Goal: Task Accomplishment & Management: Use online tool/utility

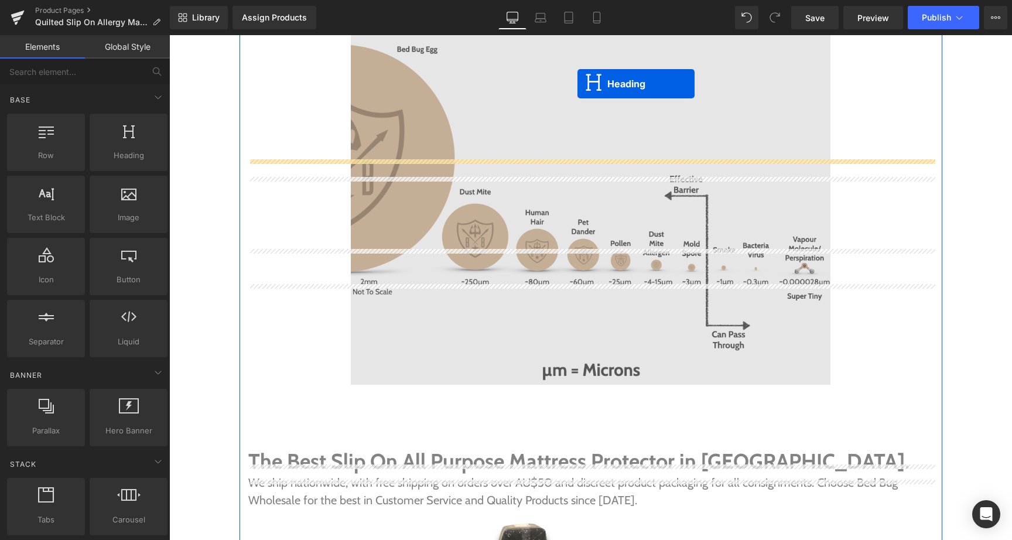
scroll to position [4370, 0]
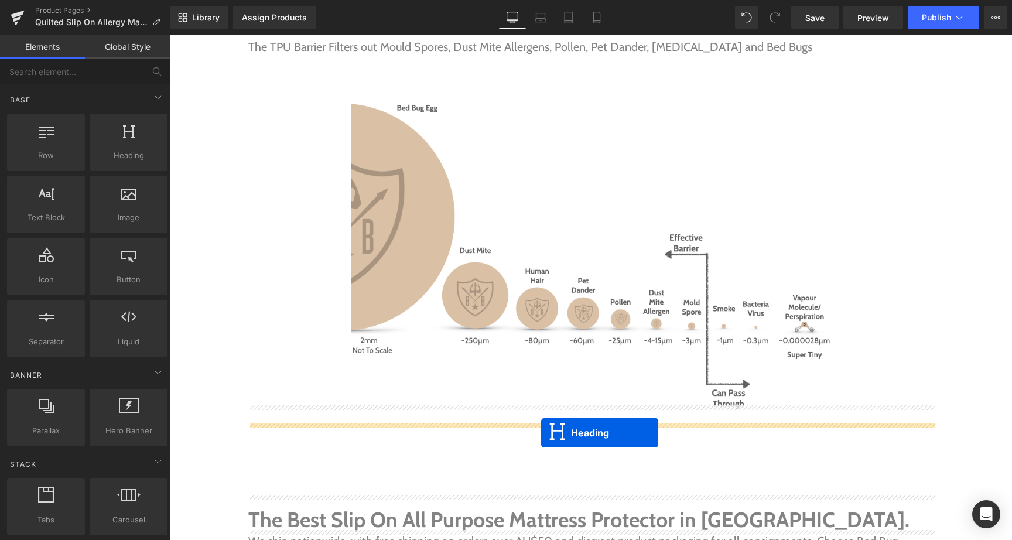
drag, startPoint x: 588, startPoint y: 353, endPoint x: 541, endPoint y: 433, distance: 92.9
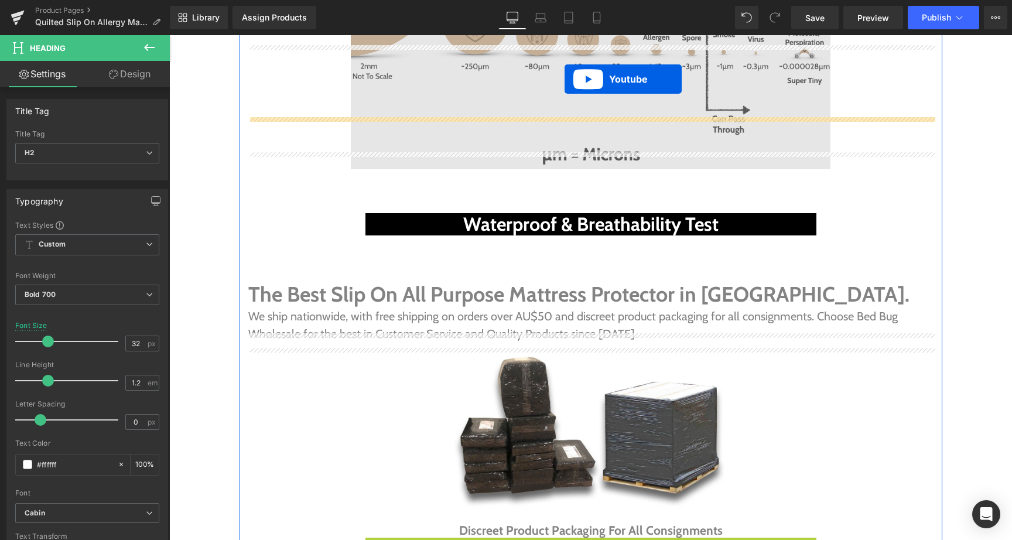
scroll to position [4539, 0]
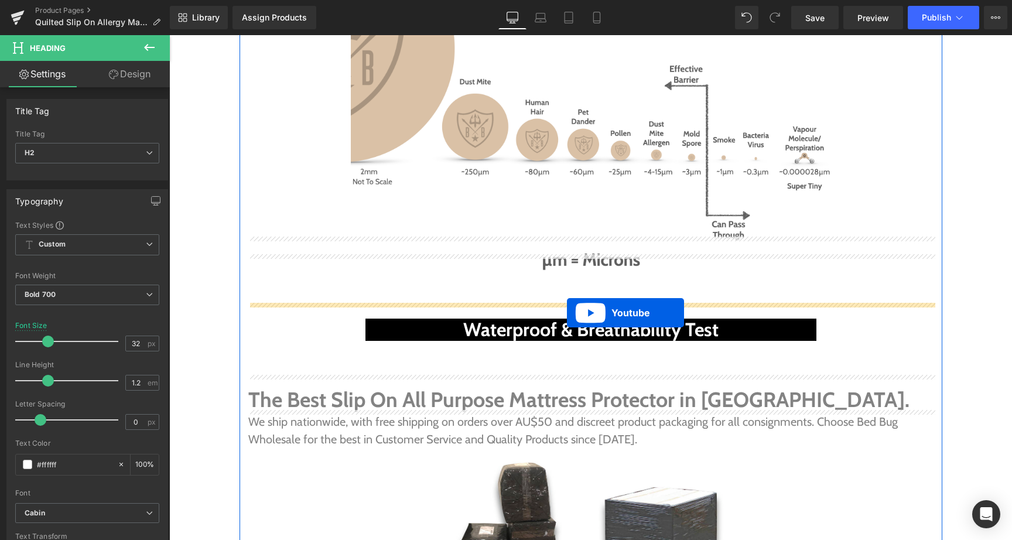
drag, startPoint x: 595, startPoint y: 278, endPoint x: 567, endPoint y: 313, distance: 44.2
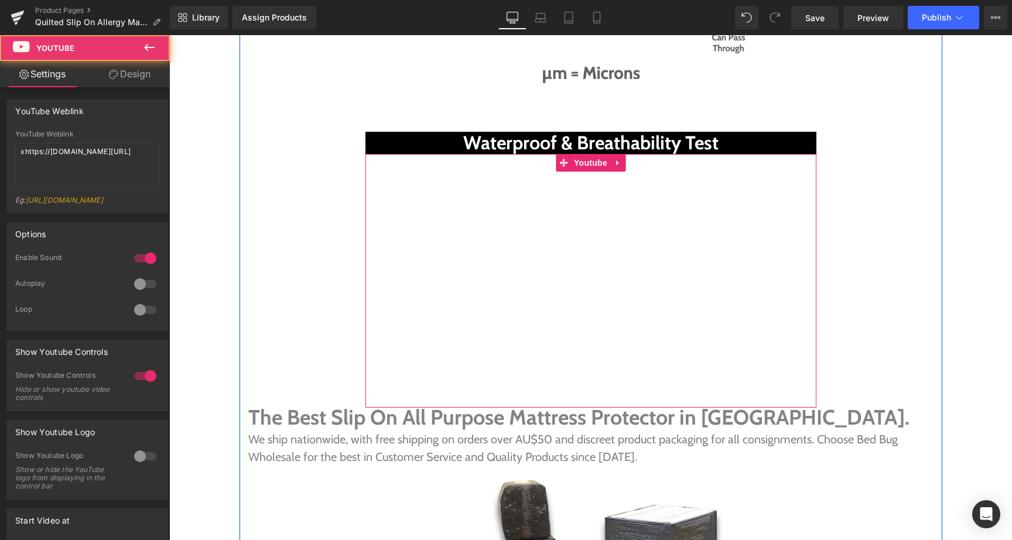
scroll to position [4745, 0]
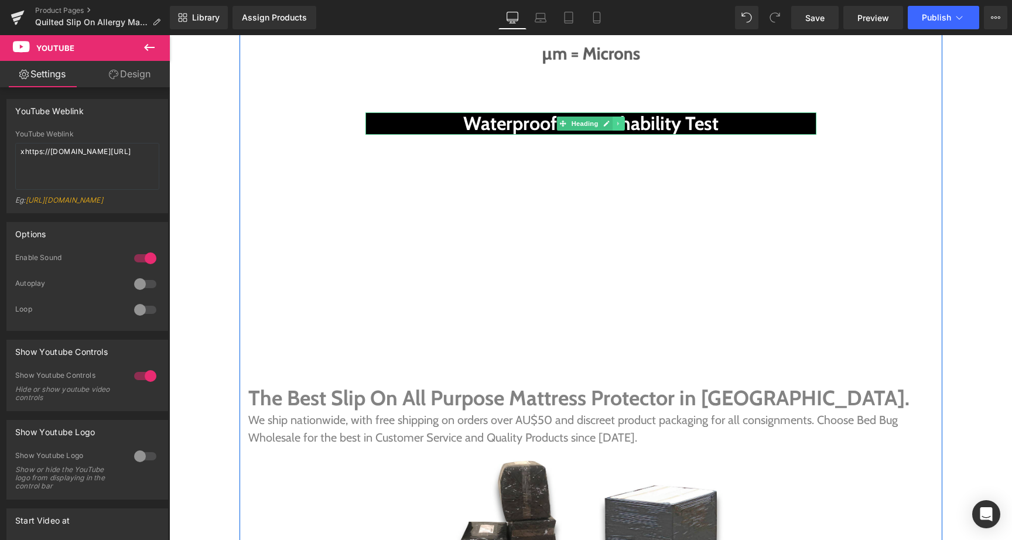
click at [617, 121] on icon at bounding box center [618, 123] width 2 height 4
click at [614, 120] on icon at bounding box center [612, 123] width 6 height 6
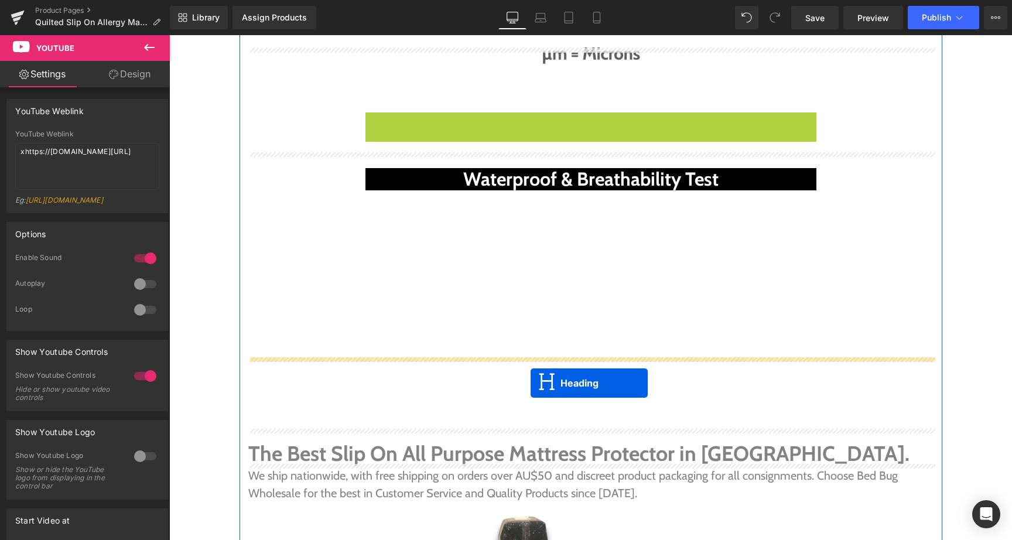
drag, startPoint x: 556, startPoint y: 87, endPoint x: 531, endPoint y: 383, distance: 296.9
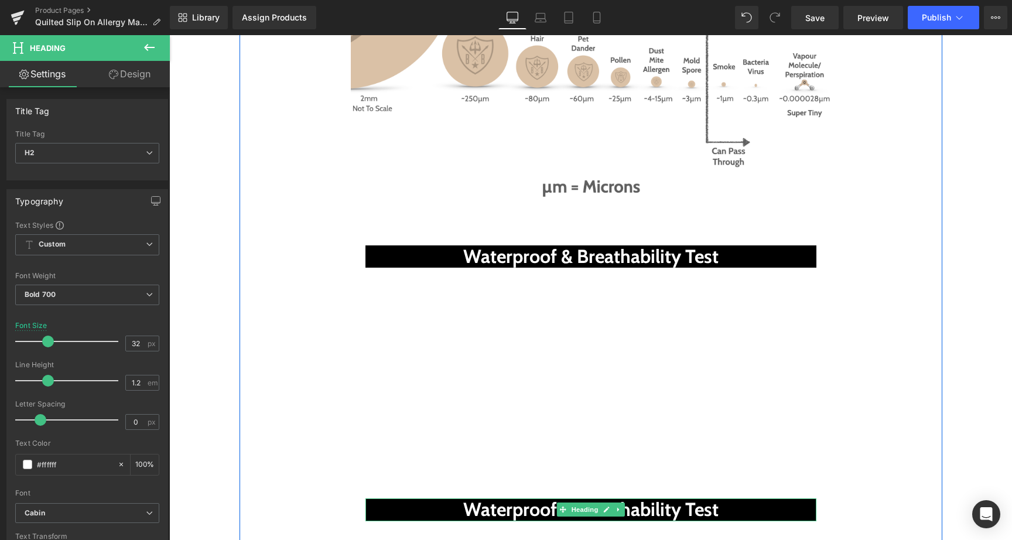
scroll to position [4607, 0]
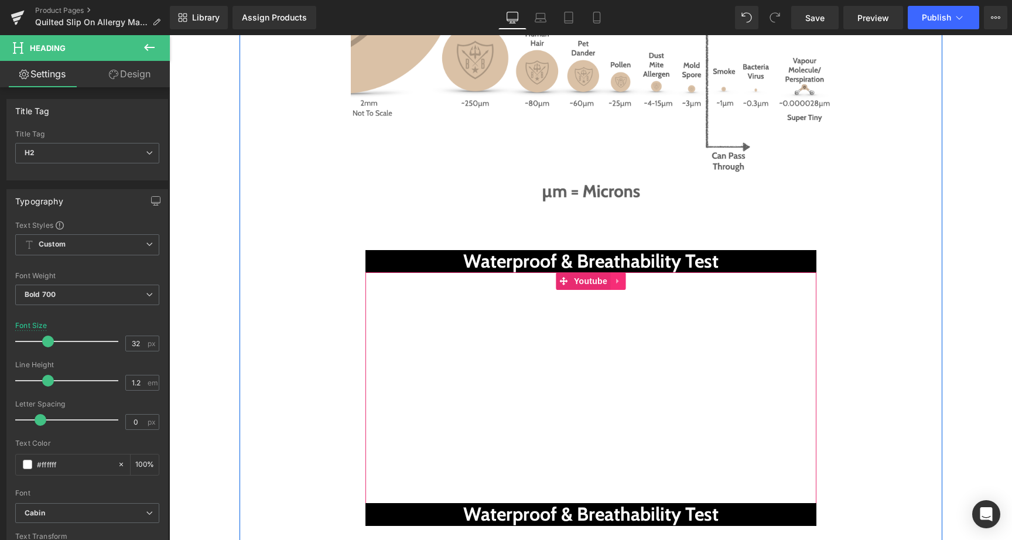
click at [616, 279] on icon at bounding box center [617, 281] width 2 height 5
click at [610, 277] on icon at bounding box center [610, 281] width 8 height 8
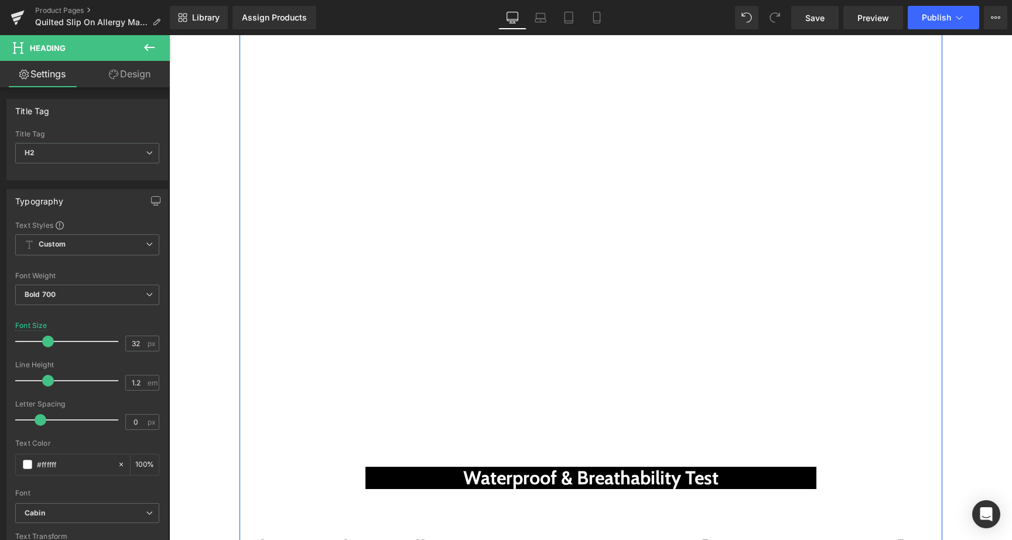
scroll to position [4850, 0]
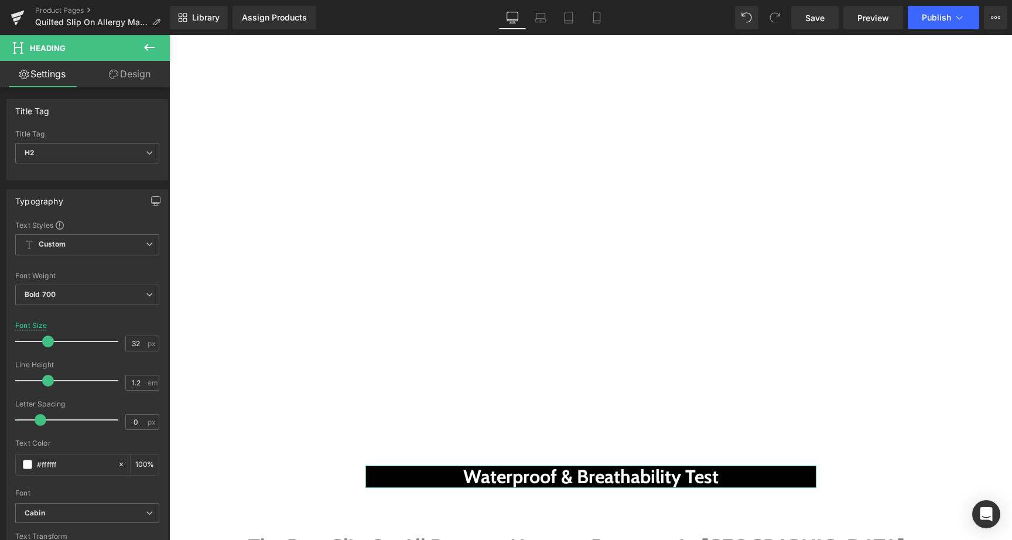
click at [134, 76] on link "Design" at bounding box center [129, 74] width 85 height 26
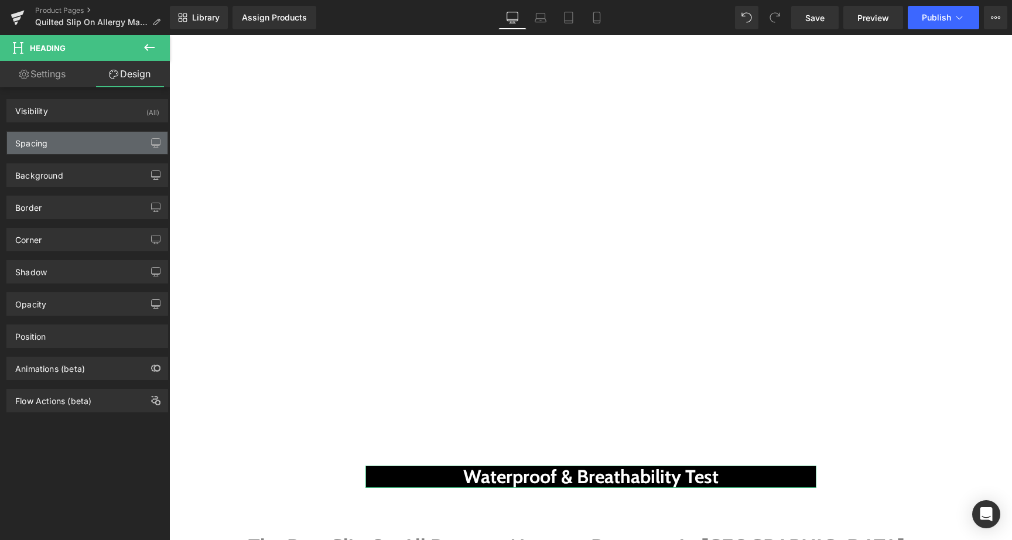
click at [104, 153] on div "Spacing" at bounding box center [87, 143] width 160 height 22
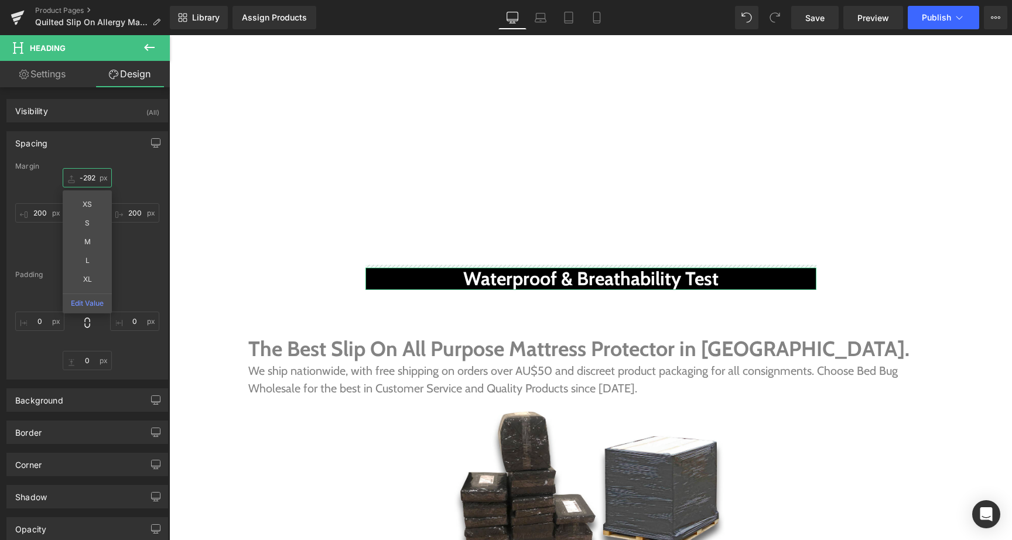
type input "-291"
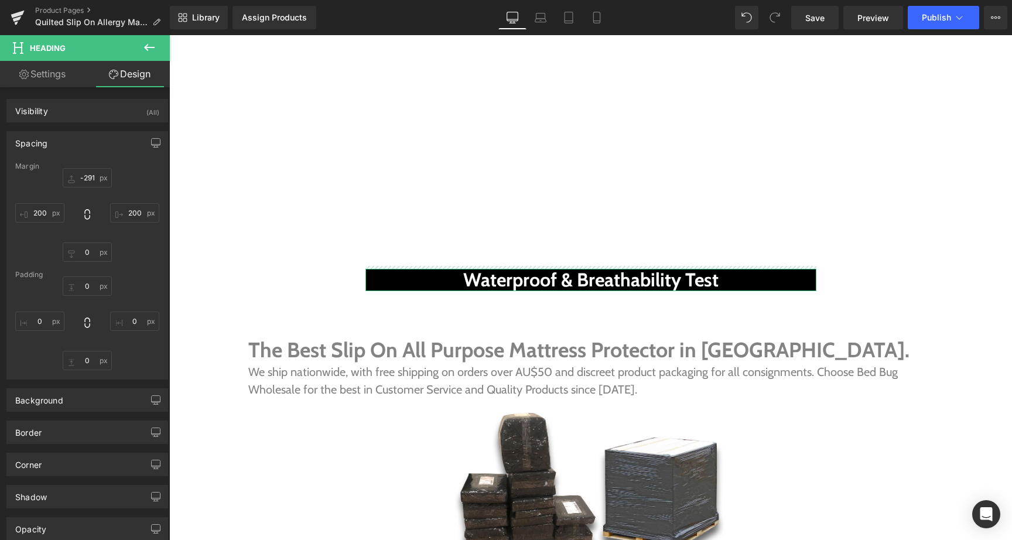
click at [138, 376] on div "Margin -291px -291 200px 200 0px 0 200px 200 [GEOGRAPHIC_DATA] 0px 0 0px 0 0px …" at bounding box center [87, 270] width 160 height 217
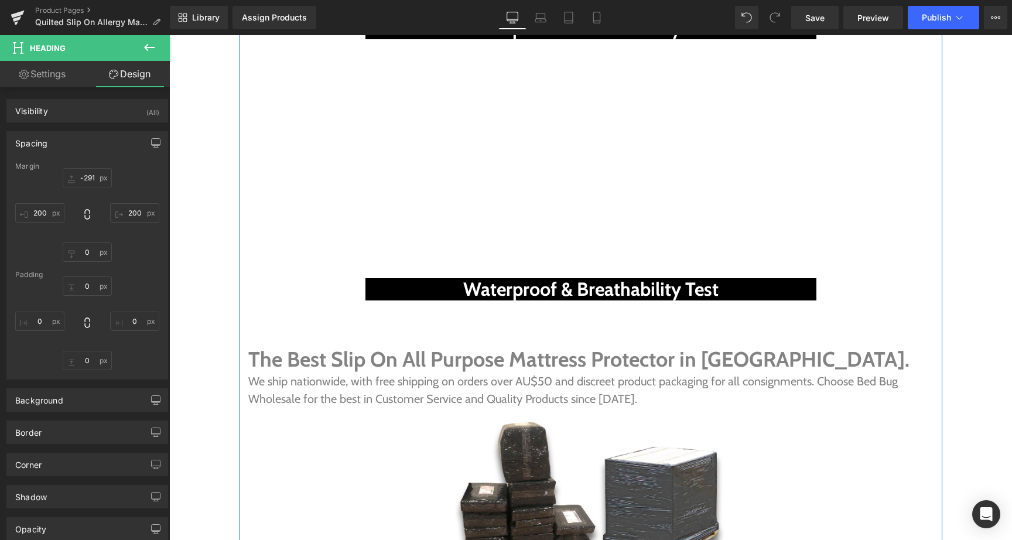
scroll to position [4866, 0]
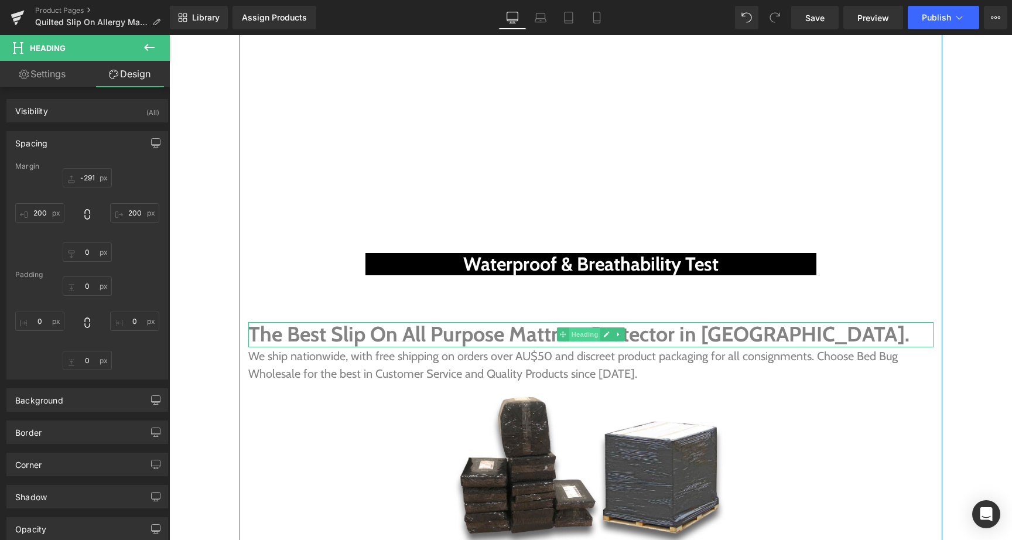
click at [576, 327] on span "Heading" at bounding box center [585, 334] width 32 height 14
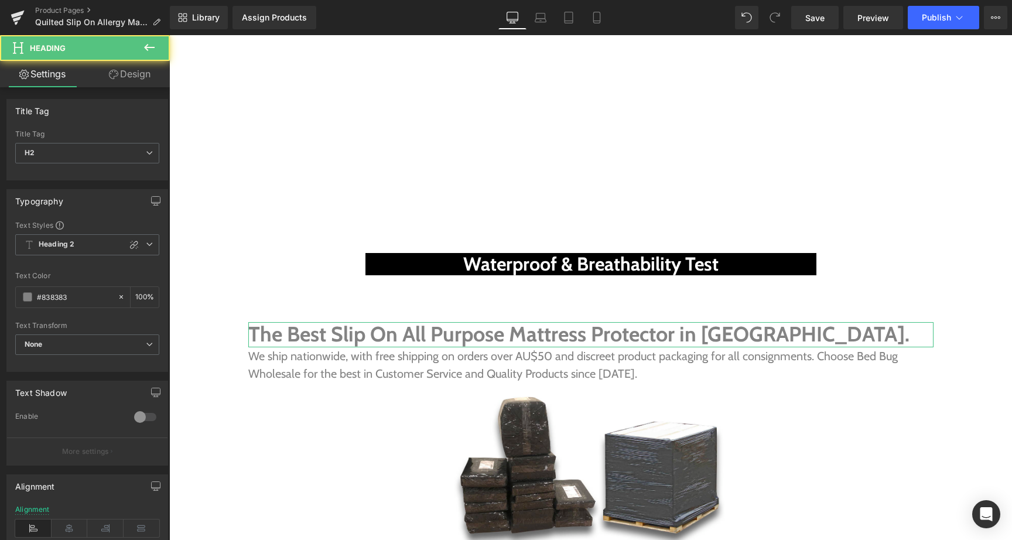
click at [128, 74] on link "Design" at bounding box center [129, 74] width 85 height 26
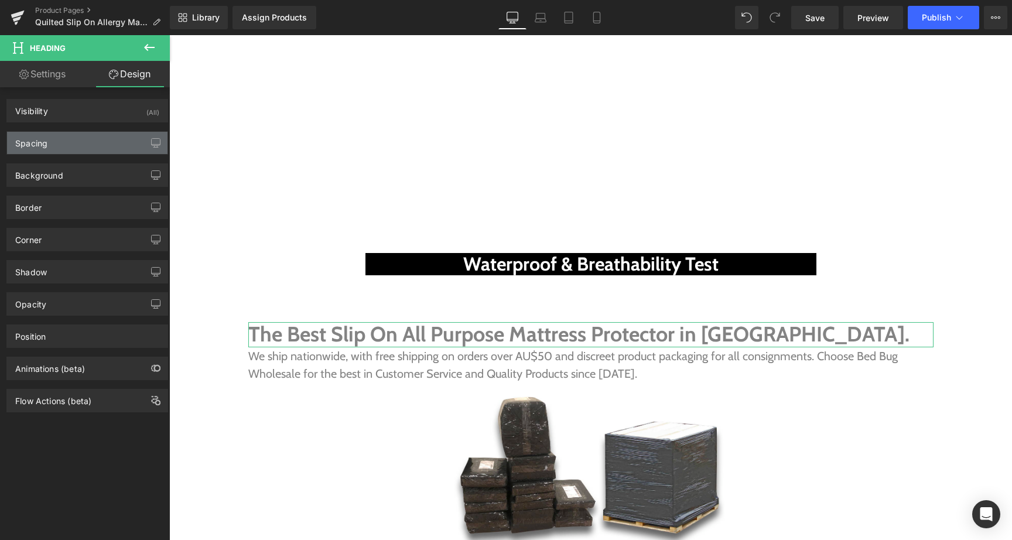
click at [84, 147] on div "Spacing" at bounding box center [87, 143] width 160 height 22
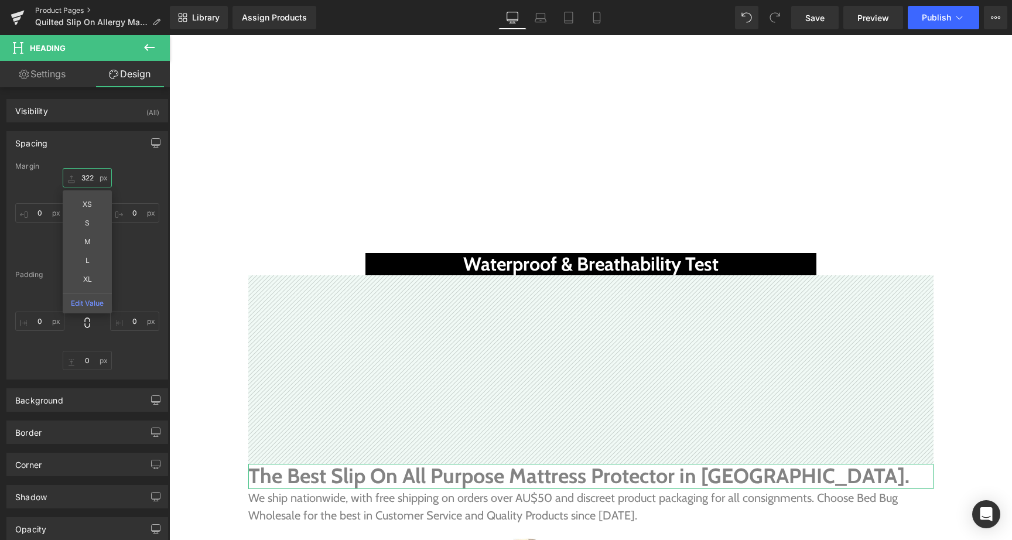
drag, startPoint x: 72, startPoint y: 177, endPoint x: 81, endPoint y: 12, distance: 166.0
click at [81, 12] on div "Heading You are previewing how the will restyle your page. You can not edit Ele…" at bounding box center [506, 280] width 1012 height 560
type input "233"
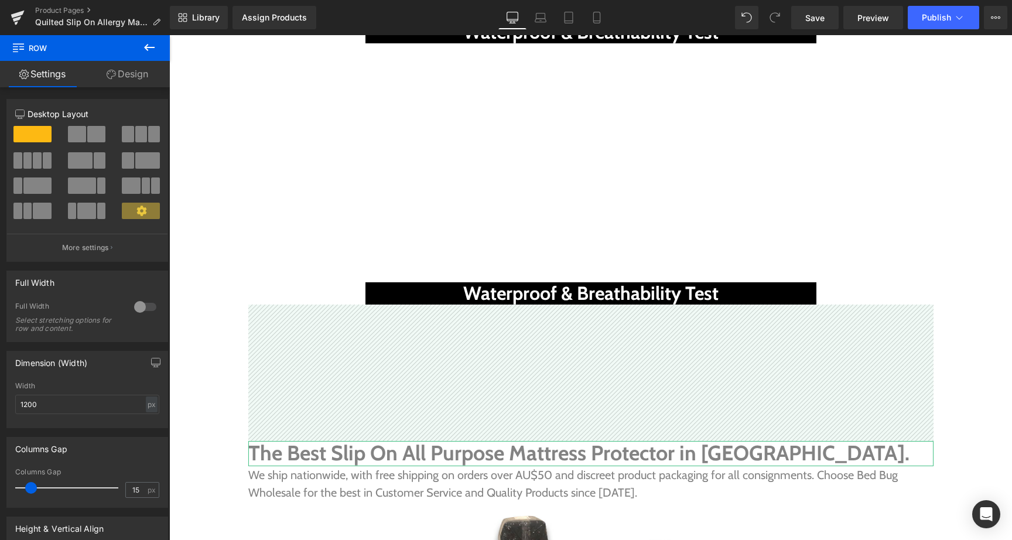
scroll to position [4839, 0]
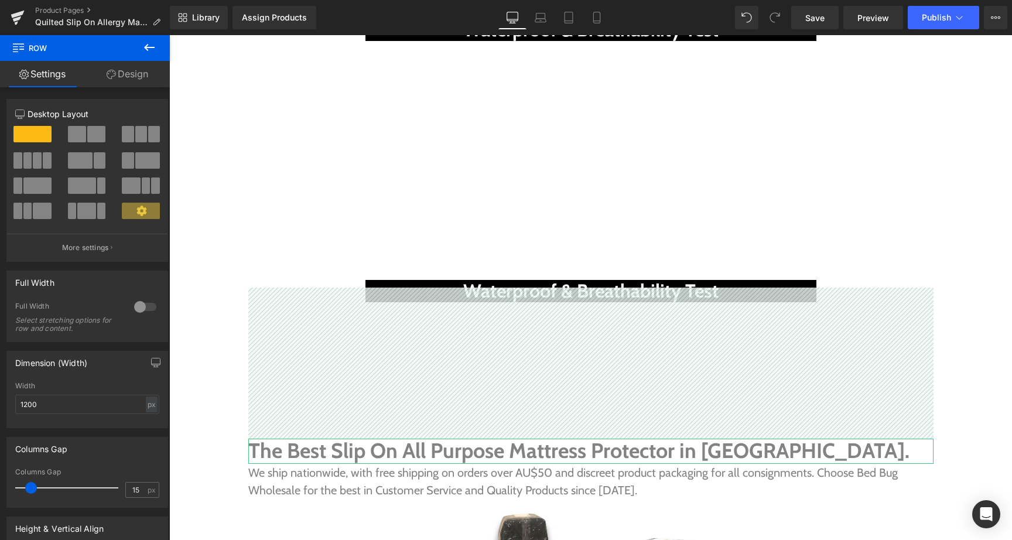
click at [142, 74] on link "Design" at bounding box center [127, 74] width 85 height 26
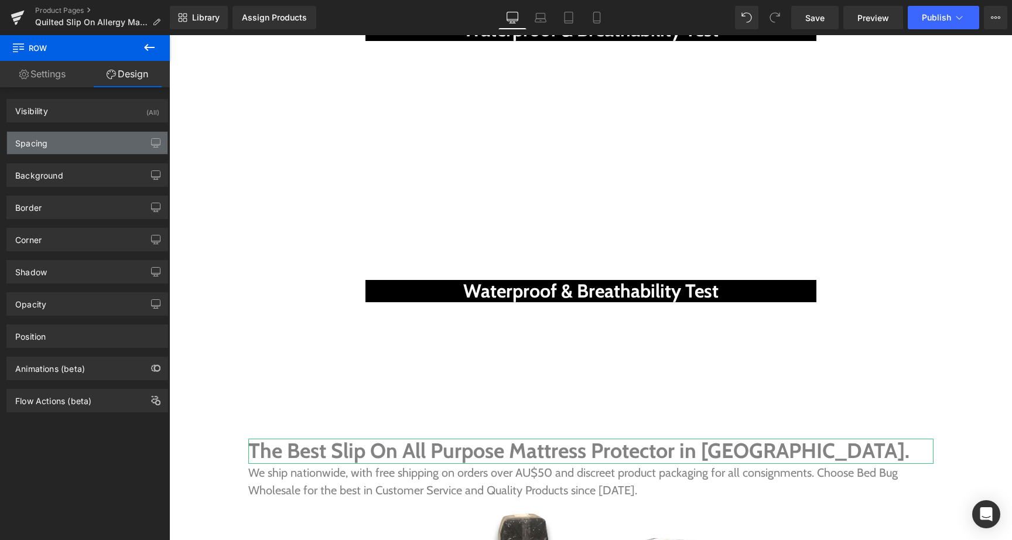
click at [67, 141] on div "Spacing" at bounding box center [87, 143] width 160 height 22
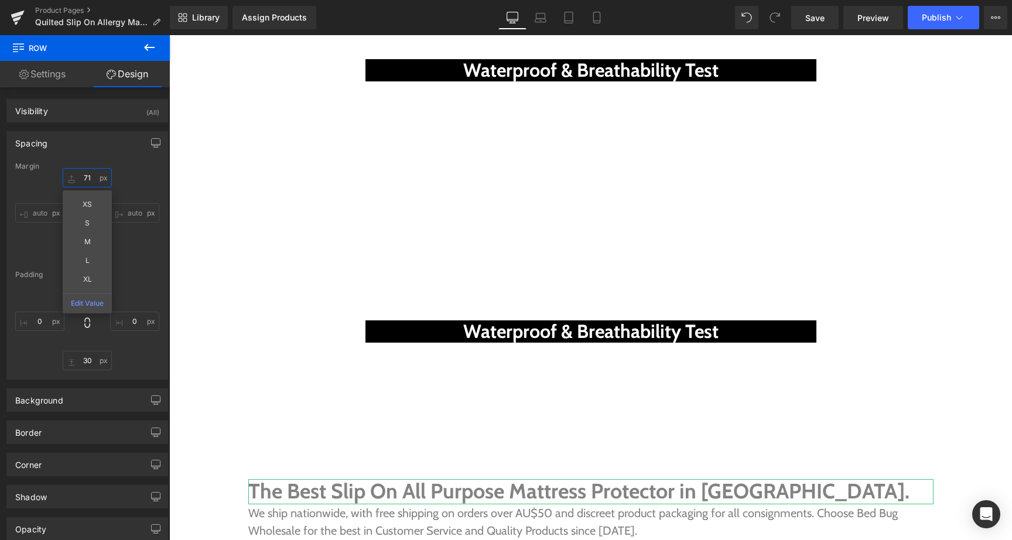
type input "71"
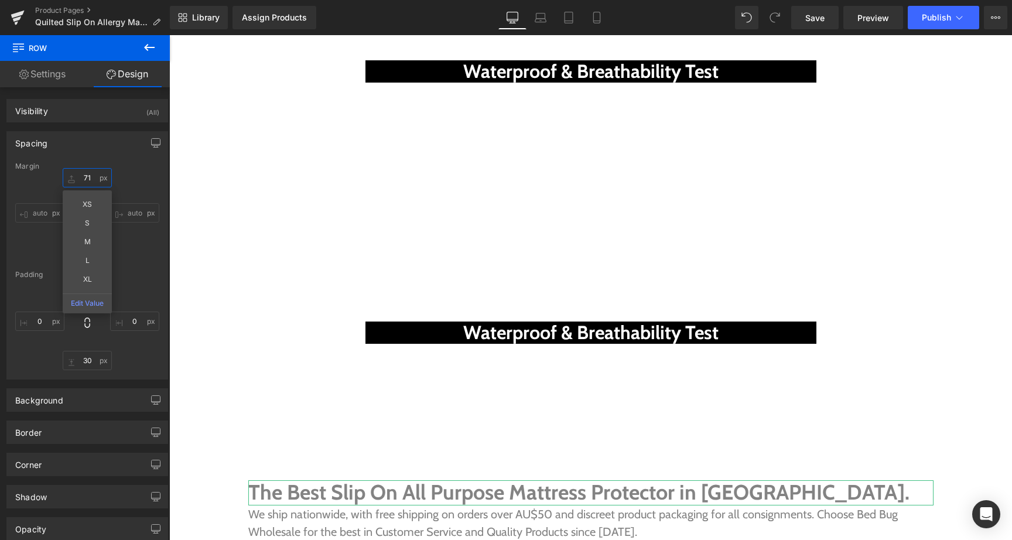
drag, startPoint x: 68, startPoint y: 180, endPoint x: 73, endPoint y: 139, distance: 41.9
click at [73, 139] on div "Spacing [GEOGRAPHIC_DATA] 71px 71 XS S M L XL Edit Value auto auto 0px 0 auto a…" at bounding box center [87, 255] width 162 height 248
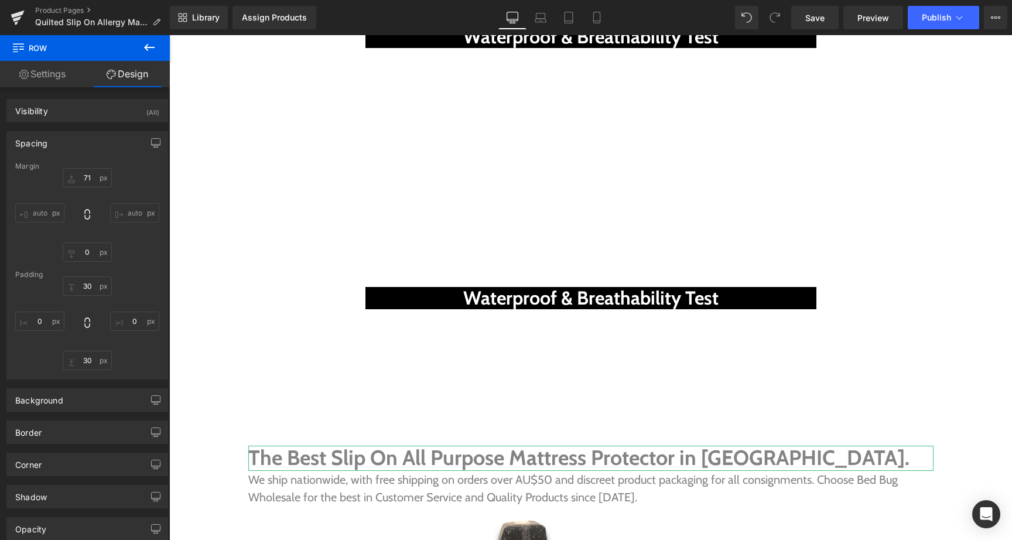
scroll to position [4874, 0]
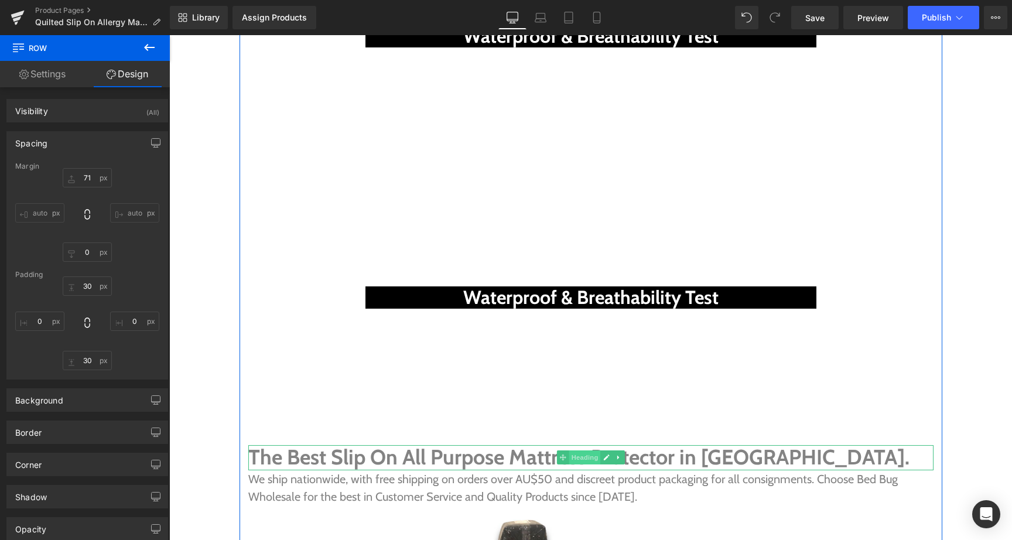
click at [573, 450] on span "Heading" at bounding box center [585, 457] width 32 height 14
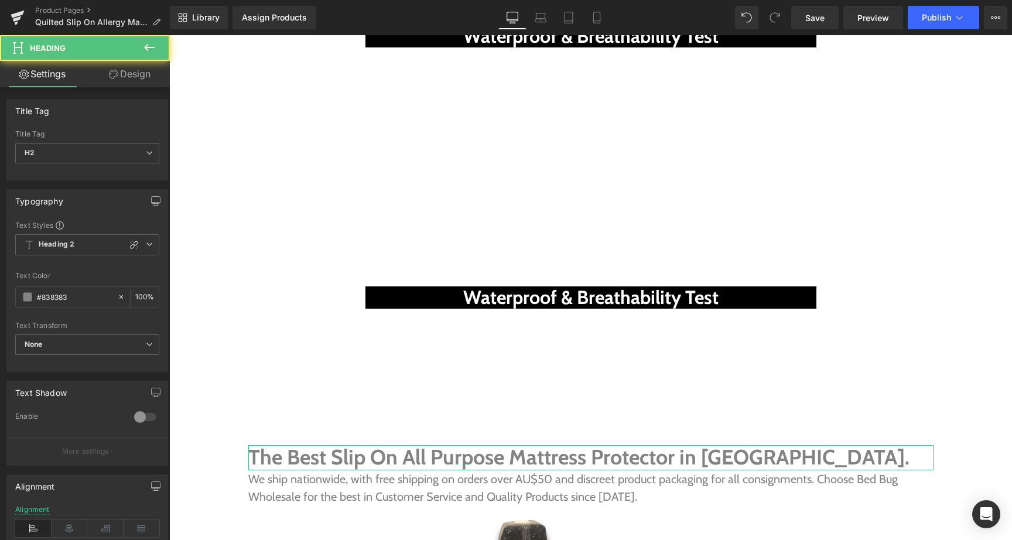
click at [142, 76] on link "Design" at bounding box center [129, 74] width 85 height 26
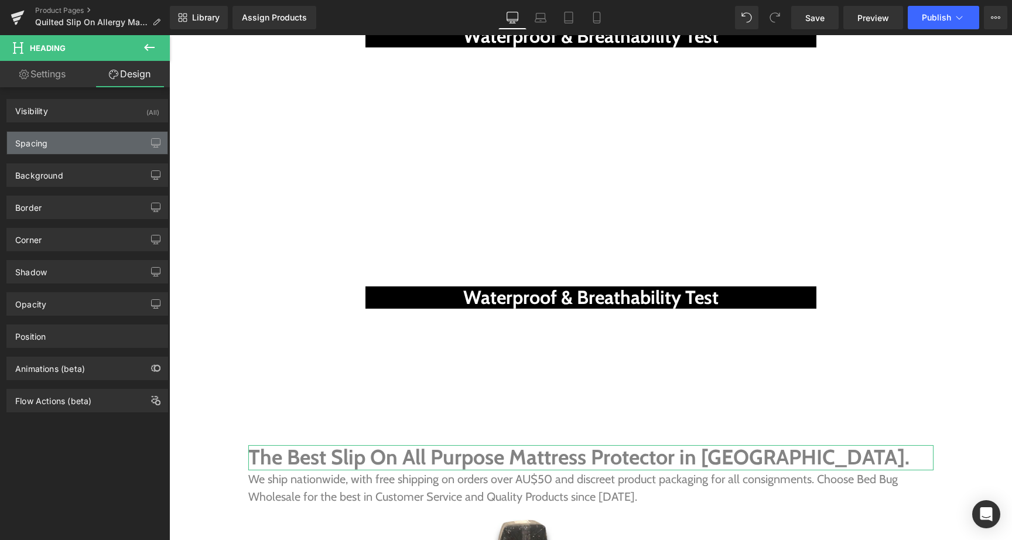
click at [83, 135] on div "Spacing" at bounding box center [87, 143] width 160 height 22
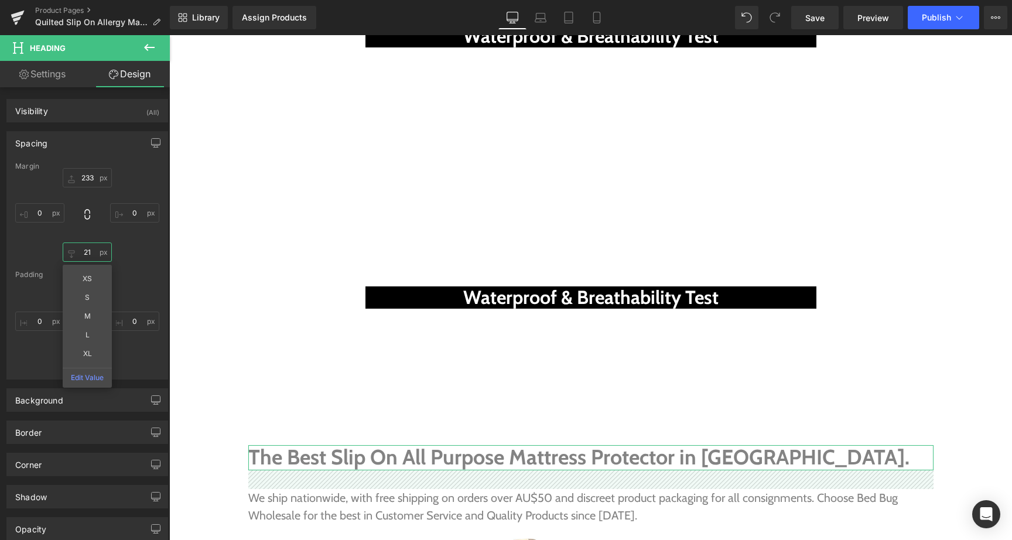
type input "21"
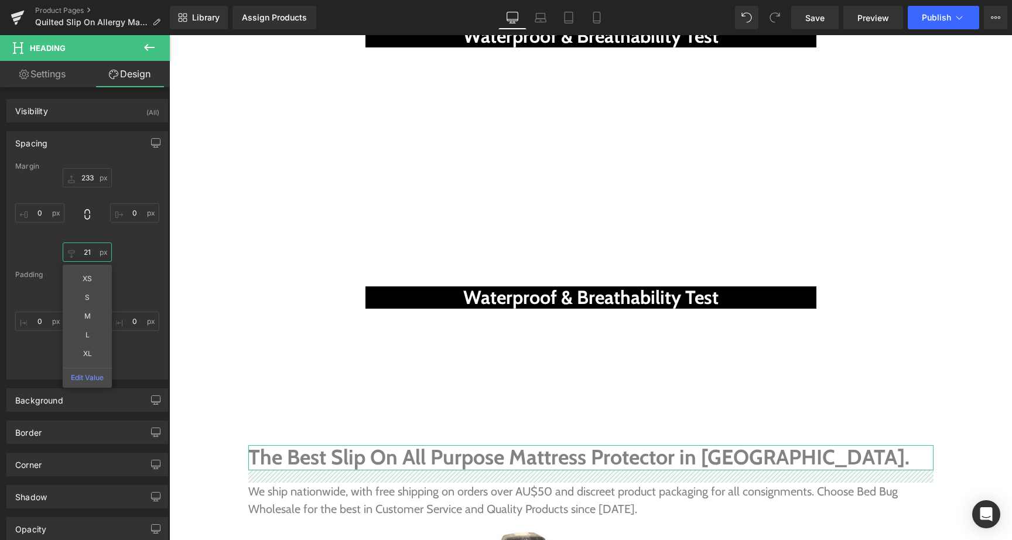
drag, startPoint x: 76, startPoint y: 251, endPoint x: 82, endPoint y: 251, distance: 6.4
click at [82, 251] on input "21" at bounding box center [87, 251] width 49 height 19
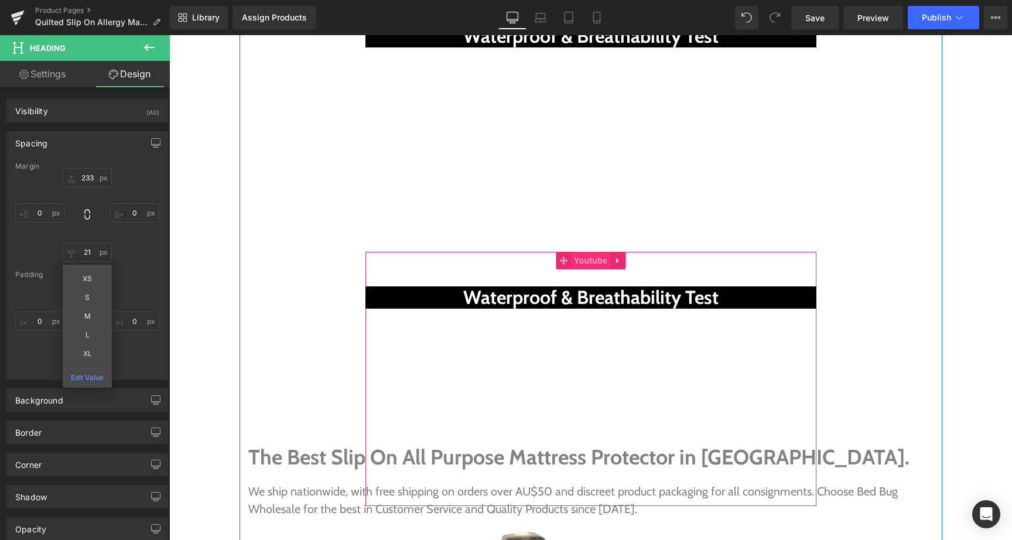
click at [586, 252] on span "Youtube" at bounding box center [590, 261] width 39 height 18
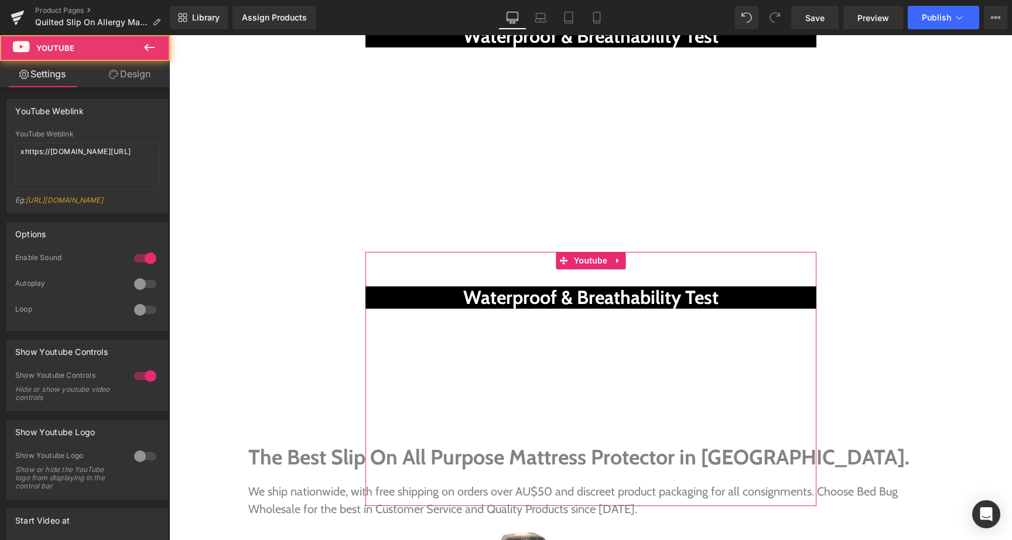
click at [142, 74] on link "Design" at bounding box center [129, 74] width 85 height 26
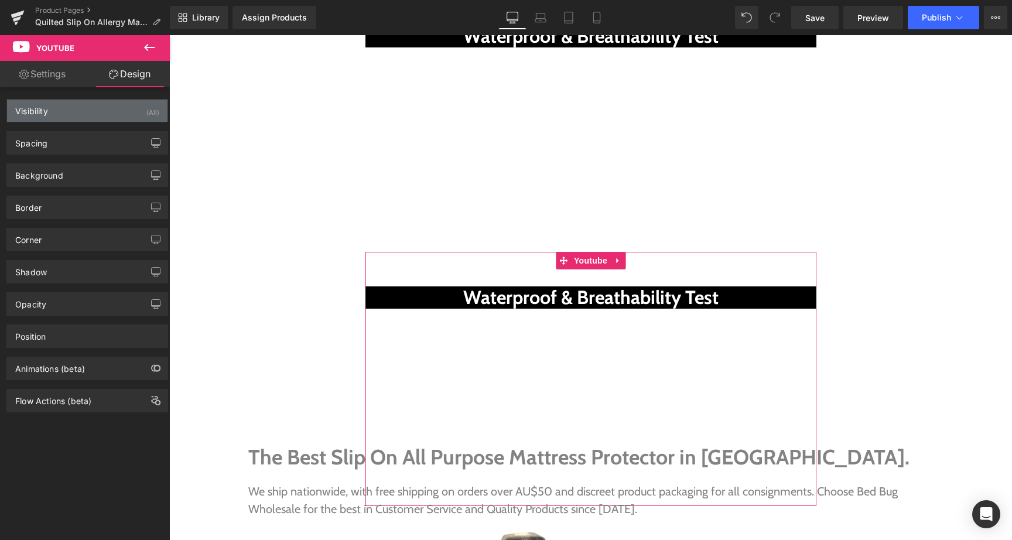
type input "0"
type input "200"
type input "S"
type input "200"
type input "0"
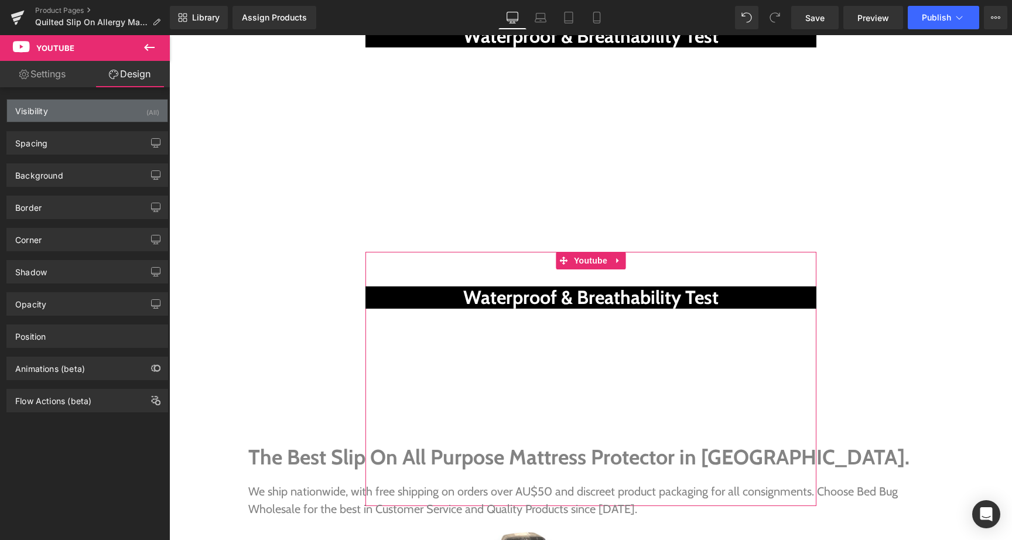
type input "0"
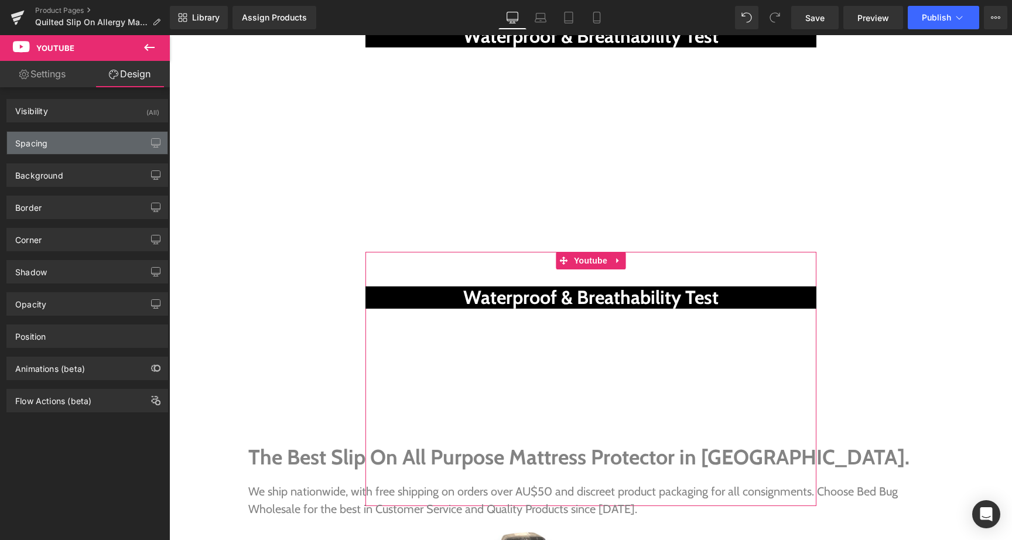
click at [62, 141] on div "Spacing" at bounding box center [87, 143] width 160 height 22
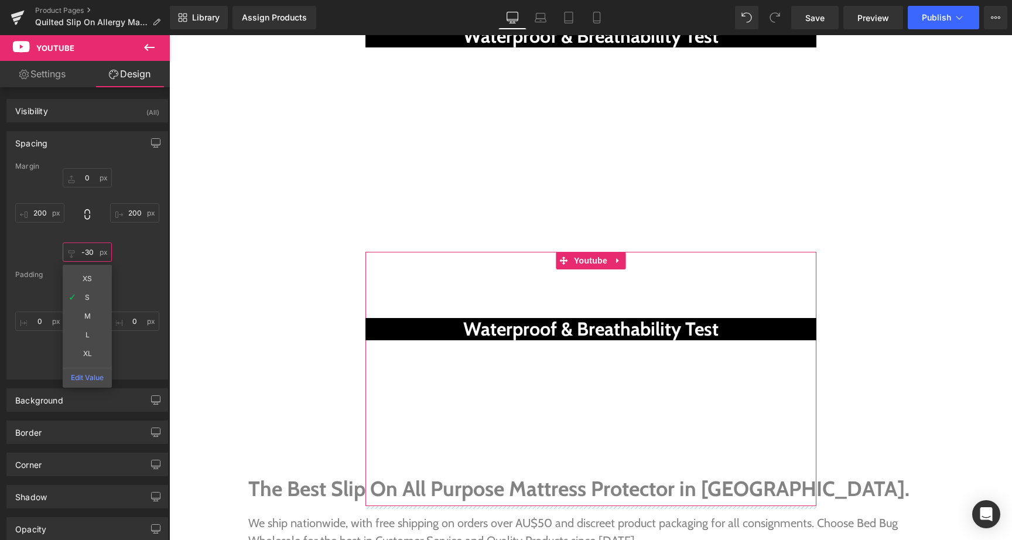
drag, startPoint x: 69, startPoint y: 252, endPoint x: 94, endPoint y: 269, distance: 30.4
type input "-29"
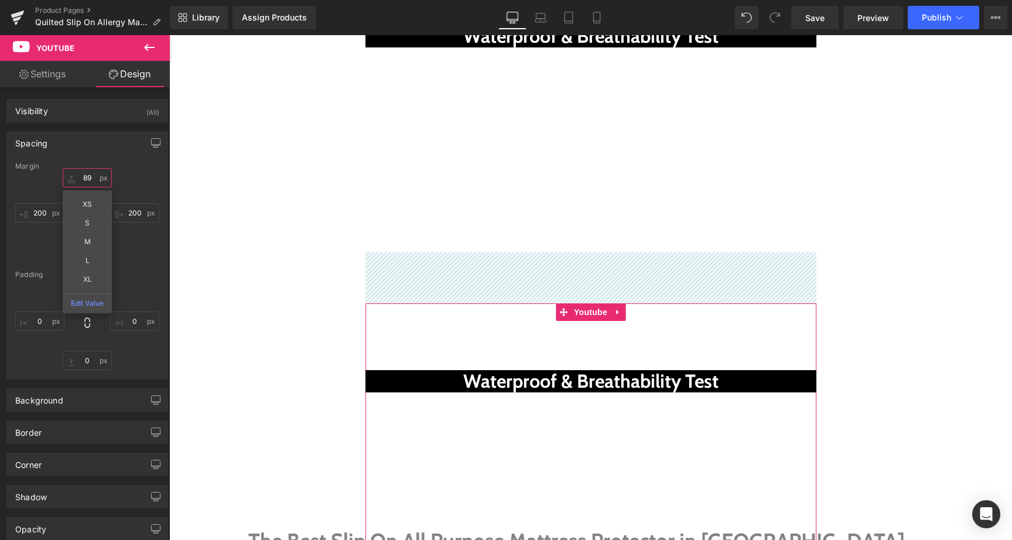
drag, startPoint x: 74, startPoint y: 182, endPoint x: 82, endPoint y: 129, distance: 52.7
click at [82, 129] on div "Spacing [GEOGRAPHIC_DATA] 89px 89 XS S M L XL Edit Value 200px 200 -29px -29 20…" at bounding box center [87, 250] width 175 height 257
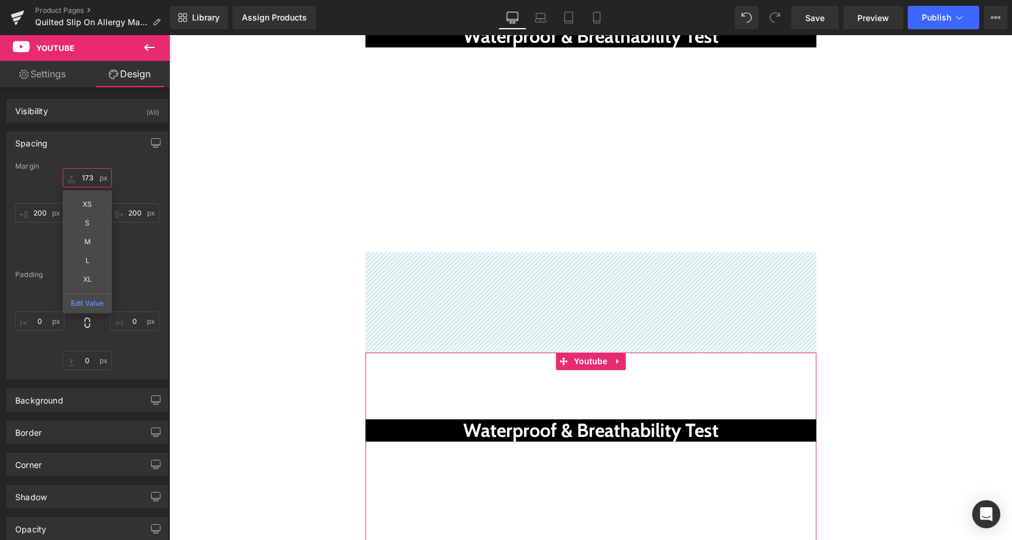
type input "173"
drag, startPoint x: 74, startPoint y: 176, endPoint x: 77, endPoint y: 127, distance: 49.3
click at [77, 127] on div "Spacing [GEOGRAPHIC_DATA] 173px 173 XS S M L XL Edit Value 200px 200 -29px -29 …" at bounding box center [87, 250] width 175 height 257
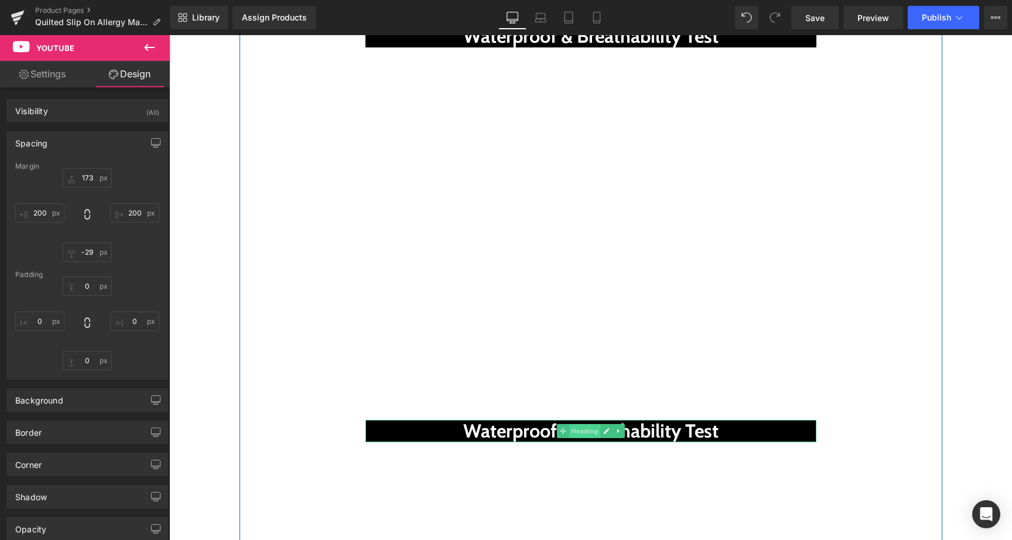
click at [580, 424] on span "Heading" at bounding box center [585, 431] width 32 height 14
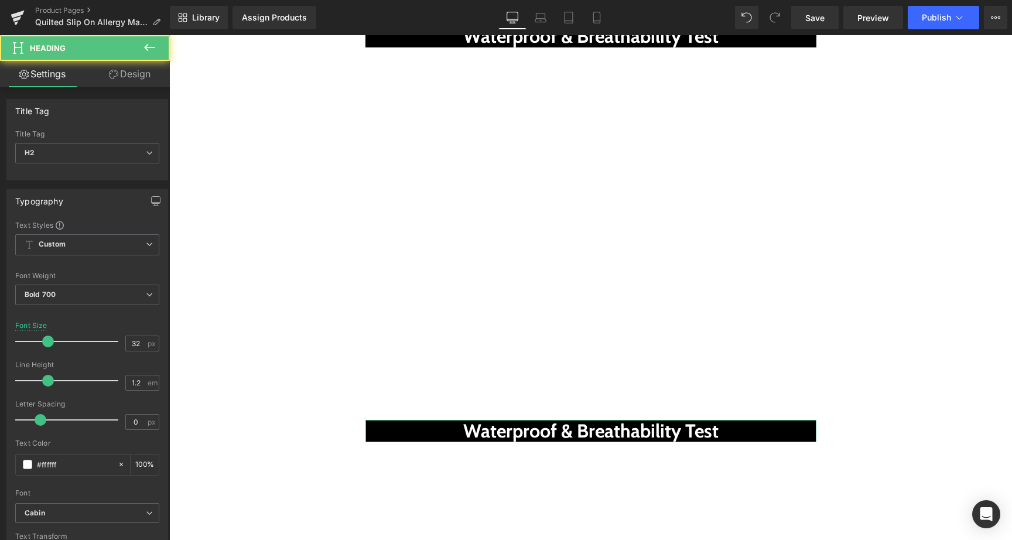
click at [135, 78] on link "Design" at bounding box center [129, 74] width 85 height 26
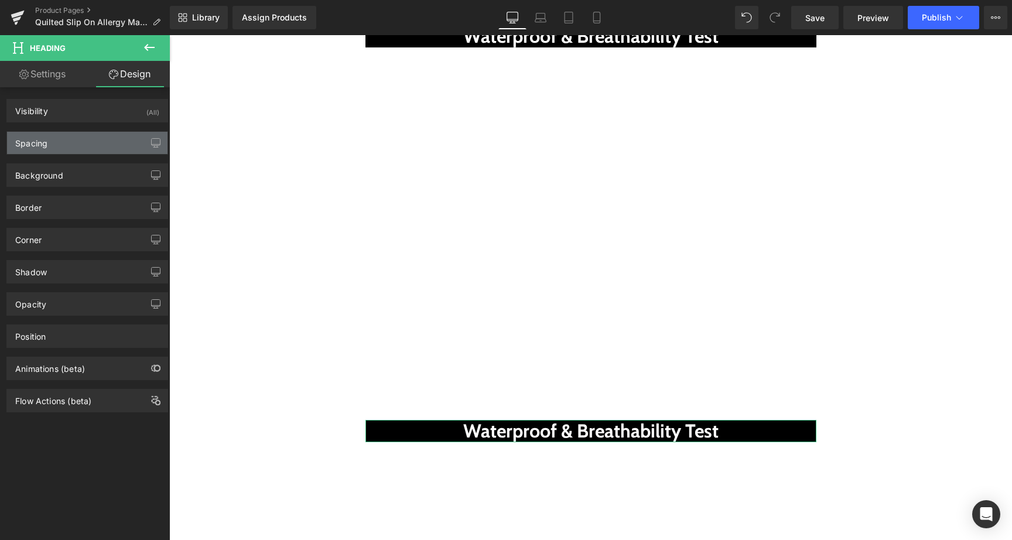
click at [69, 144] on div "Spacing" at bounding box center [87, 143] width 160 height 22
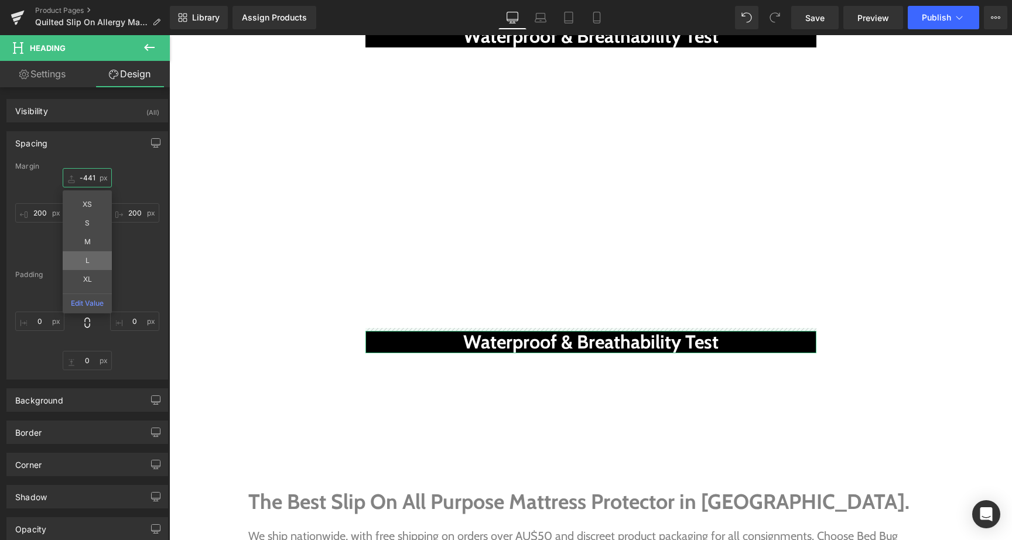
type input "-441"
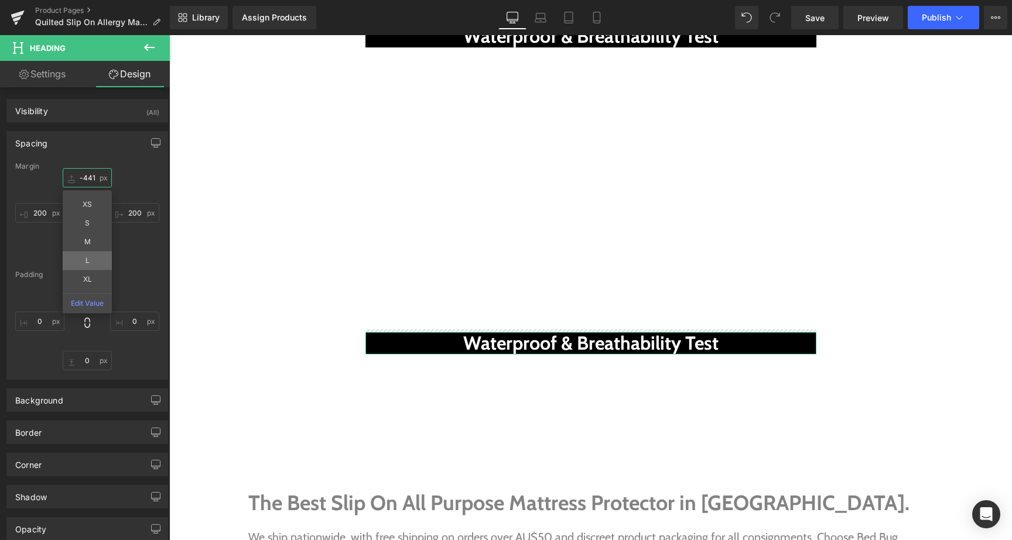
drag, startPoint x: 70, startPoint y: 179, endPoint x: 80, endPoint y: 267, distance: 88.5
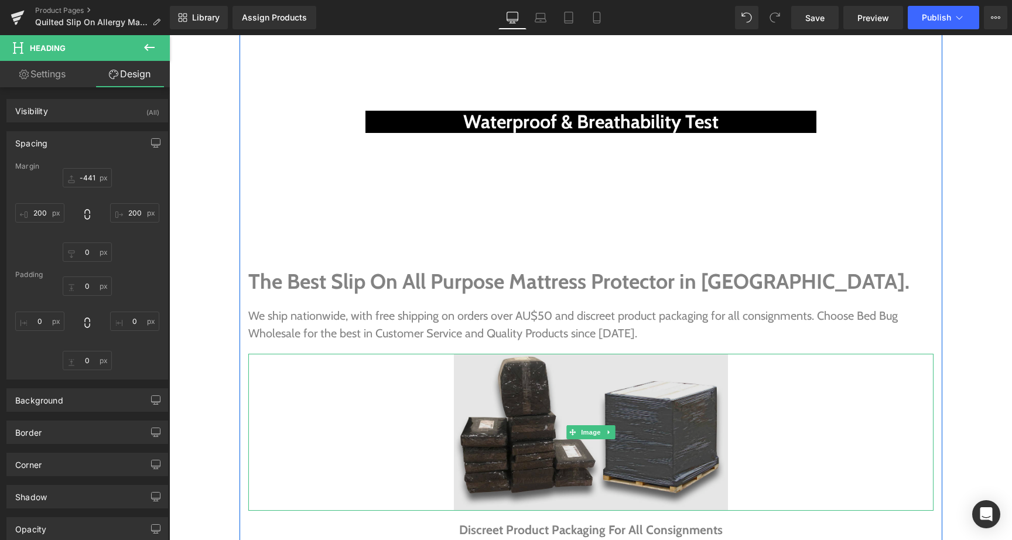
scroll to position [5094, 0]
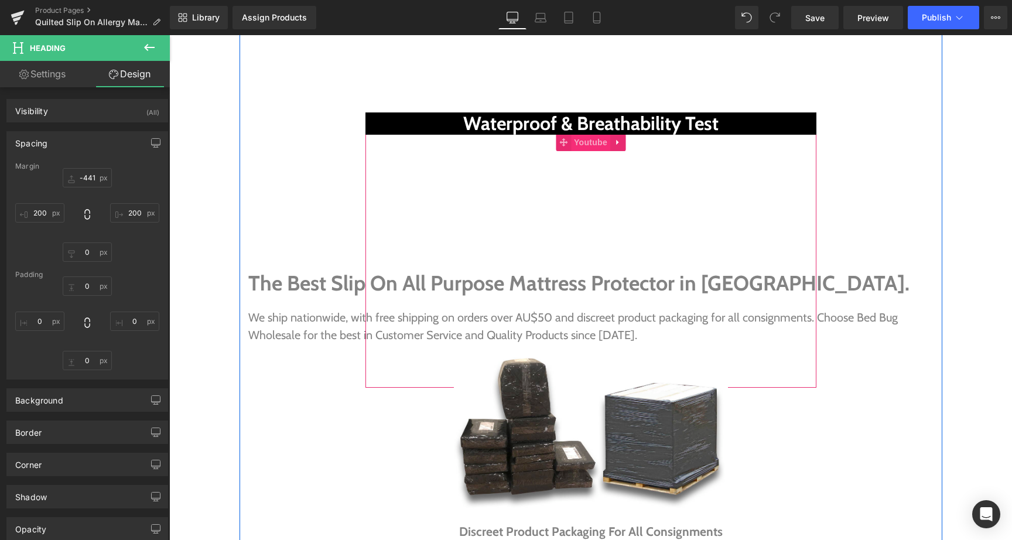
click at [585, 134] on span "Youtube" at bounding box center [590, 143] width 39 height 18
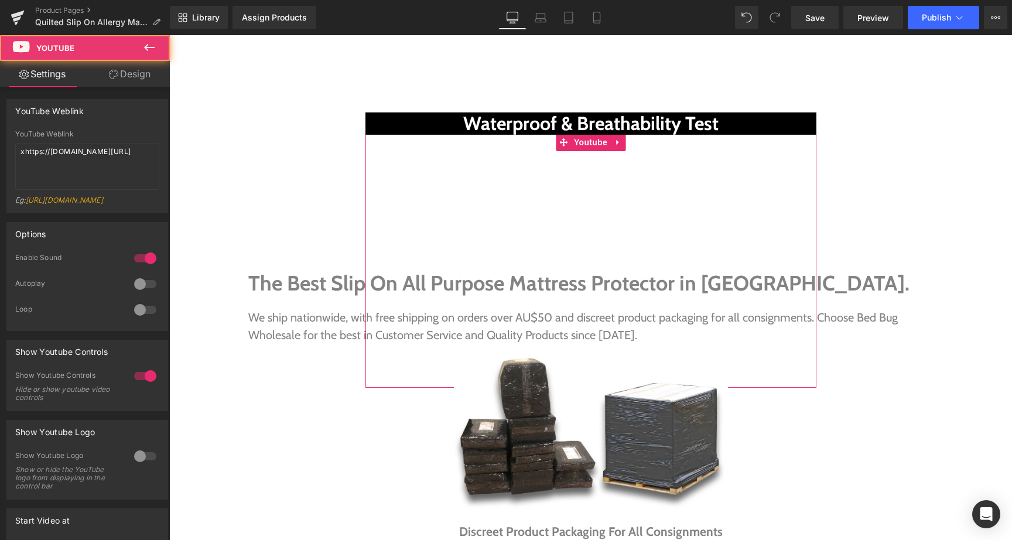
click at [142, 74] on link "Design" at bounding box center [129, 74] width 85 height 26
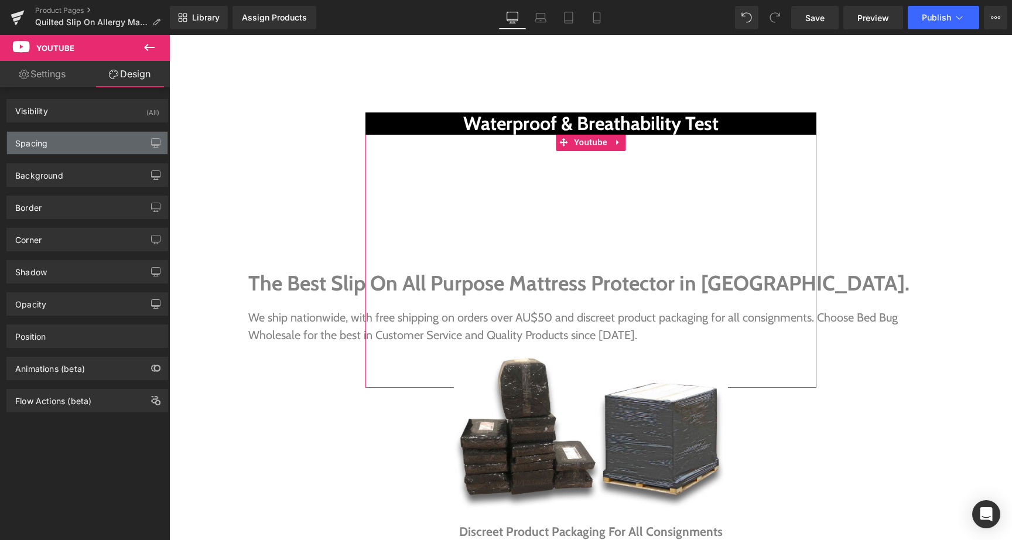
click at [64, 144] on div "Spacing" at bounding box center [87, 143] width 160 height 22
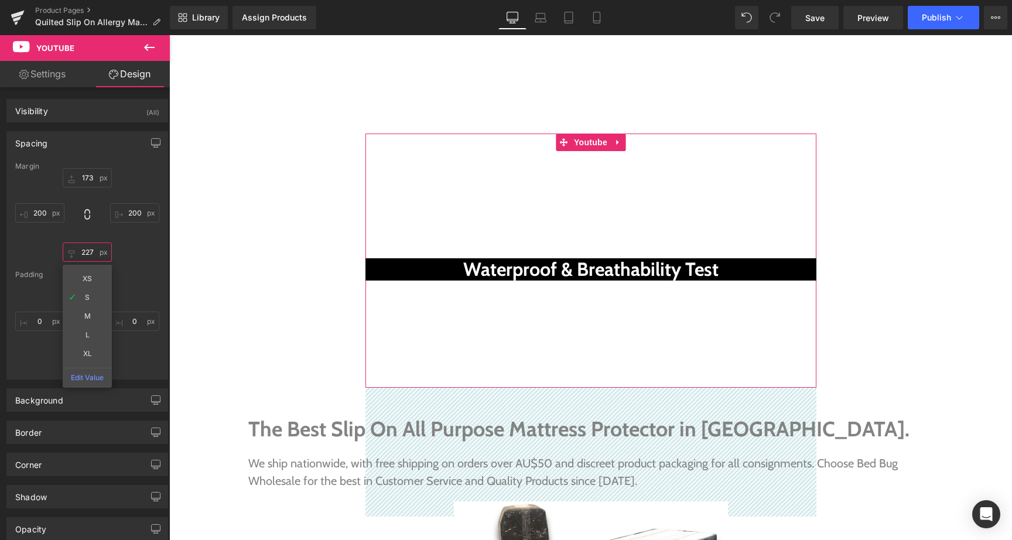
type input "227"
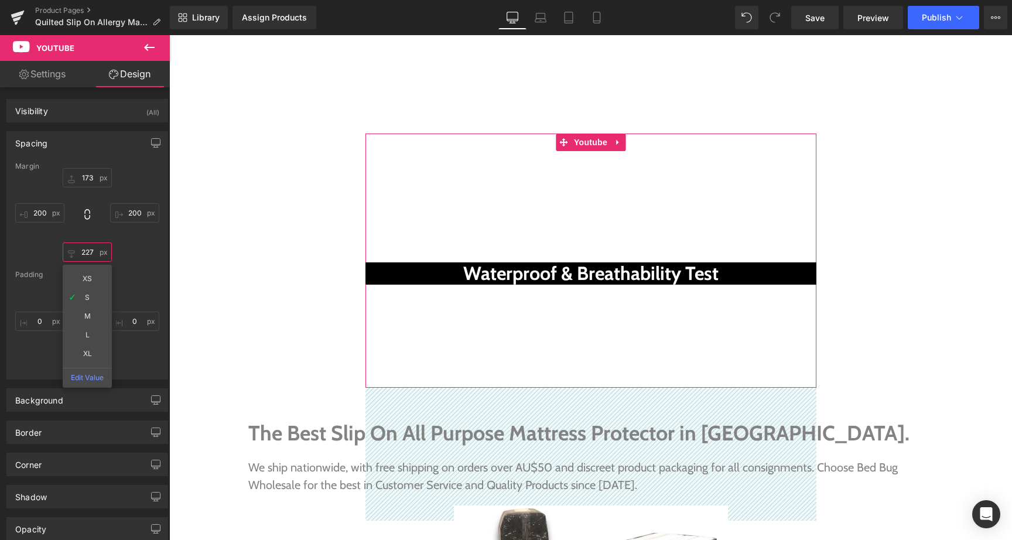
drag, startPoint x: 75, startPoint y: 255, endPoint x: 86, endPoint y: 122, distance: 133.4
click at [86, 122] on div "Spacing [GEOGRAPHIC_DATA] 173px 173 200px 200 227px 227 XS S M L XL Edit Value …" at bounding box center [87, 250] width 175 height 257
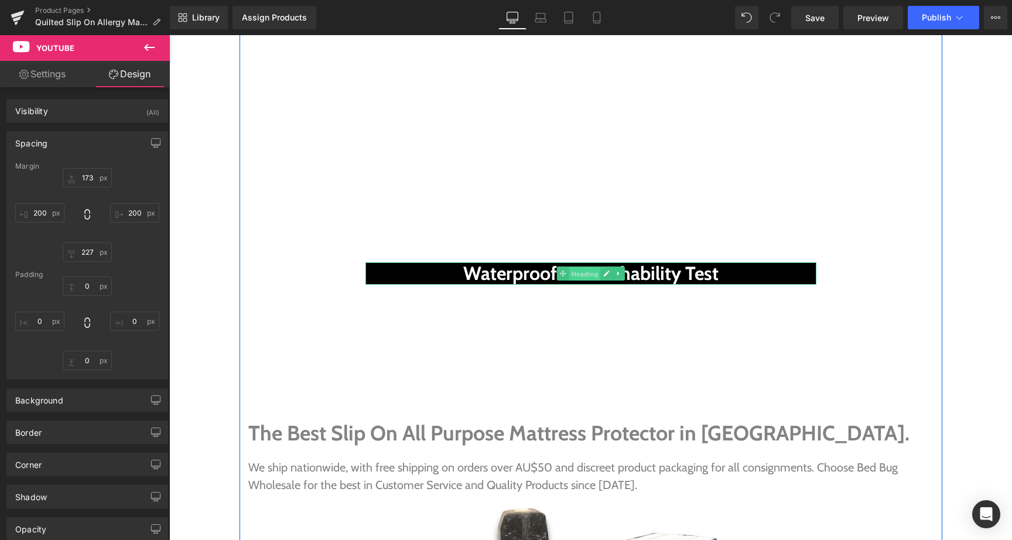
click at [578, 267] on span "Heading" at bounding box center [585, 274] width 32 height 14
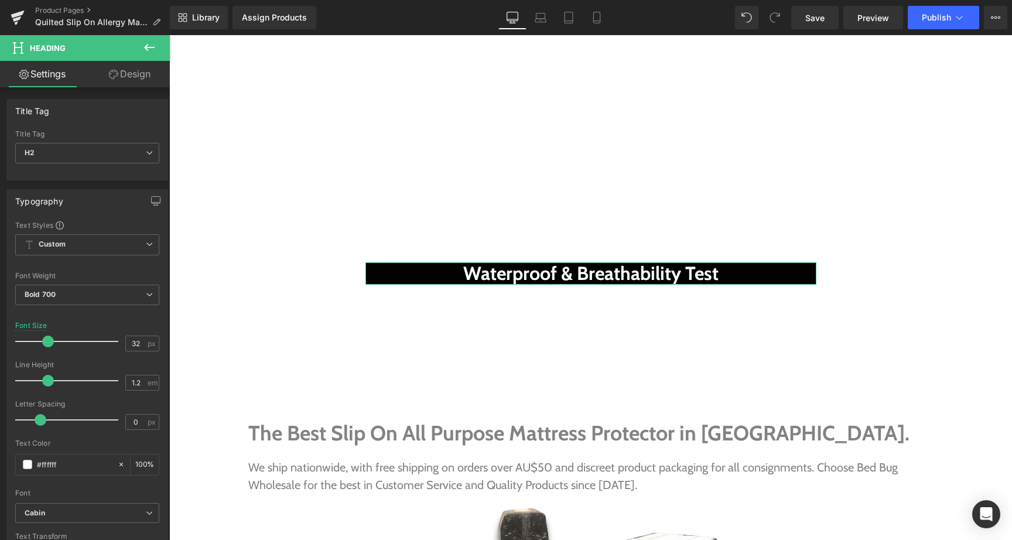
click at [129, 71] on link "Design" at bounding box center [129, 74] width 85 height 26
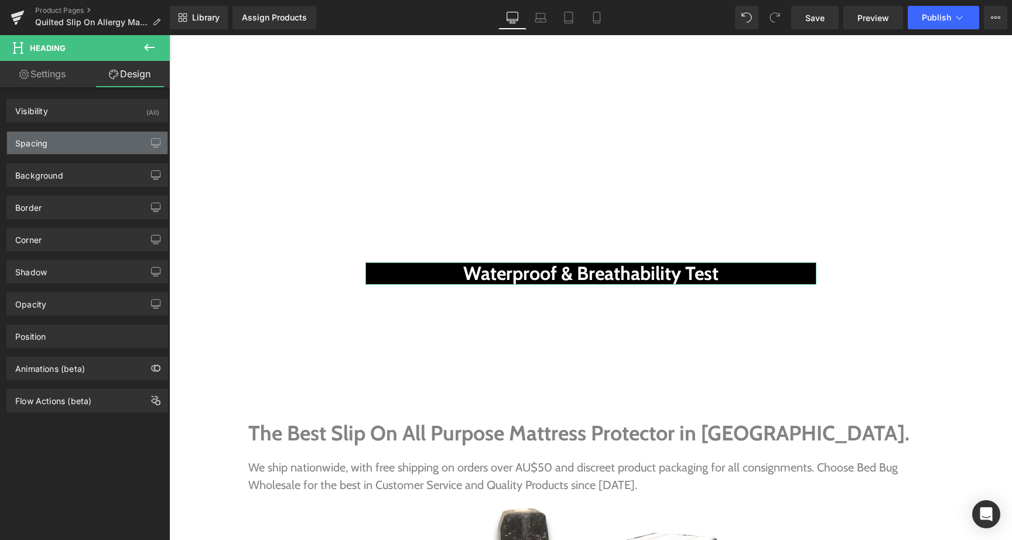
click at [75, 139] on div "Spacing" at bounding box center [87, 143] width 160 height 22
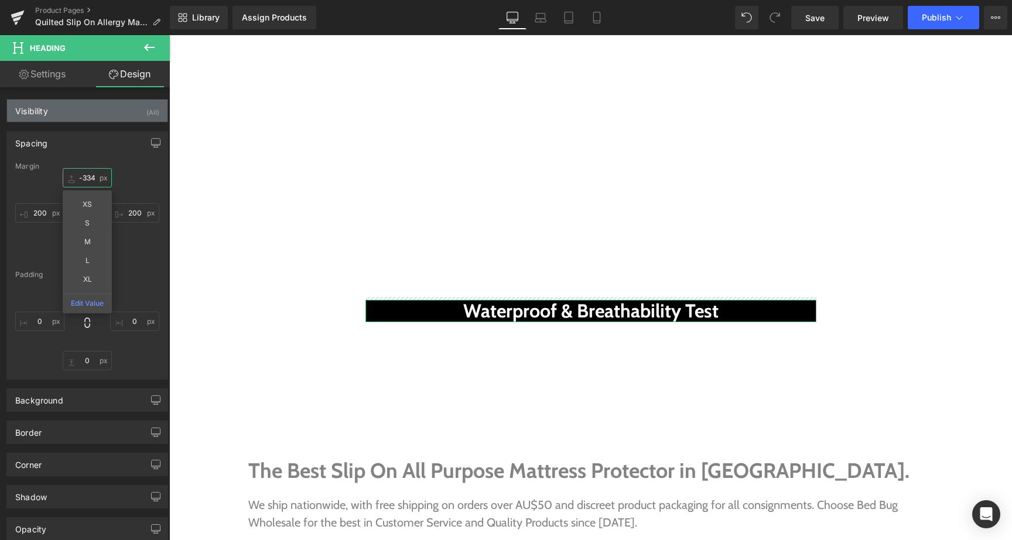
type input "-334"
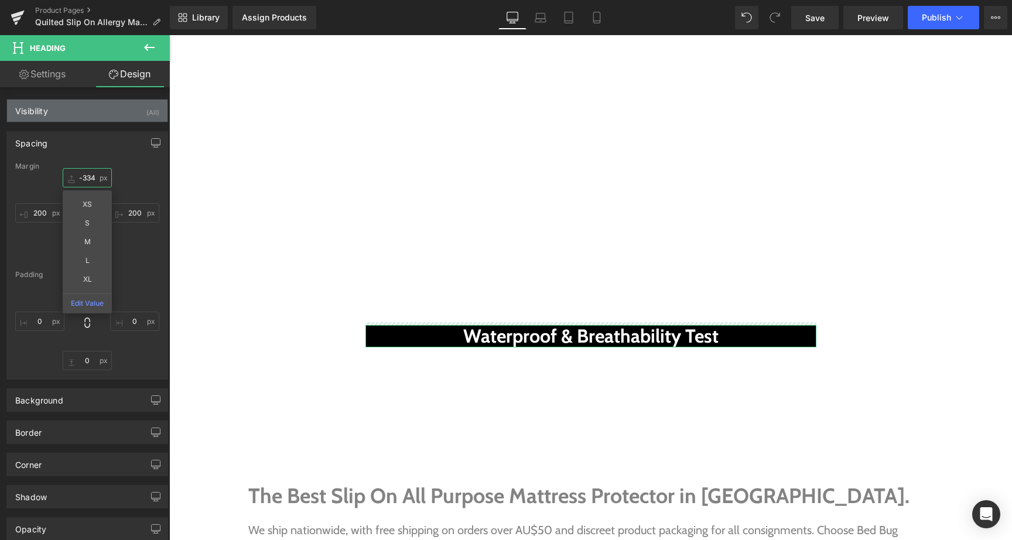
drag, startPoint x: 66, startPoint y: 179, endPoint x: 90, endPoint y: 117, distance: 67.1
click at [90, 117] on div "Visibility (All) 0|0|0|0 1 Show on Desktop 1 Show on Laptop 1 Show on Tablet 1 …" at bounding box center [87, 362] width 175 height 550
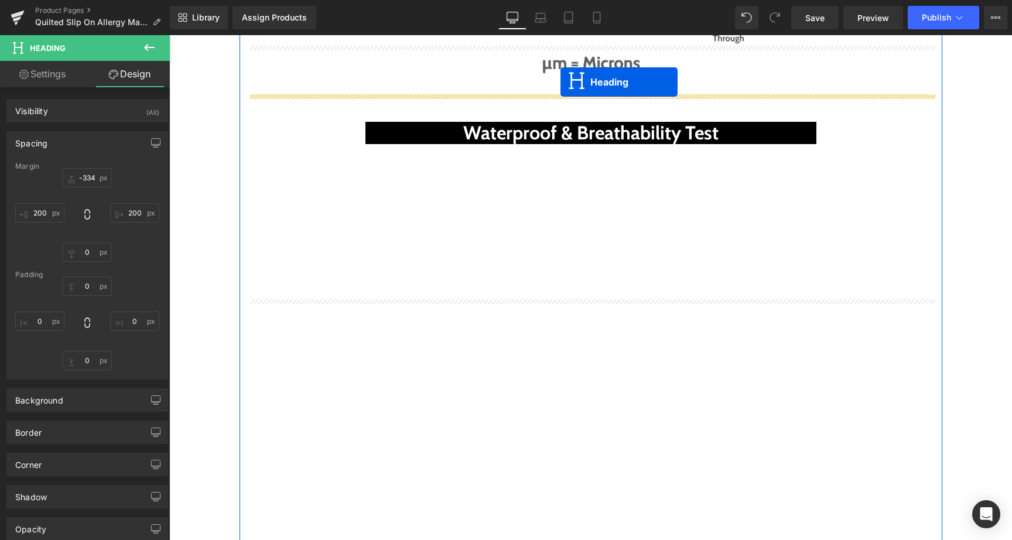
scroll to position [4719, 0]
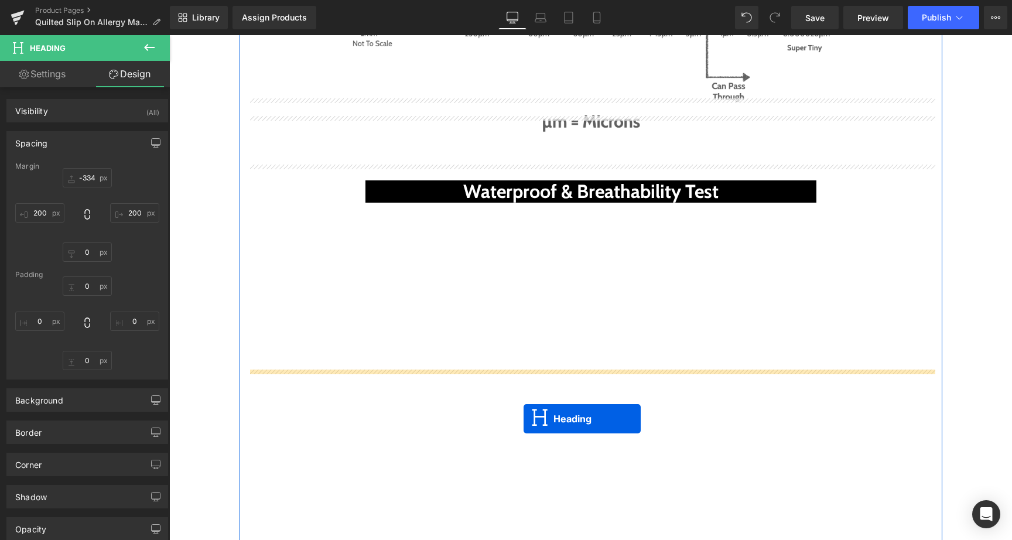
drag, startPoint x: 581, startPoint y: 299, endPoint x: 524, endPoint y: 418, distance: 132.6
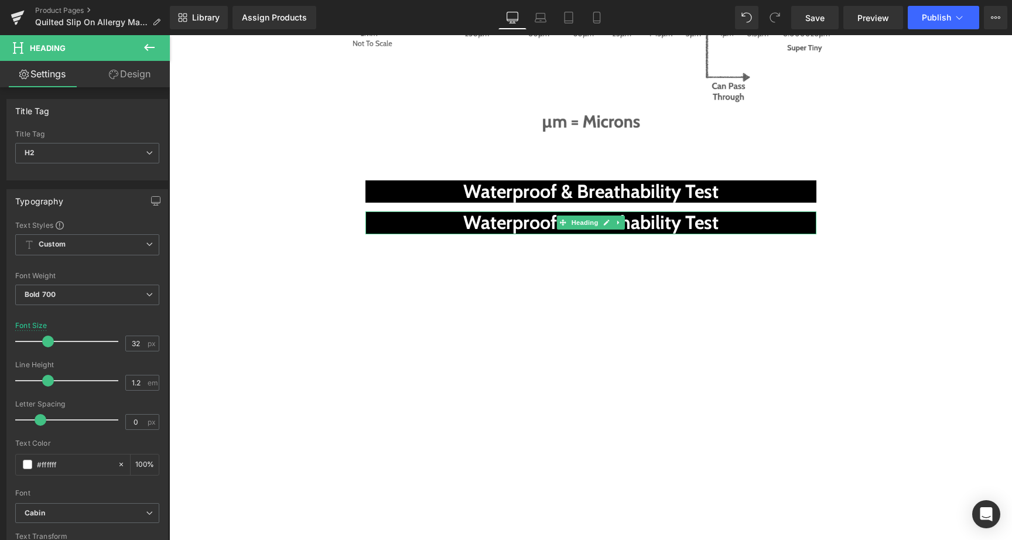
click at [140, 81] on link "Design" at bounding box center [129, 74] width 85 height 26
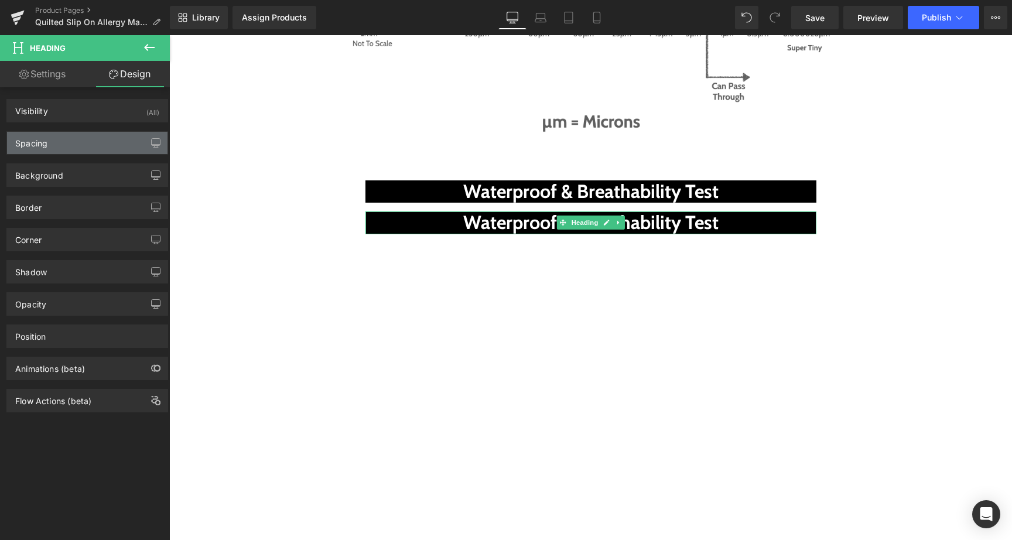
click at [84, 133] on div "Spacing" at bounding box center [87, 143] width 160 height 22
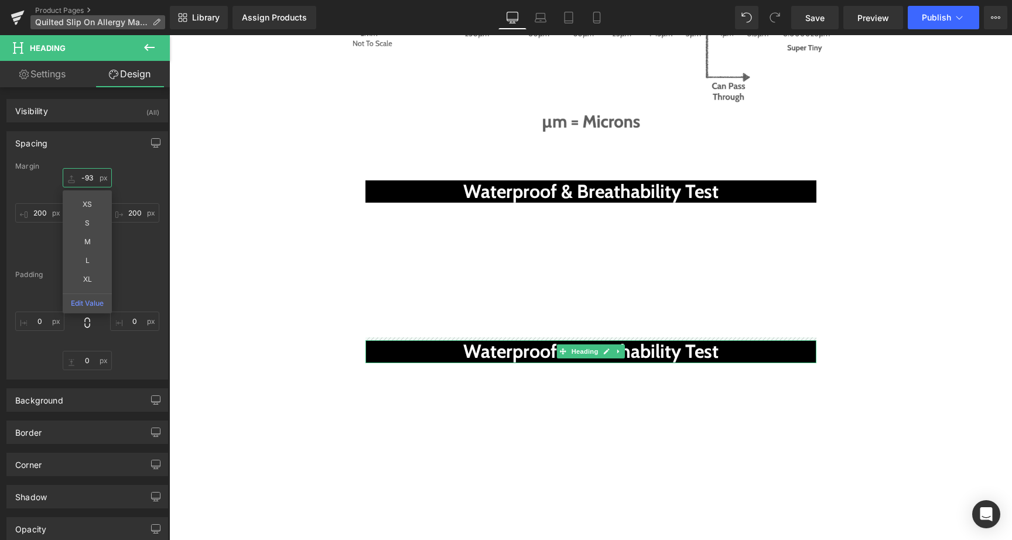
type input "-88"
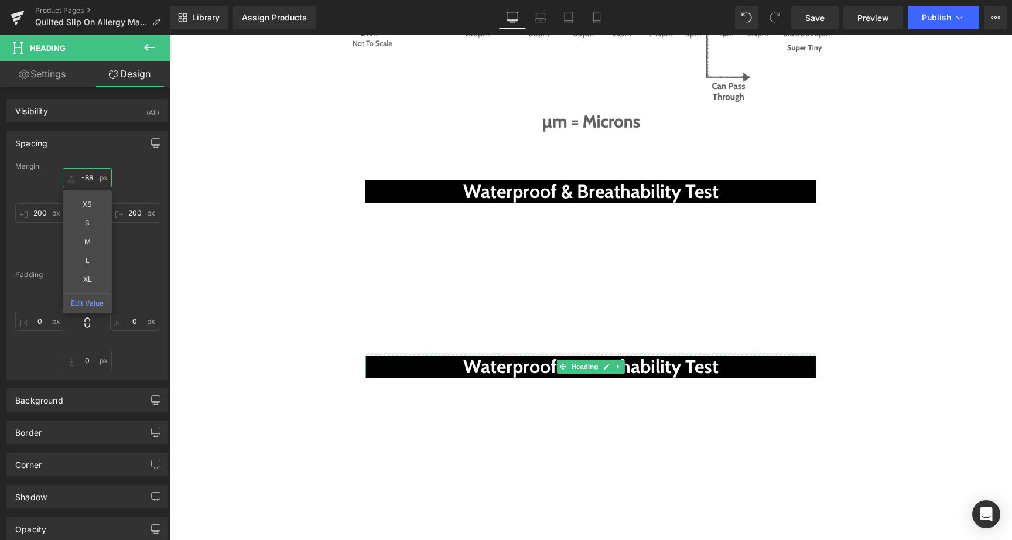
drag, startPoint x: 73, startPoint y: 179, endPoint x: 103, endPoint y: -15, distance: 196.7
click at [103, 0] on html "Heading You are previewing how the will restyle your page. You can not edit Ele…" at bounding box center [506, 270] width 1012 height 540
click at [606, 136] on p at bounding box center [590, 145] width 685 height 18
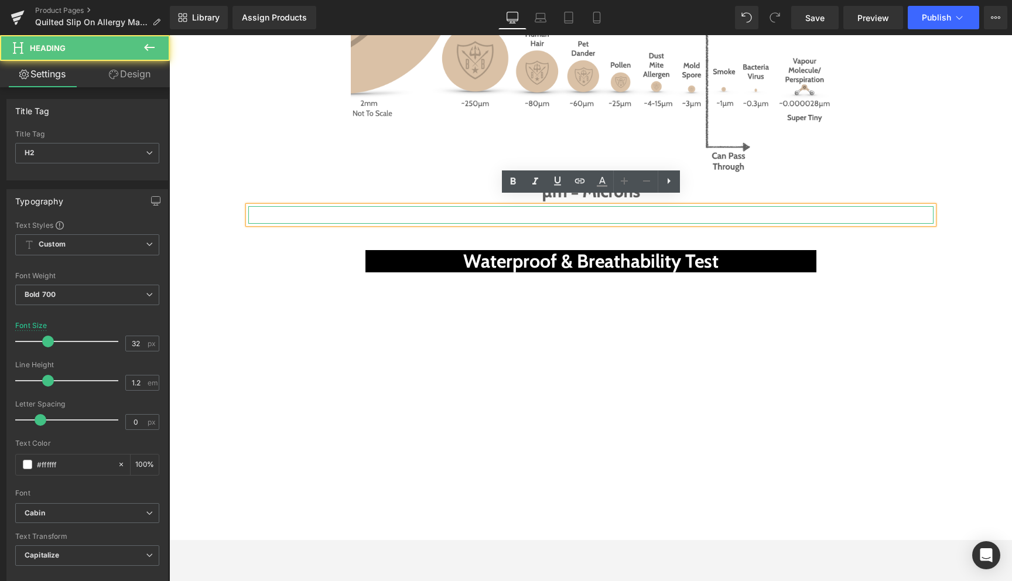
scroll to position [4591, 0]
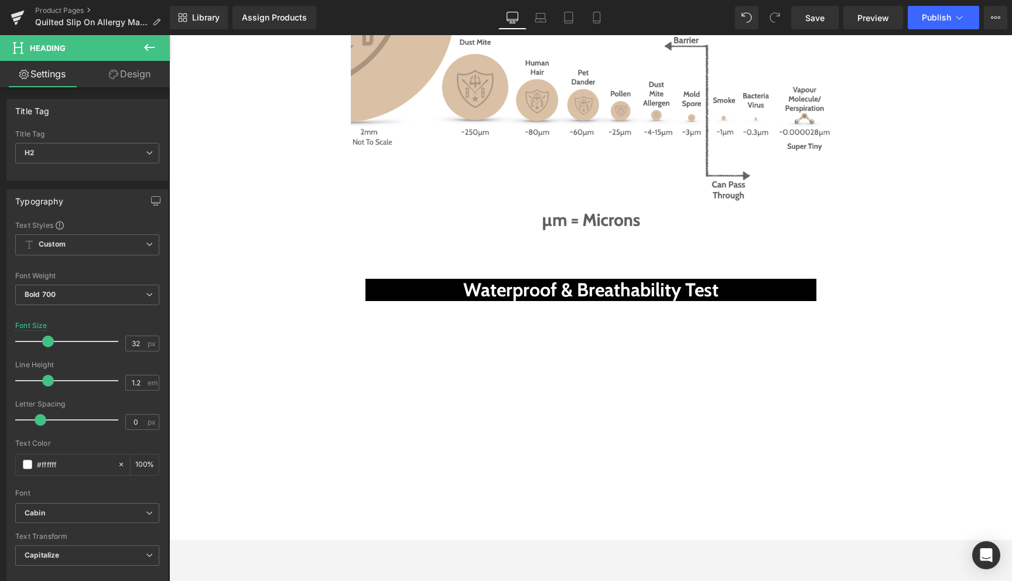
click at [132, 76] on link "Design" at bounding box center [129, 74] width 85 height 26
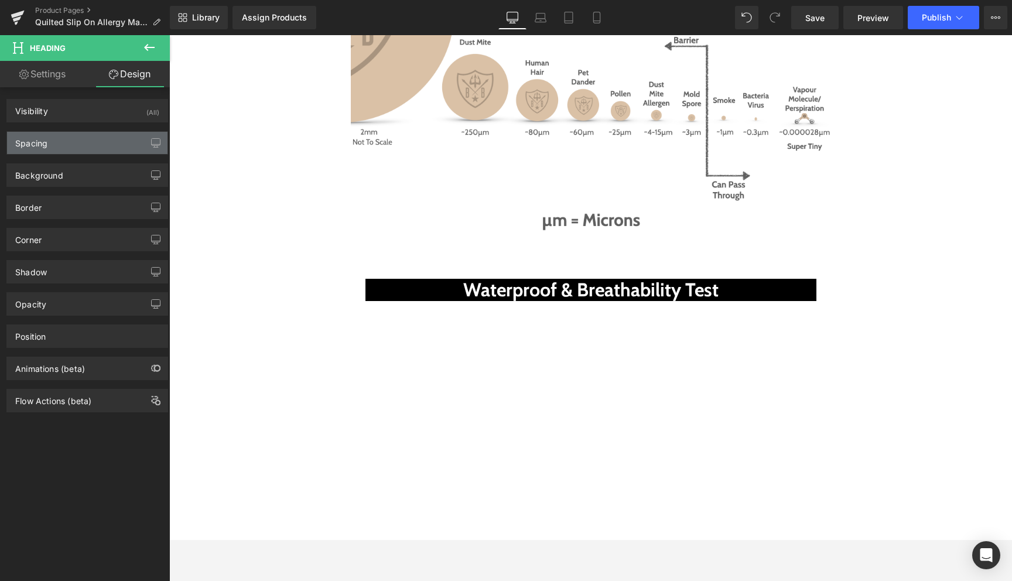
click at [83, 145] on div "Spacing" at bounding box center [87, 143] width 160 height 22
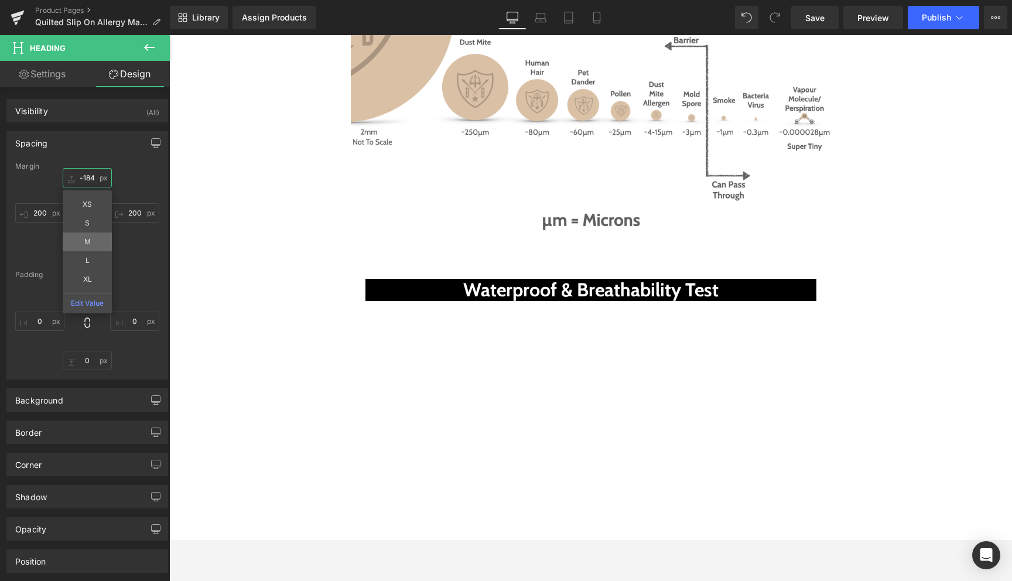
scroll to position [4535, 0]
drag, startPoint x: 69, startPoint y: 181, endPoint x: 71, endPoint y: 237, distance: 56.3
drag, startPoint x: 71, startPoint y: 178, endPoint x: 70, endPoint y: 148, distance: 29.9
click at [70, 148] on div "Spacing [GEOGRAPHIC_DATA] -133px -133 XS S M L XL Edit Value 200px 200 0px 0 20…" at bounding box center [87, 255] width 162 height 248
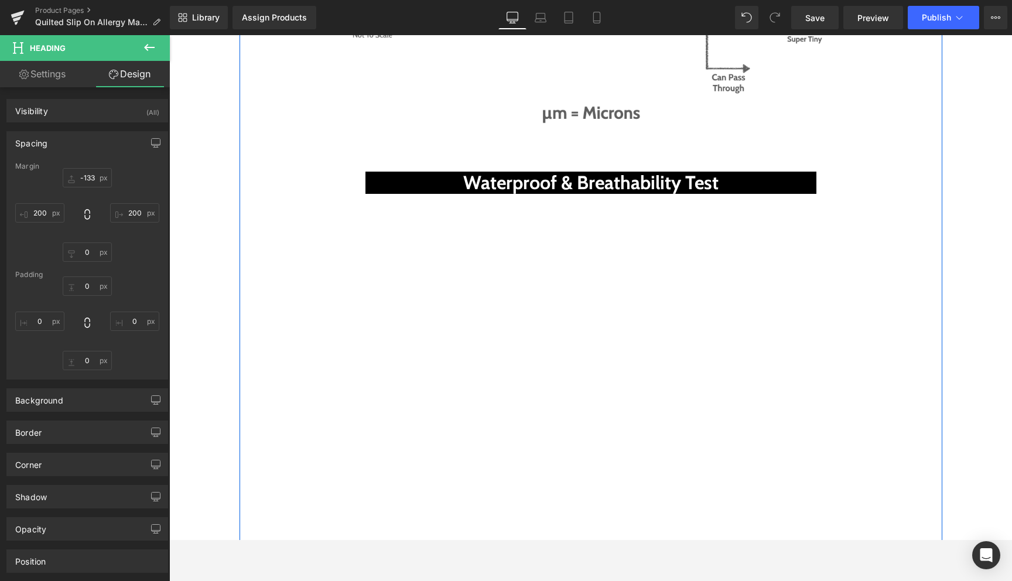
scroll to position [4665, 0]
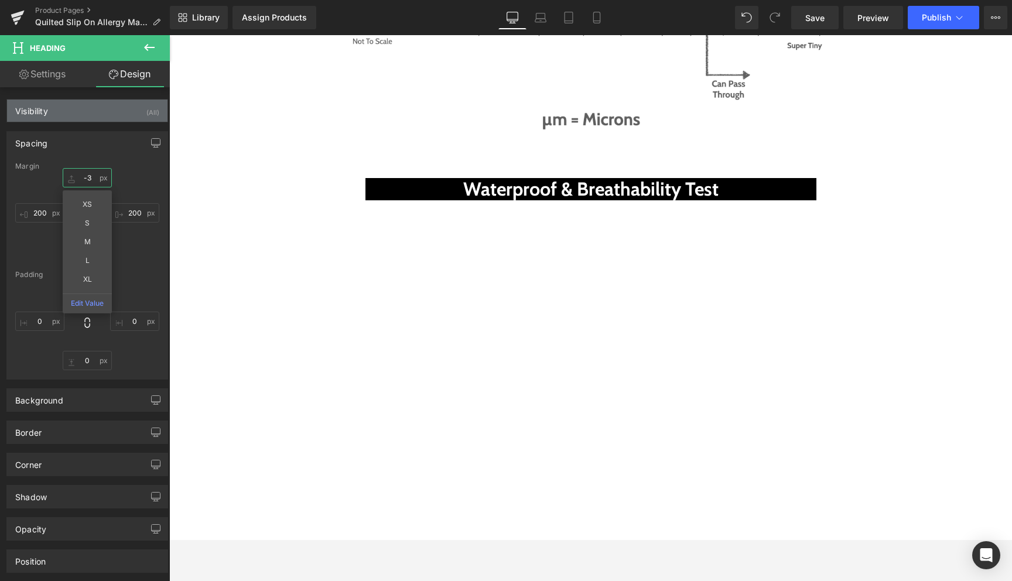
type input "-3"
drag, startPoint x: 71, startPoint y: 179, endPoint x: 86, endPoint y: 103, distance: 77.7
click at [86, 103] on div "Visibility (All) 0|0|0|0 1 Show on Desktop 1 Show on Laptop 1 Show on Tablet 1 …" at bounding box center [87, 362] width 175 height 550
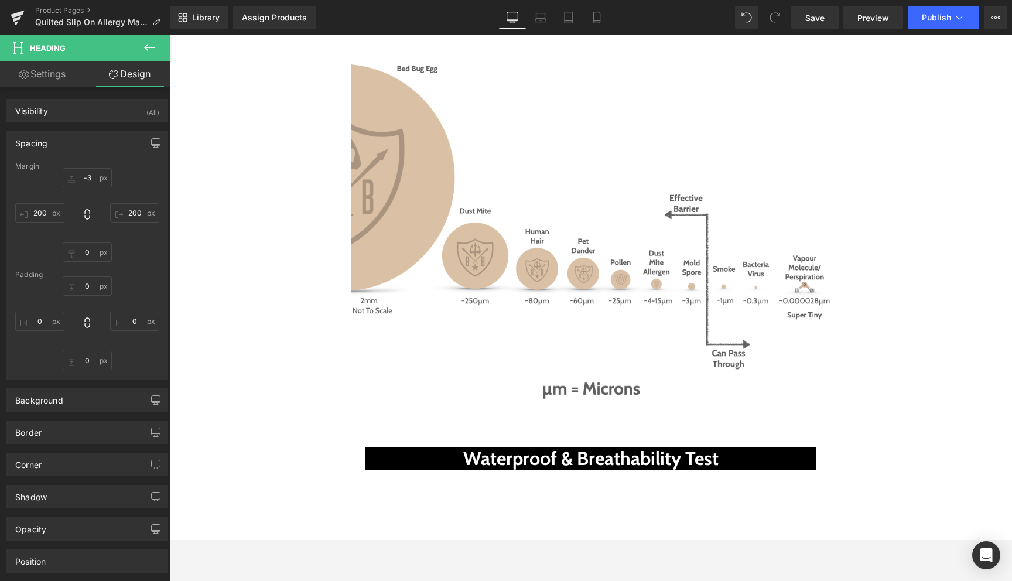
scroll to position [4474, 0]
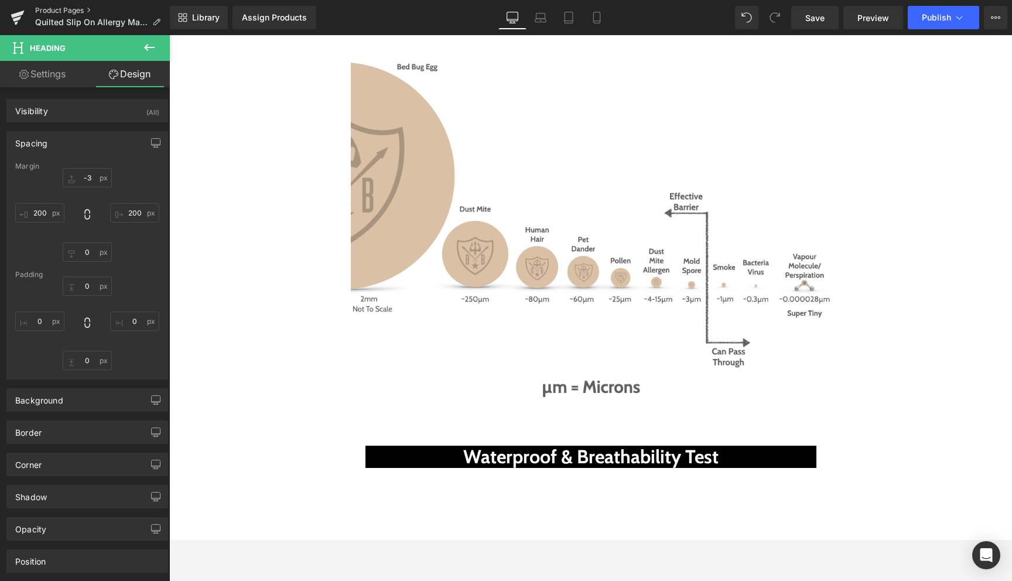
click at [74, 7] on link "Product Pages" at bounding box center [102, 10] width 135 height 9
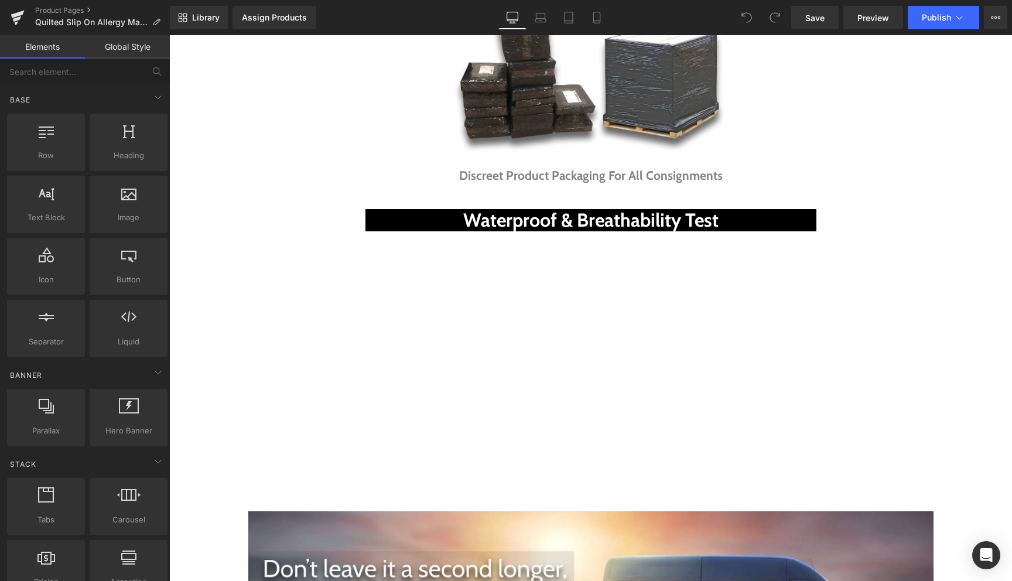
scroll to position [4957, 0]
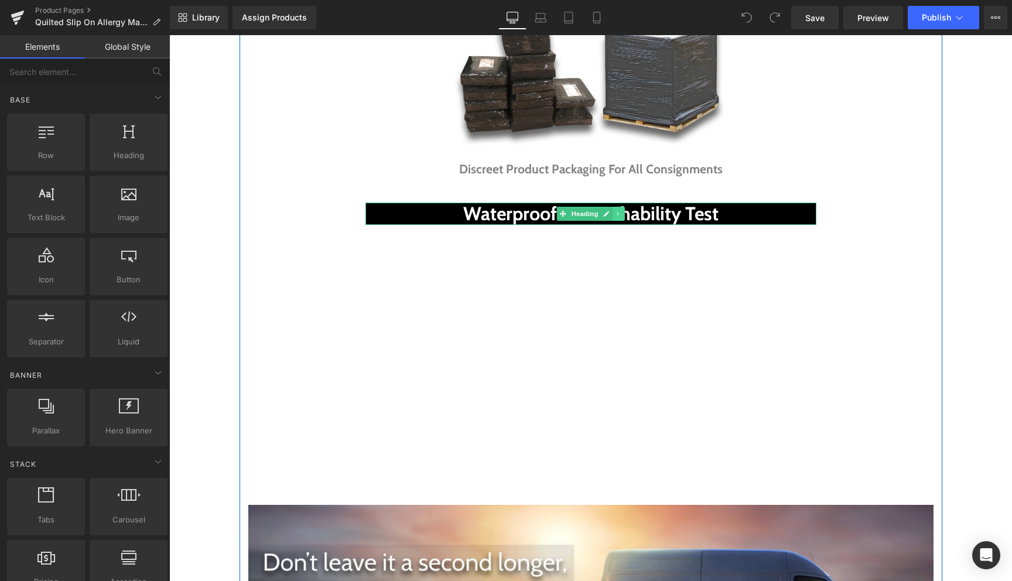
click at [618, 210] on icon at bounding box center [619, 213] width 6 height 7
click at [613, 211] on icon at bounding box center [612, 214] width 6 height 6
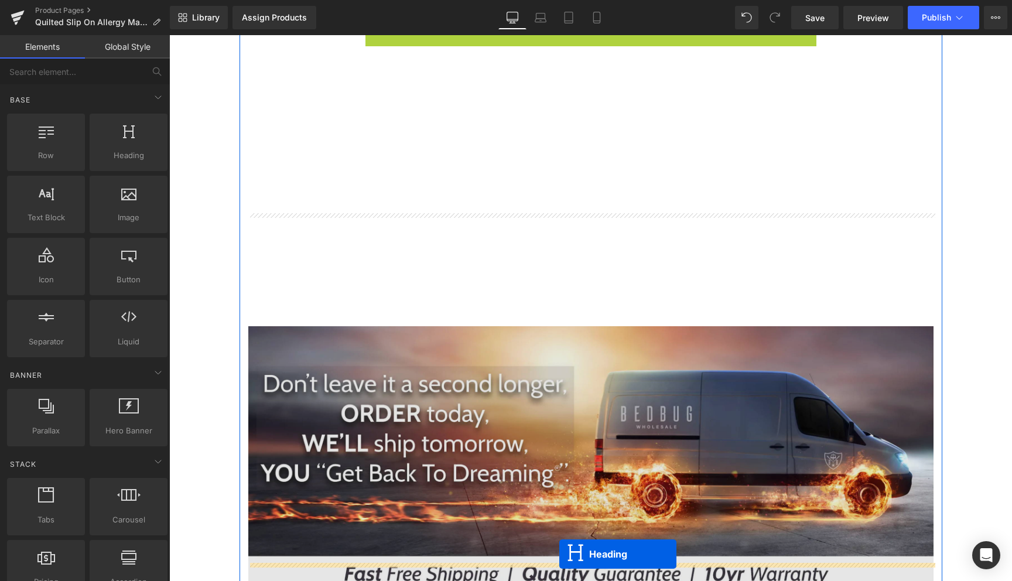
scroll to position [5285, 0]
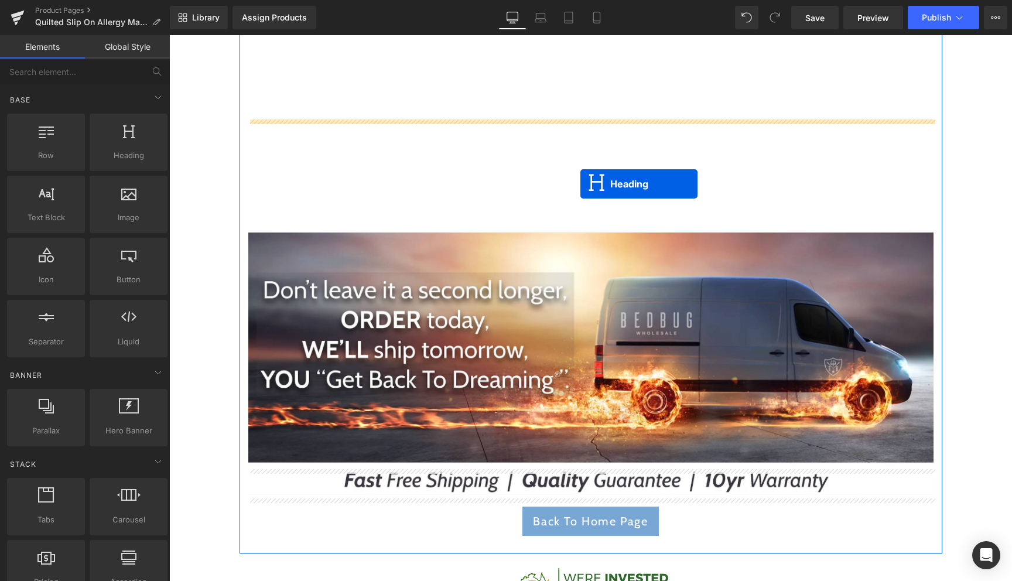
drag, startPoint x: 580, startPoint y: 226, endPoint x: 580, endPoint y: 184, distance: 41.6
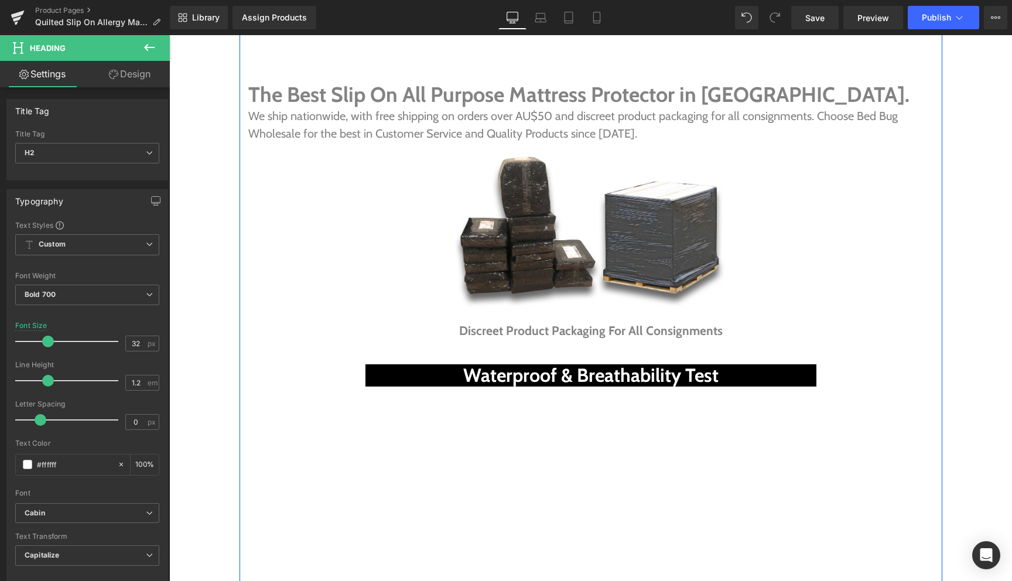
scroll to position [4788, 0]
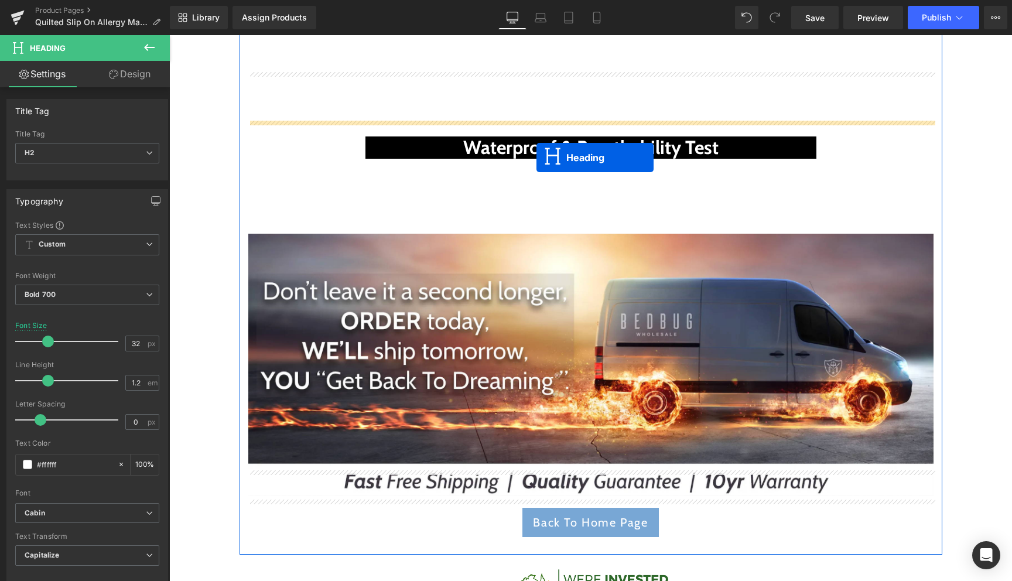
drag, startPoint x: 585, startPoint y: 300, endPoint x: 537, endPoint y: 158, distance: 150.8
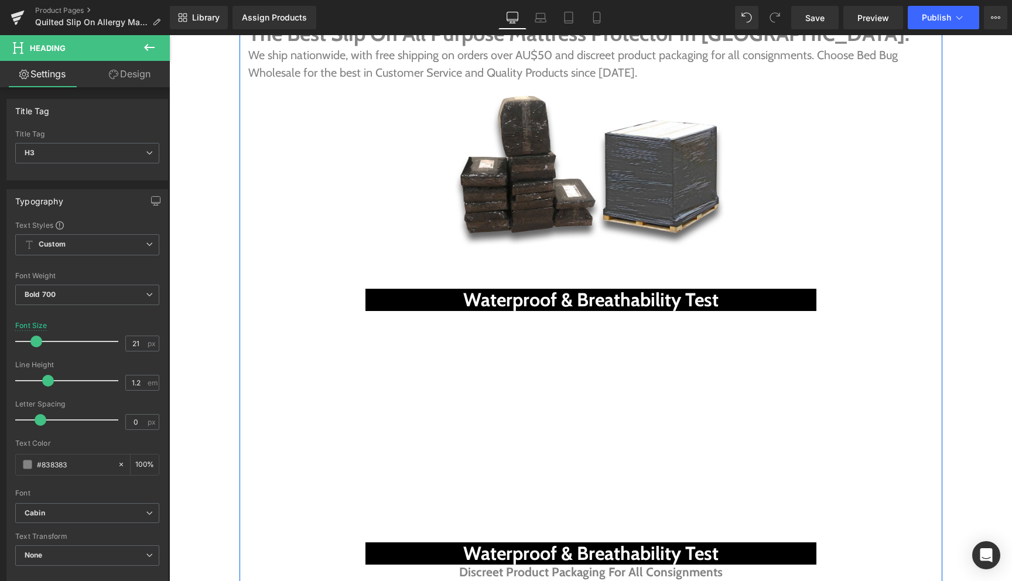
scroll to position [4856, 0]
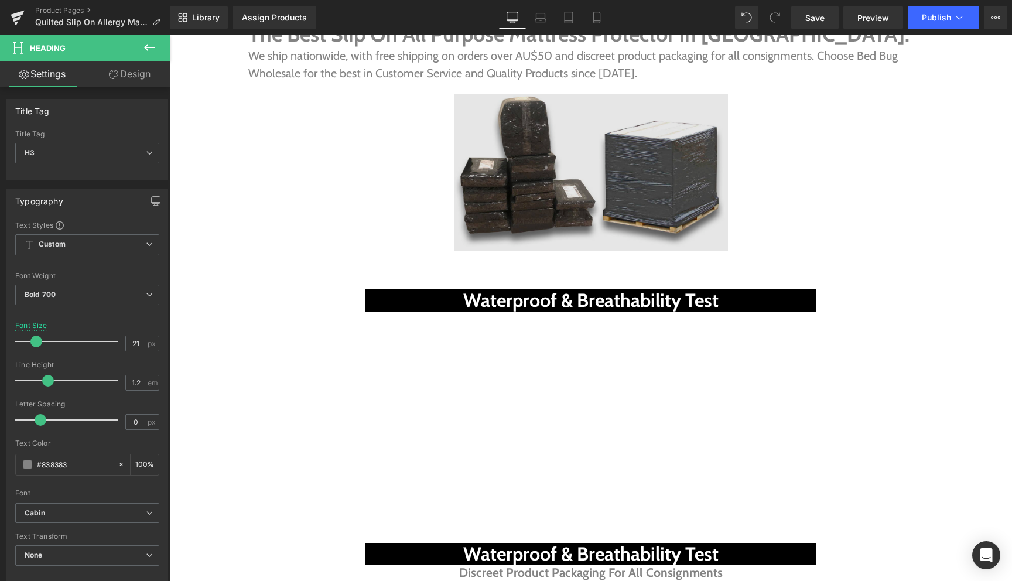
click at [569, 105] on img at bounding box center [591, 173] width 274 height 158
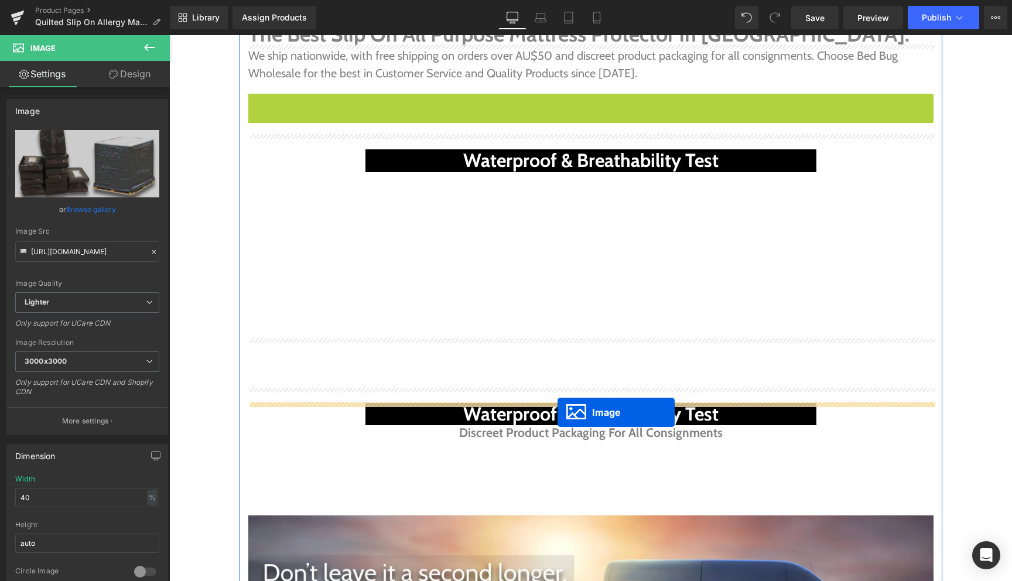
drag, startPoint x: 583, startPoint y: 130, endPoint x: 558, endPoint y: 412, distance: 283.4
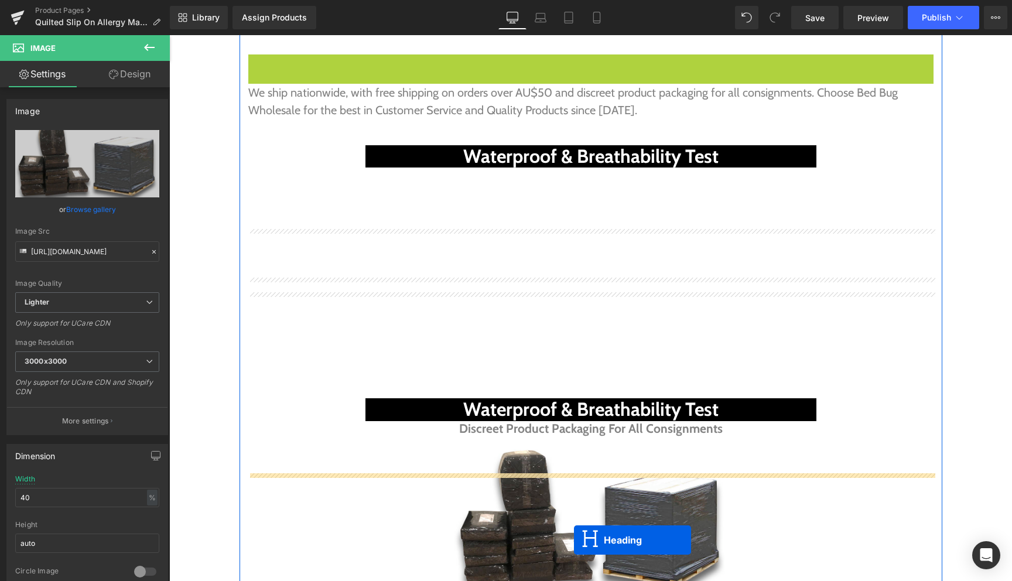
scroll to position [4941, 0]
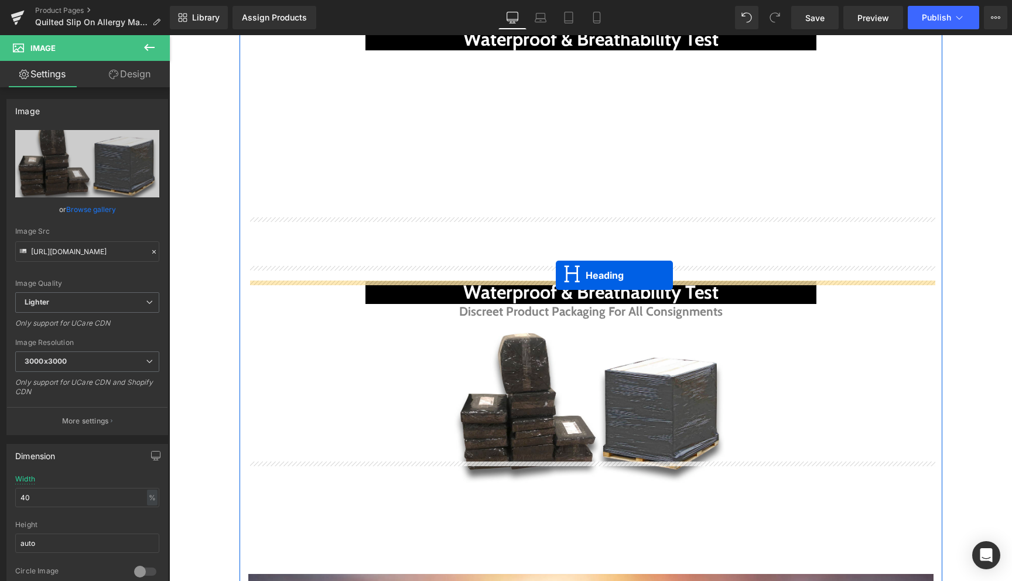
drag, startPoint x: 576, startPoint y: 284, endPoint x: 556, endPoint y: 275, distance: 22.3
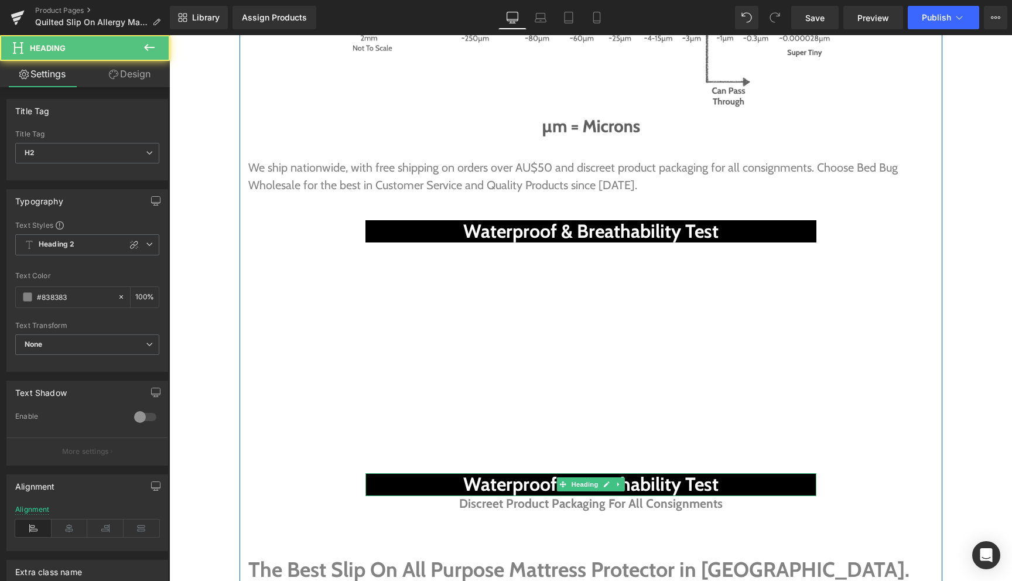
scroll to position [4487, 0]
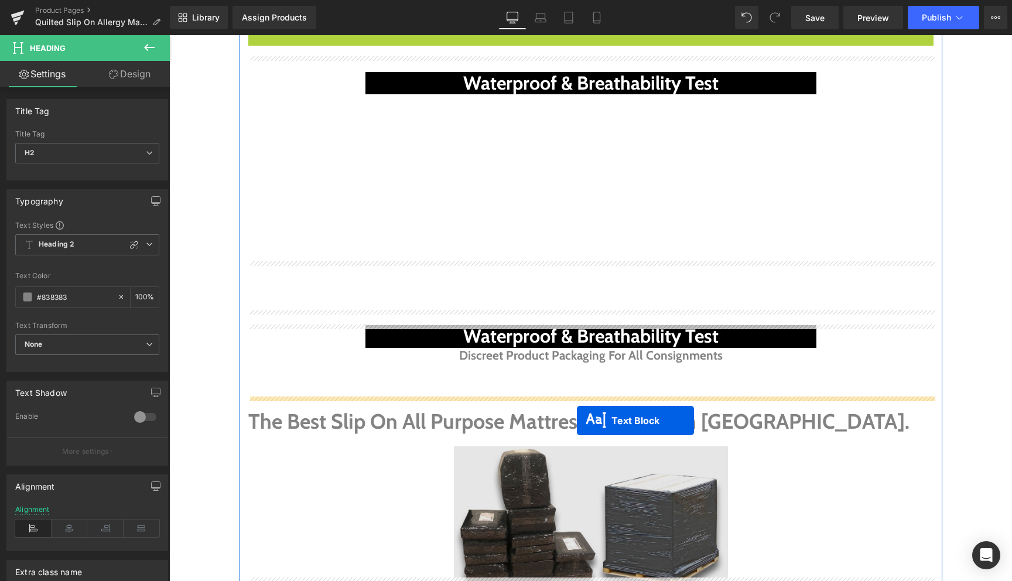
drag, startPoint x: 580, startPoint y: 320, endPoint x: 577, endPoint y: 421, distance: 100.8
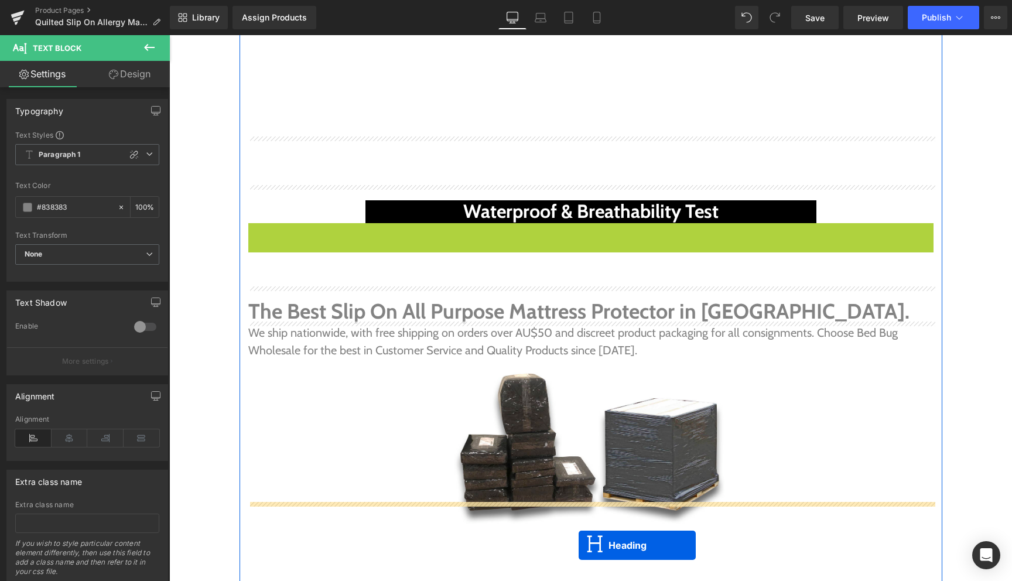
scroll to position [4992, 0]
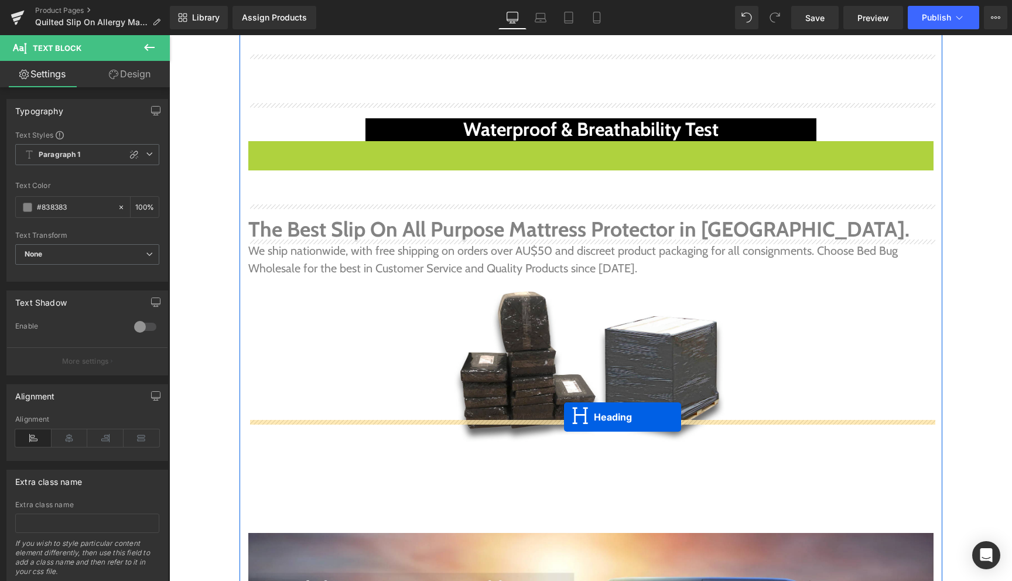
drag, startPoint x: 582, startPoint y: 371, endPoint x: 564, endPoint y: 417, distance: 49.0
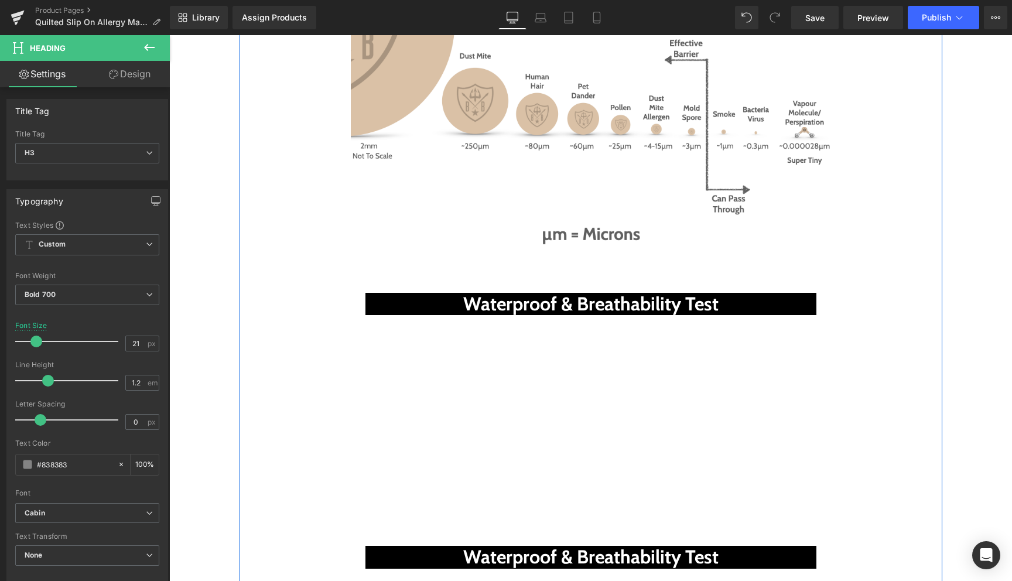
scroll to position [4558, 0]
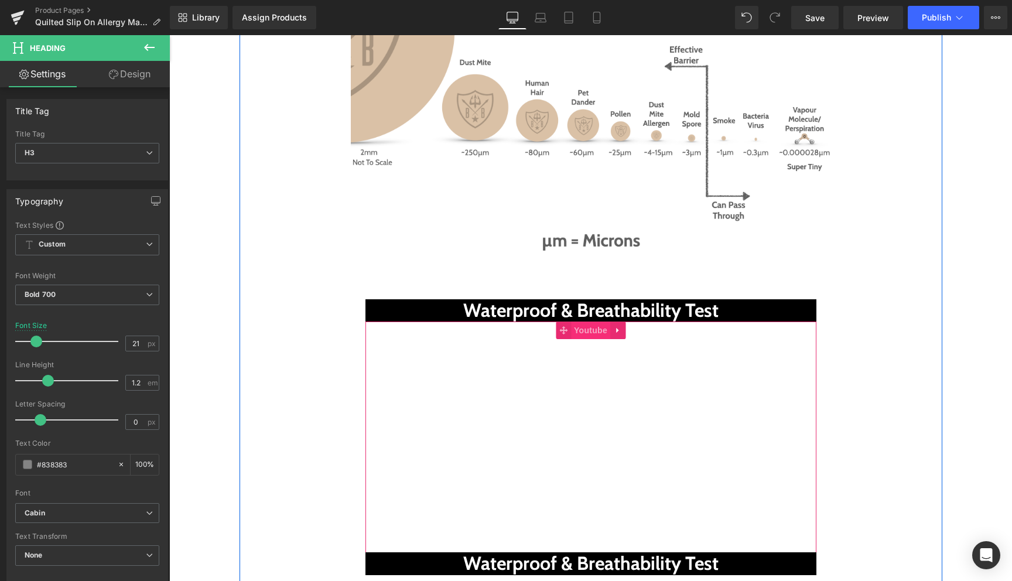
click at [589, 322] on span "Youtube" at bounding box center [590, 331] width 39 height 18
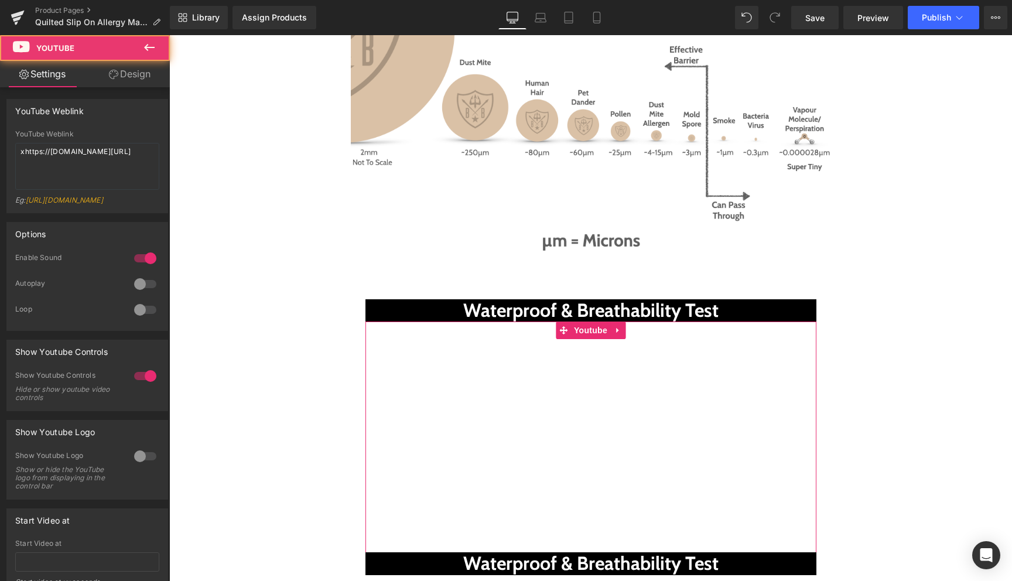
click at [128, 71] on link "Design" at bounding box center [129, 74] width 85 height 26
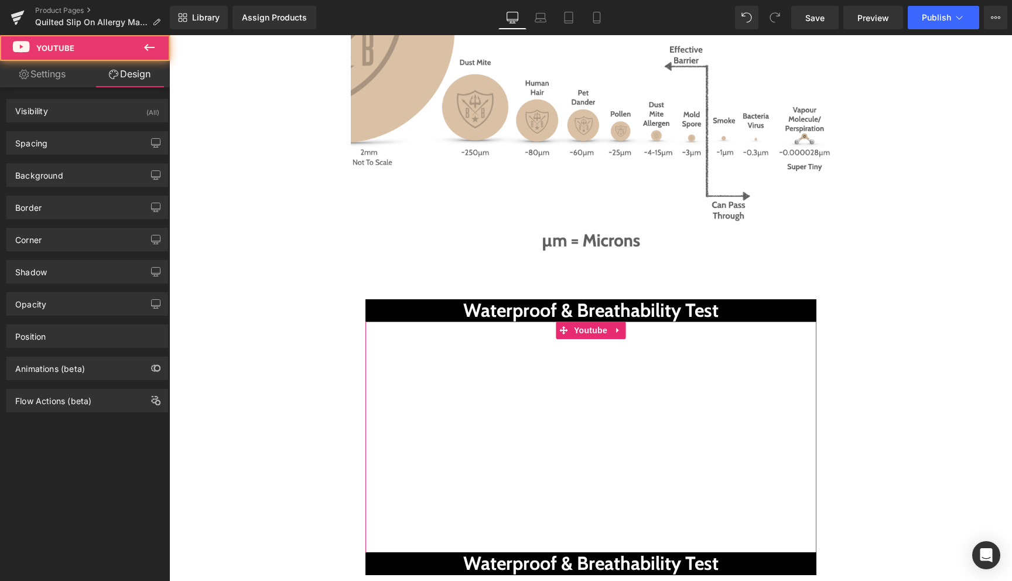
type input "0"
type input "200"
type input "S"
type input "200"
type input "0"
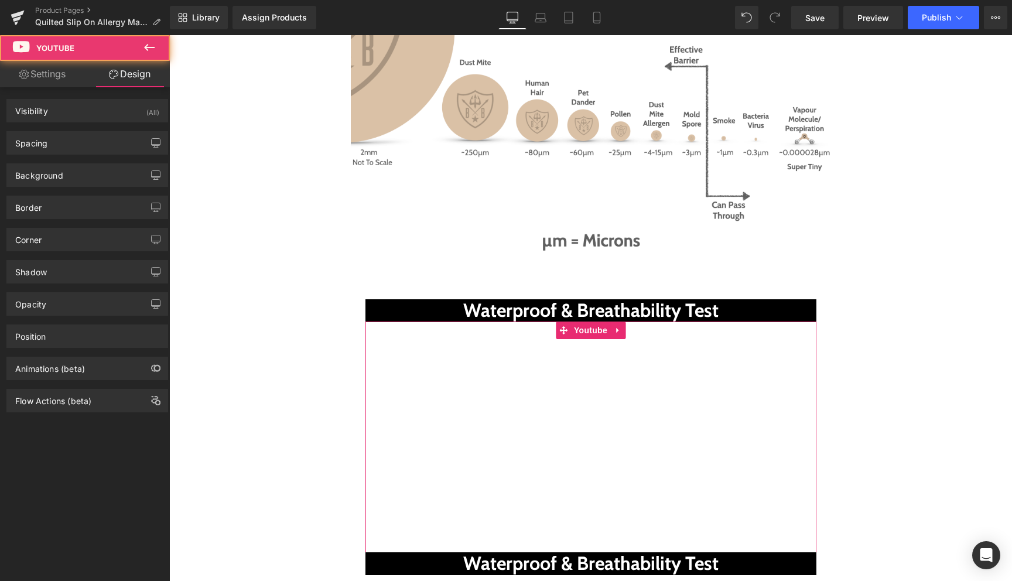
type input "0"
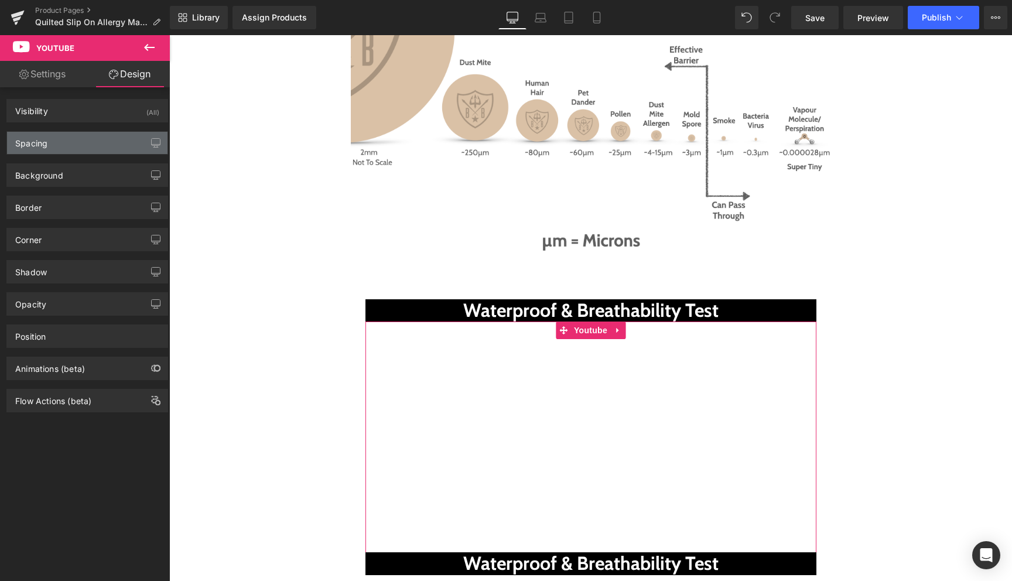
click at [91, 138] on div "Spacing" at bounding box center [87, 143] width 160 height 22
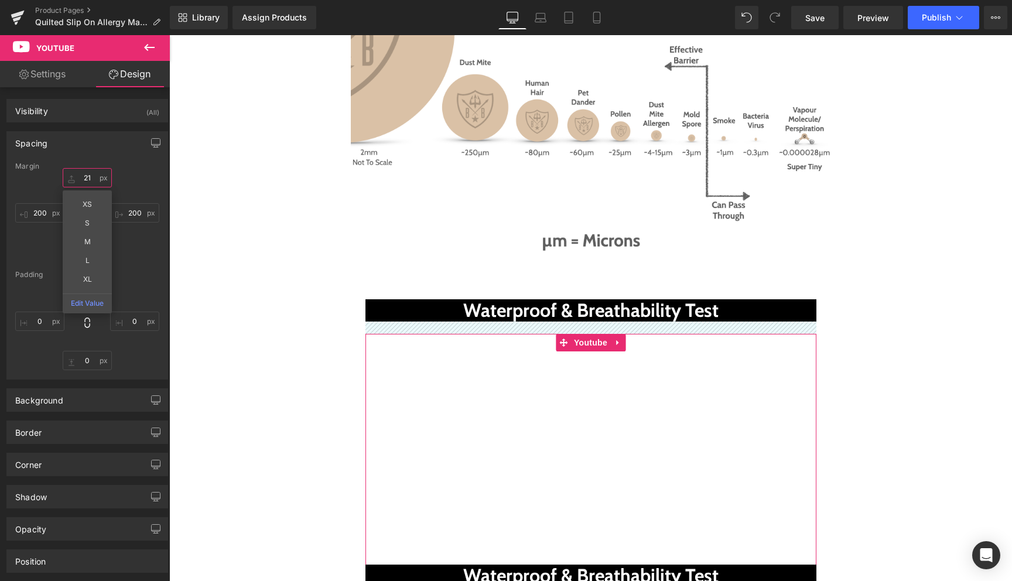
click at [80, 180] on input "21" at bounding box center [87, 177] width 49 height 19
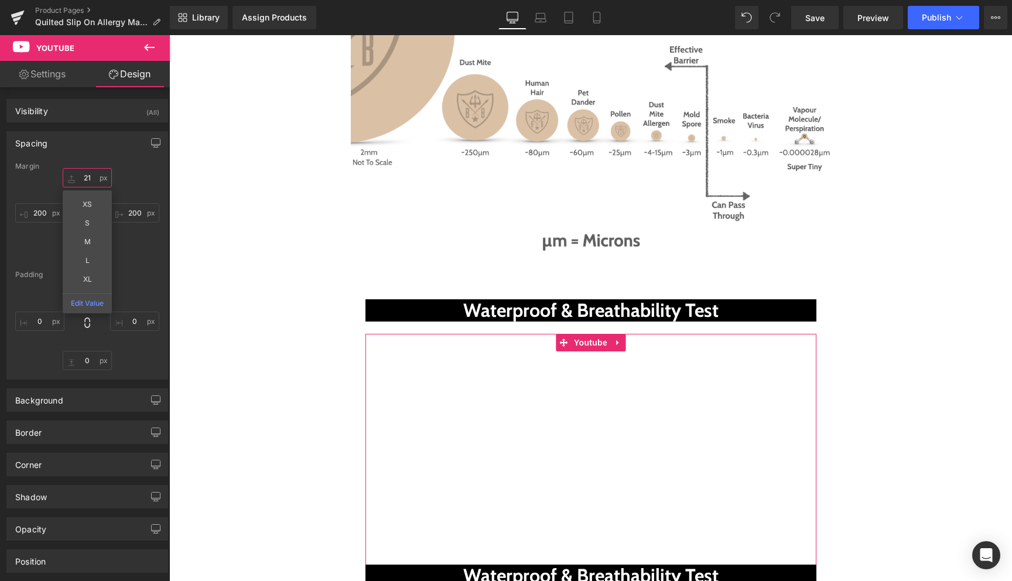
click at [88, 178] on input "21" at bounding box center [87, 177] width 49 height 19
type input "2"
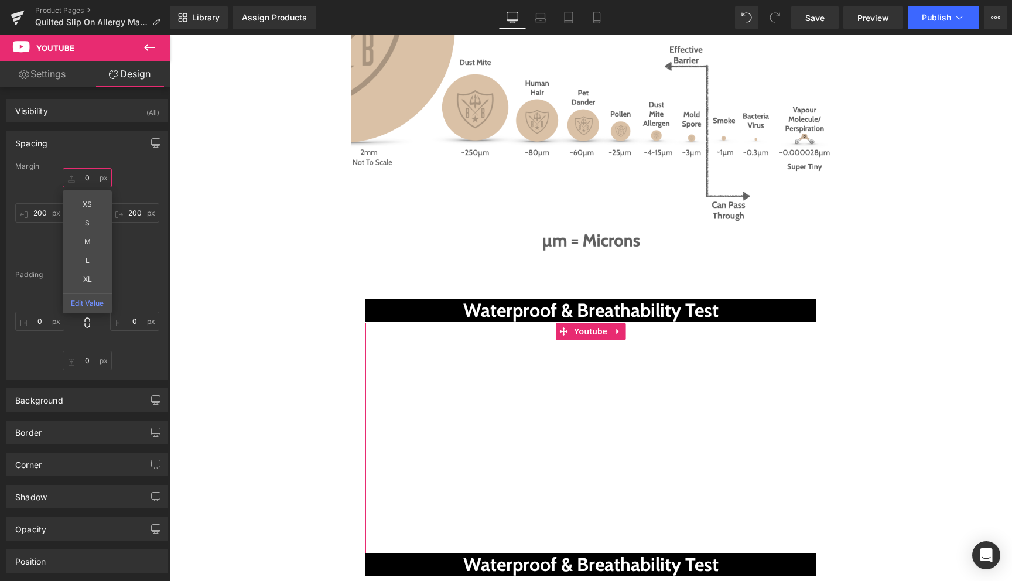
type input "0"
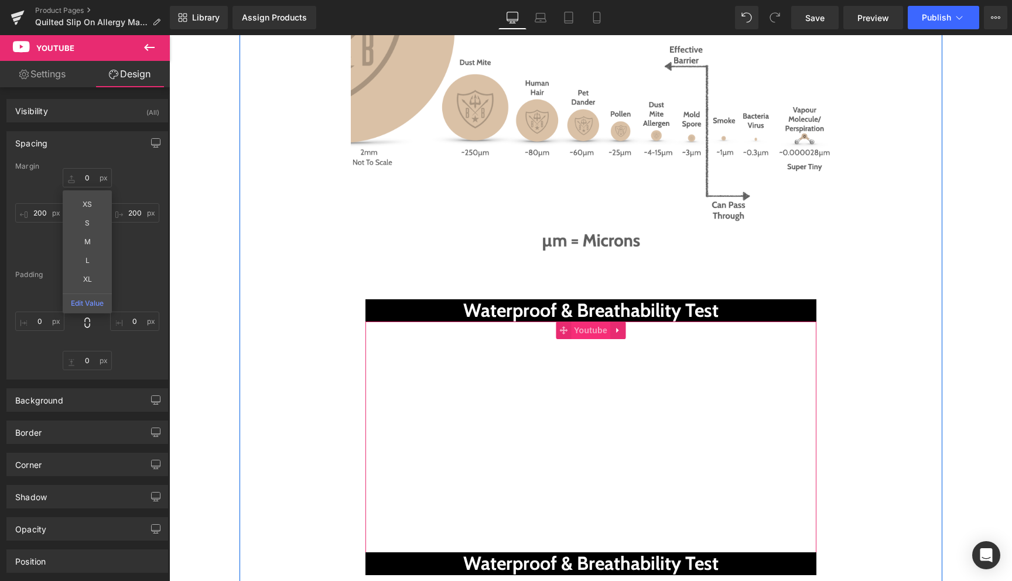
click at [581, 322] on span "Youtube" at bounding box center [590, 331] width 39 height 18
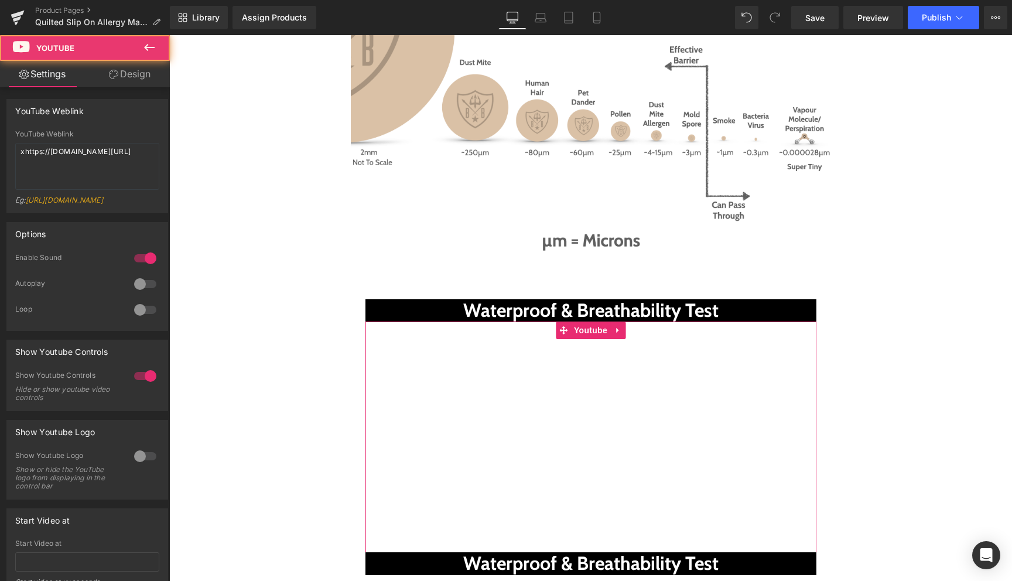
click at [120, 72] on link "Design" at bounding box center [129, 74] width 85 height 26
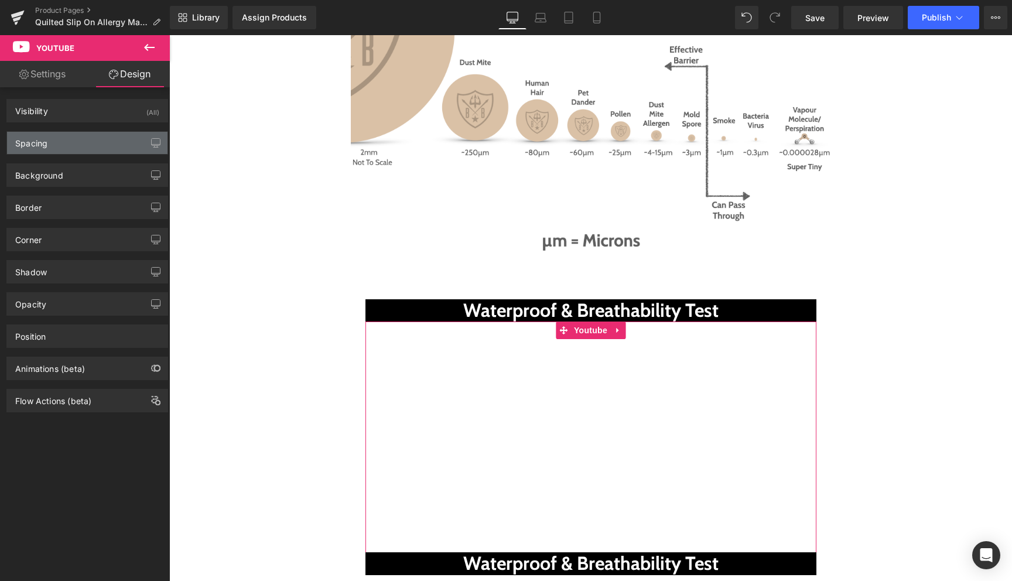
click at [67, 151] on div "Spacing" at bounding box center [87, 143] width 160 height 22
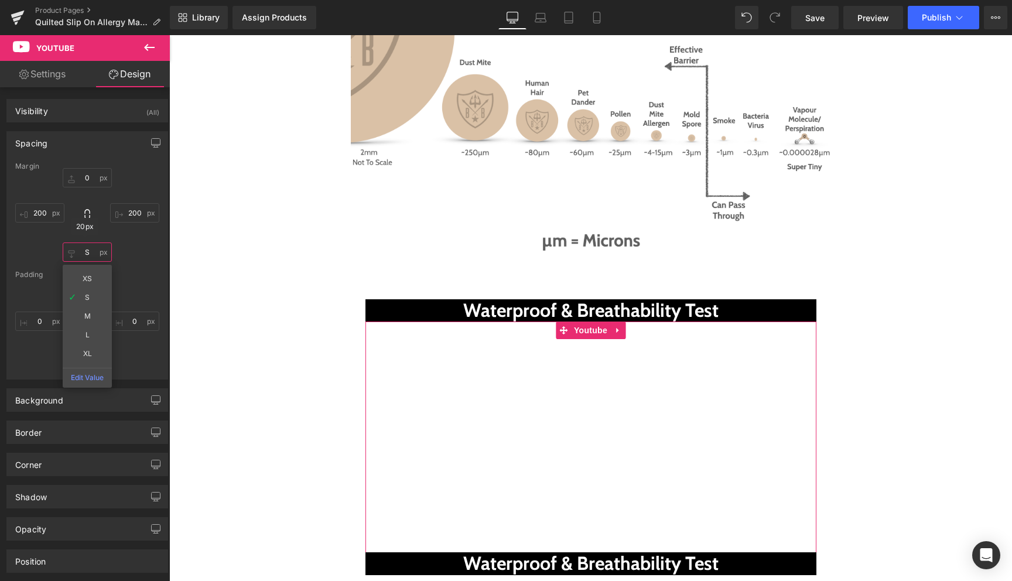
click at [78, 253] on input "S" at bounding box center [87, 251] width 49 height 19
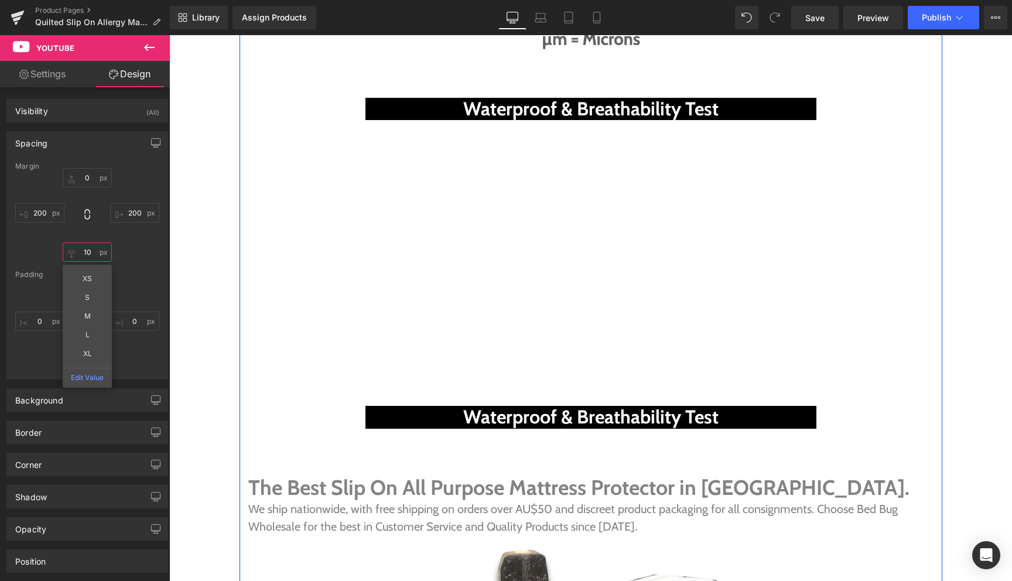
scroll to position [4774, 0]
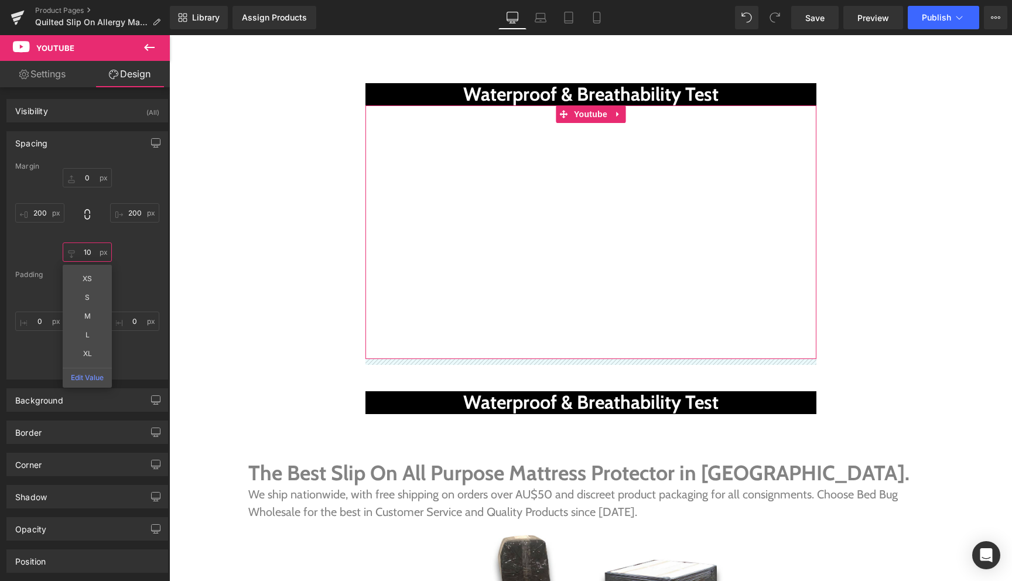
drag, startPoint x: 81, startPoint y: 251, endPoint x: 81, endPoint y: 262, distance: 10.5
type input "10"
click at [81, 262] on div "Margin 0px 0 200px 200 10 10 XS S M L XL Edit Value 200px 200 Padding 0px 0 0px…" at bounding box center [87, 270] width 160 height 217
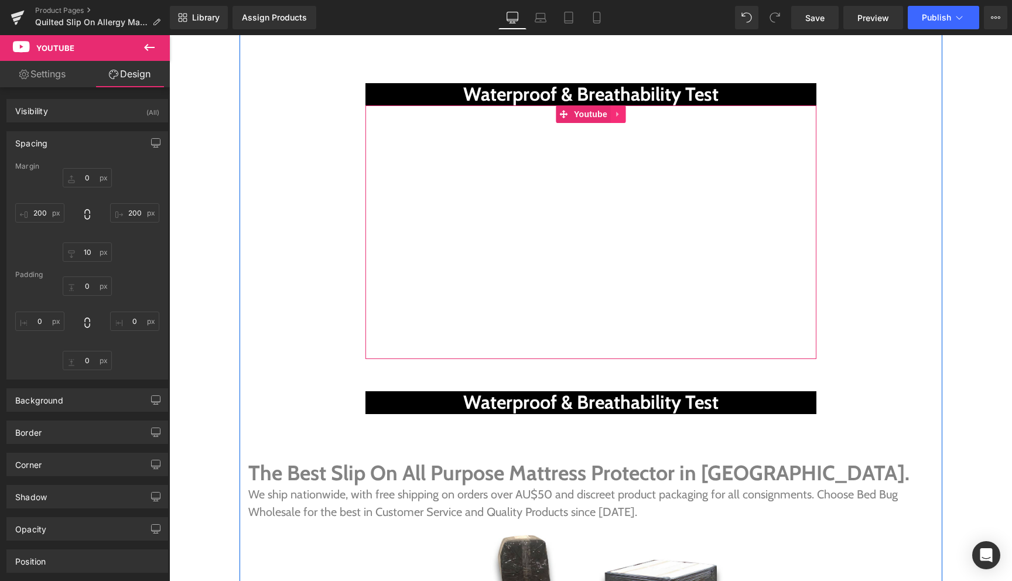
click at [617, 110] on icon at bounding box center [618, 114] width 8 height 9
click at [613, 110] on icon at bounding box center [610, 114] width 8 height 8
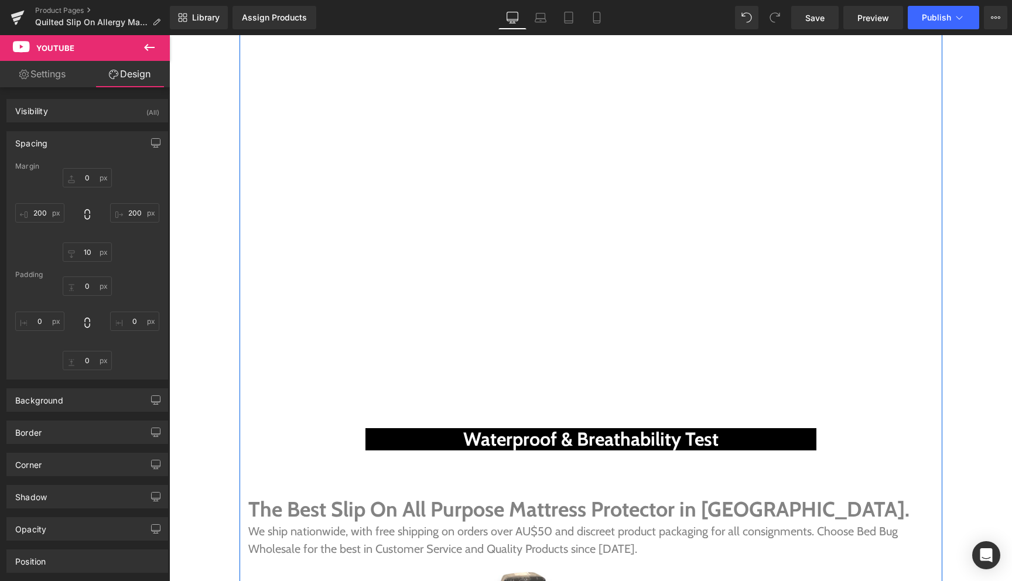
scroll to position [4996, 0]
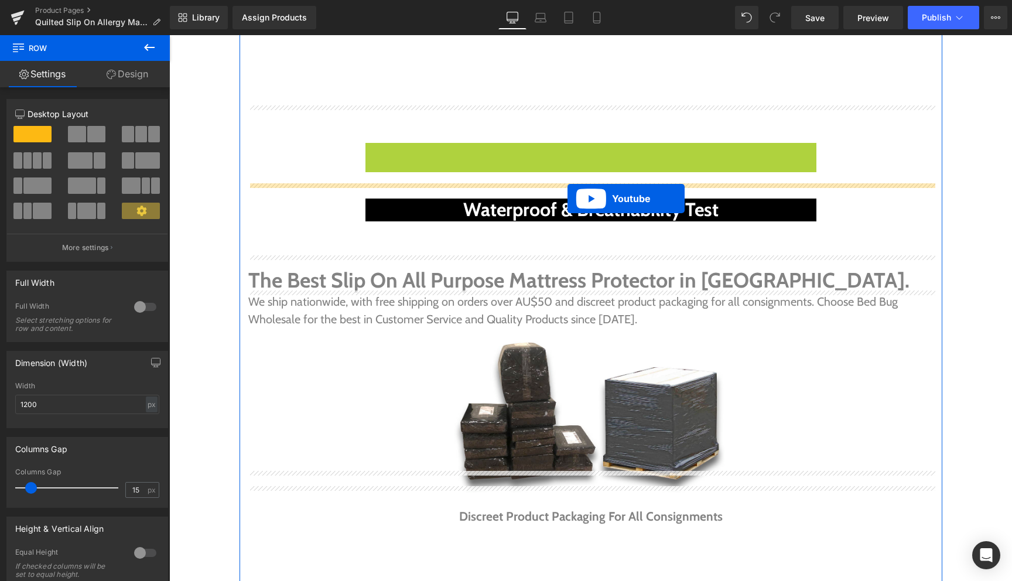
drag, startPoint x: 583, startPoint y: 110, endPoint x: 568, endPoint y: 199, distance: 89.8
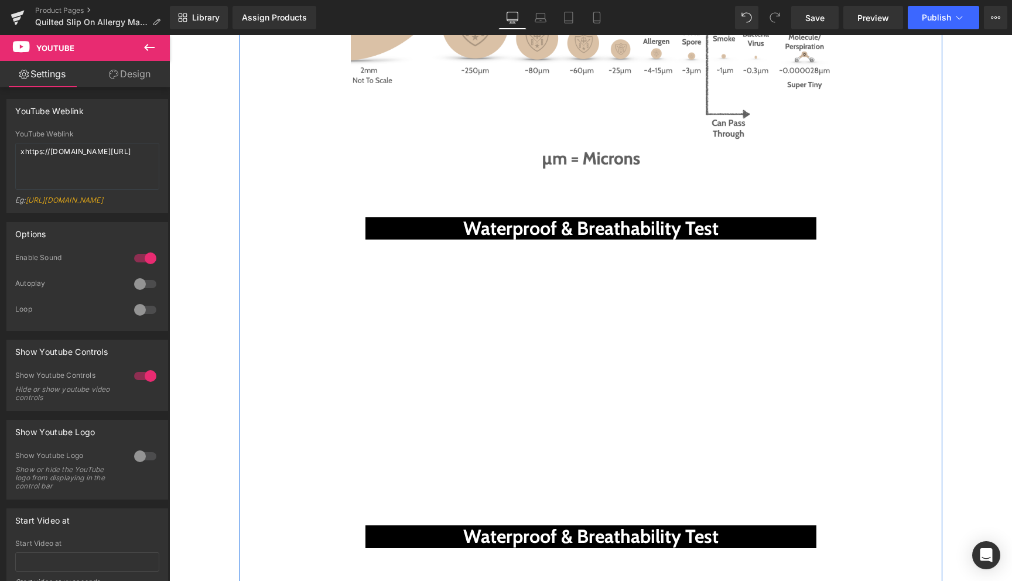
scroll to position [4631, 0]
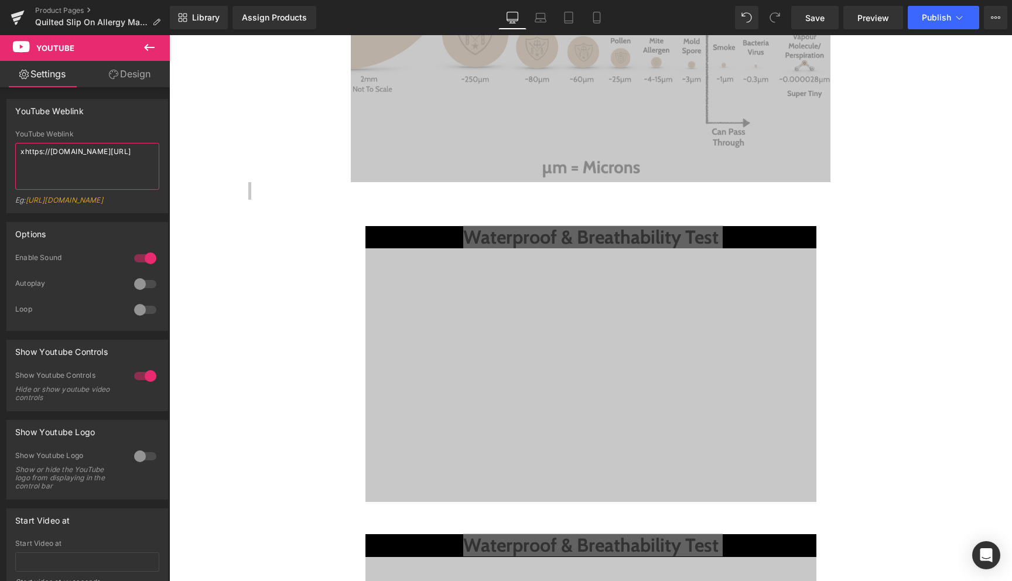
click at [78, 163] on textarea "xhttps://[DOMAIN_NAME][URL]" at bounding box center [87, 166] width 144 height 47
paste textarea "https://youtu.be/3NDc_U8-1VI"
type textarea "https://youtu.be/3NDc_U8-1VI"
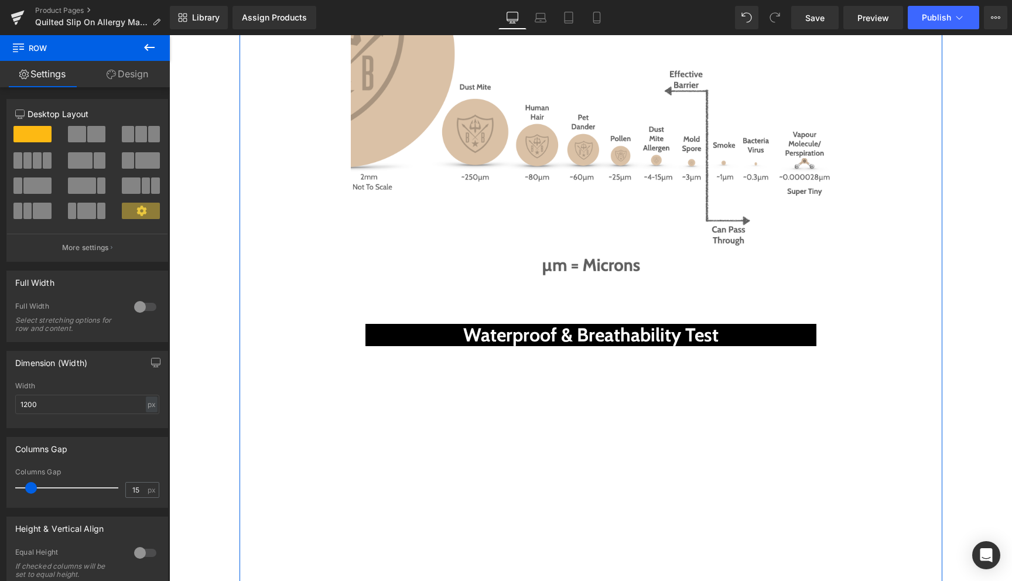
scroll to position [4520, 0]
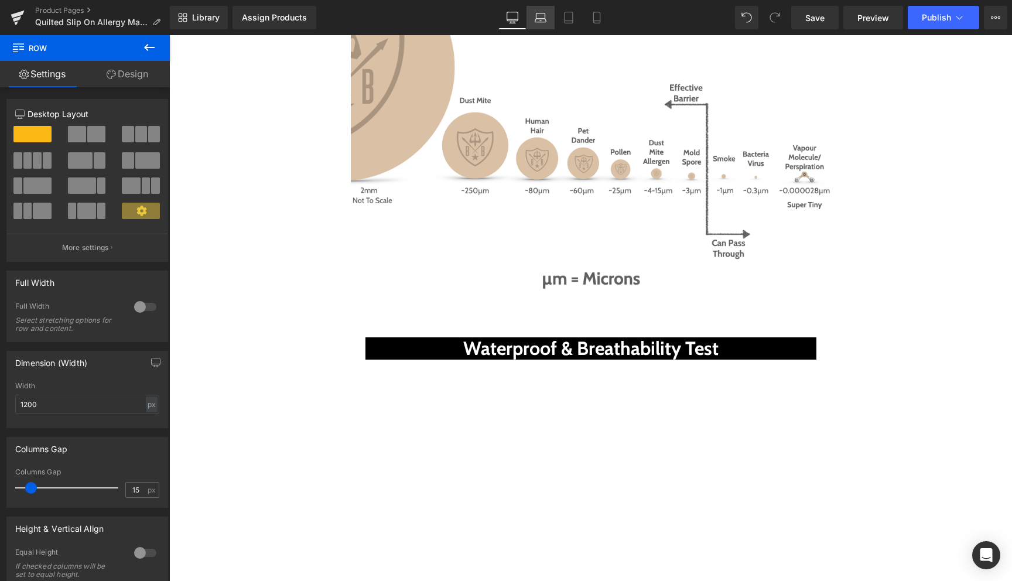
click at [546, 14] on icon at bounding box center [541, 18] width 12 height 12
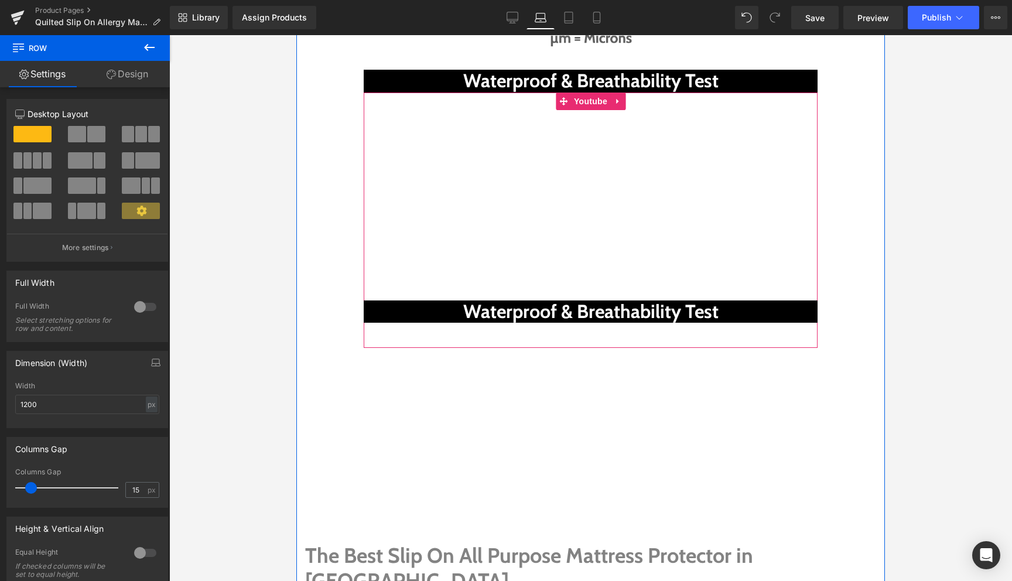
scroll to position [4324, 0]
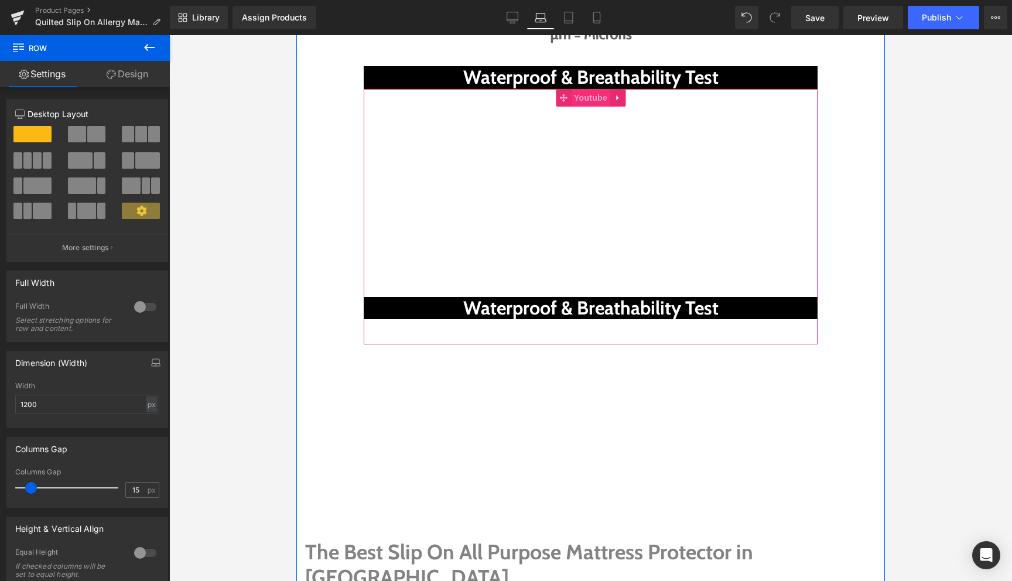
click at [587, 89] on span "Youtube" at bounding box center [590, 98] width 39 height 18
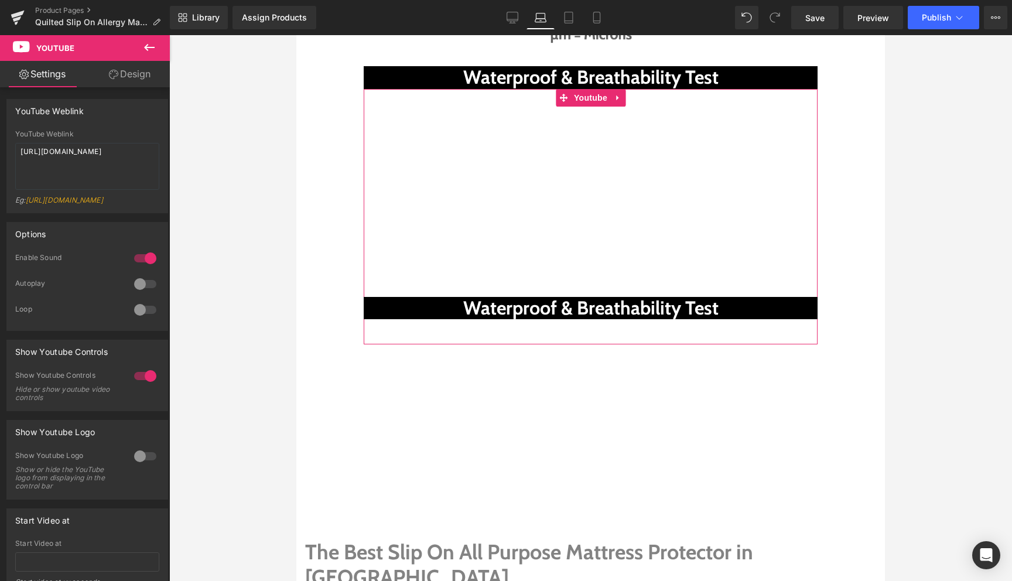
click at [127, 77] on link "Design" at bounding box center [129, 74] width 85 height 26
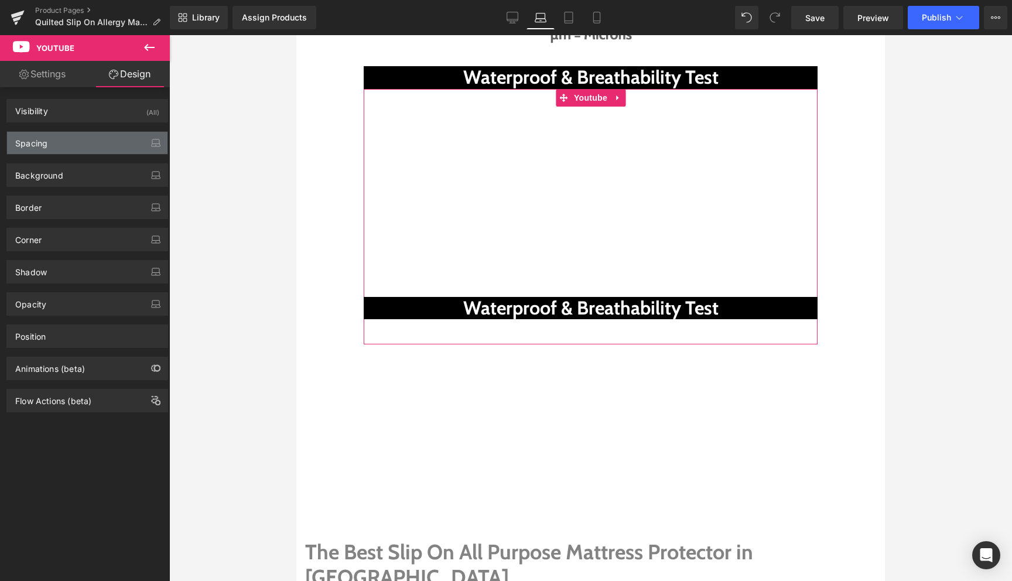
click at [62, 145] on div "Spacing" at bounding box center [87, 143] width 160 height 22
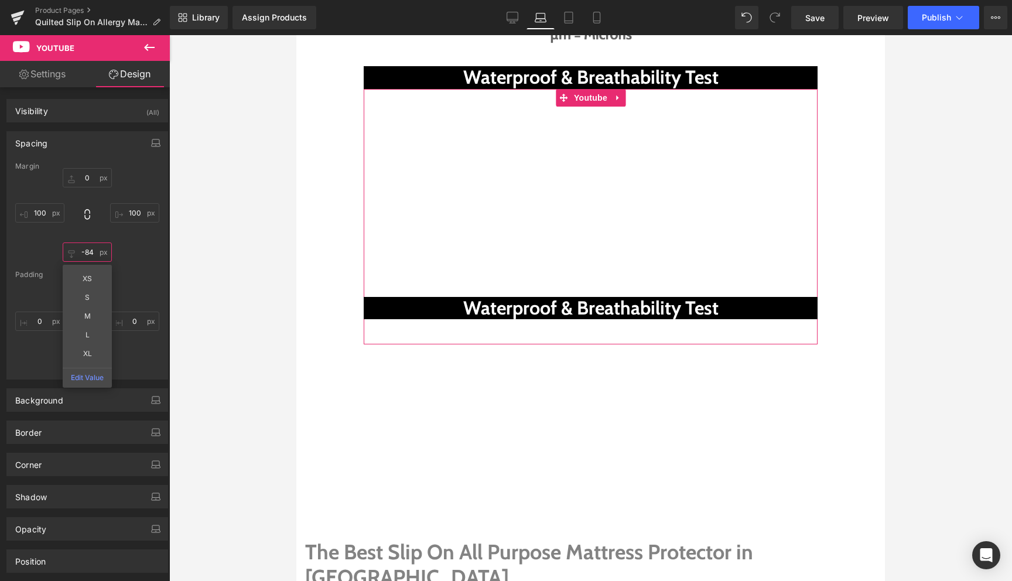
click at [83, 254] on input "-84" at bounding box center [87, 251] width 49 height 19
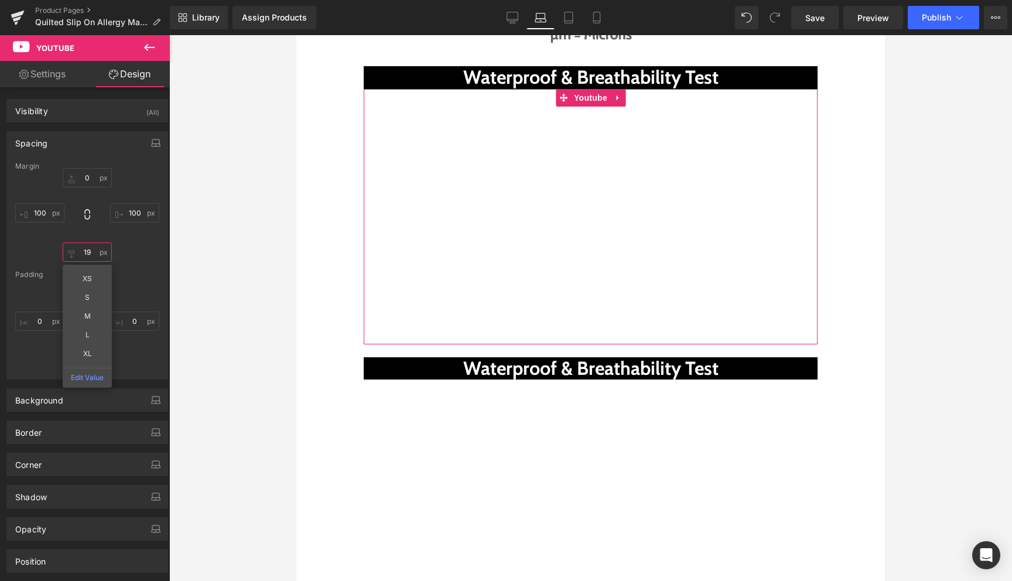
type input "20"
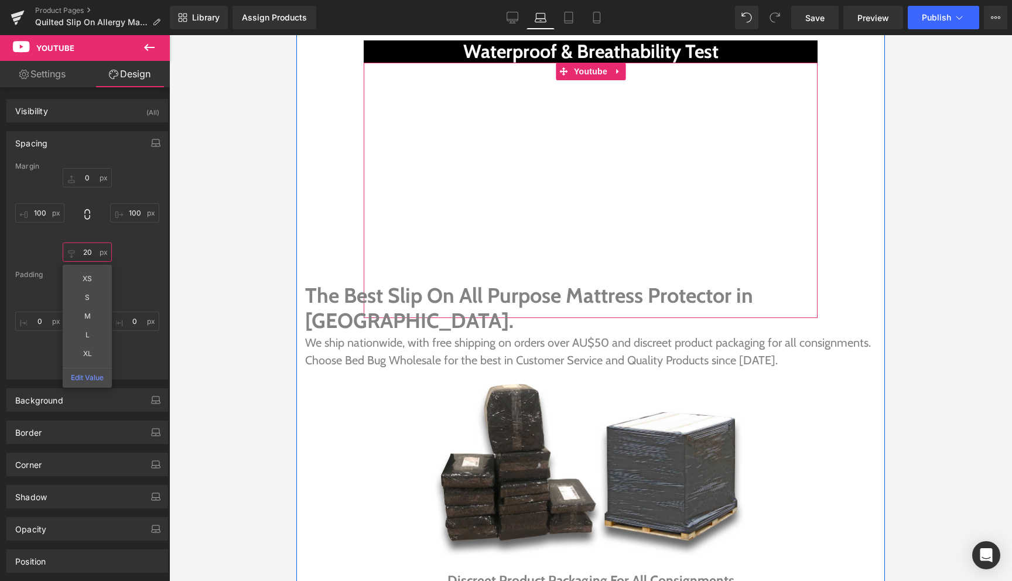
scroll to position [4643, 0]
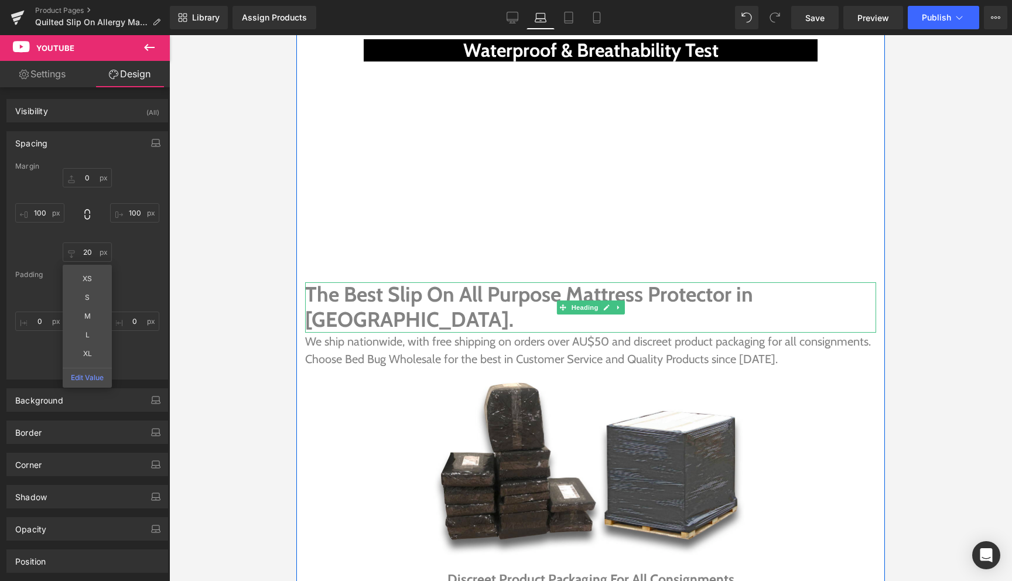
click at [551, 282] on h2 "The Best Slip On All Purpose Mattress Protector in [GEOGRAPHIC_DATA]." at bounding box center [590, 307] width 571 height 50
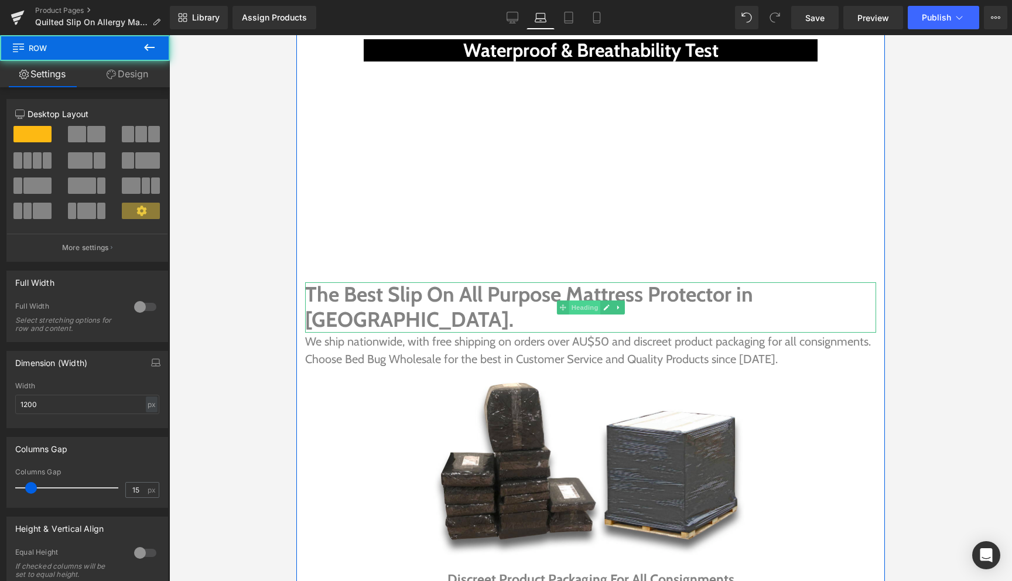
click at [592, 300] on span "Heading" at bounding box center [585, 307] width 32 height 14
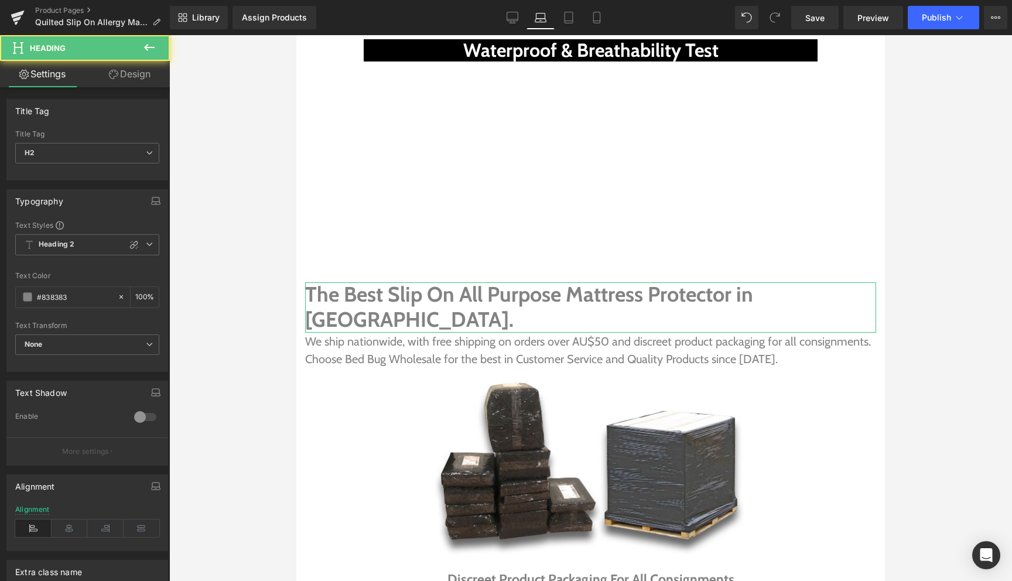
click at [131, 68] on link "Design" at bounding box center [129, 74] width 85 height 26
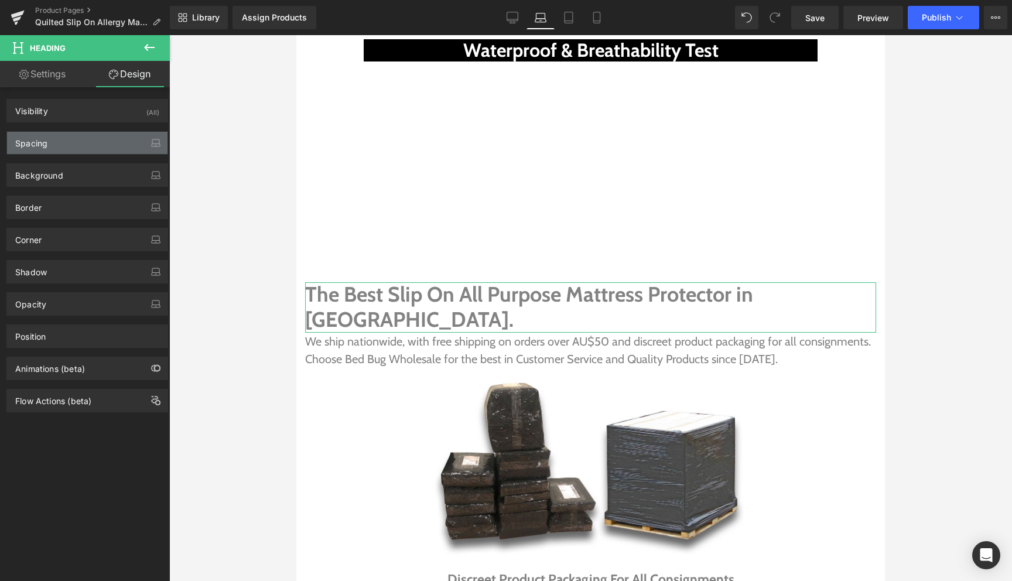
click at [71, 146] on div "Spacing" at bounding box center [87, 143] width 160 height 22
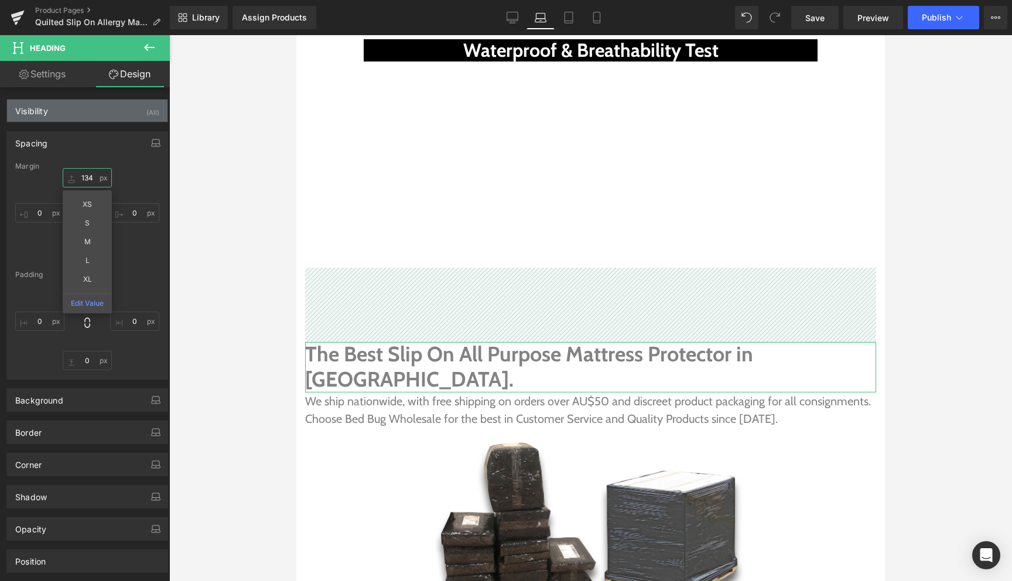
type input "135"
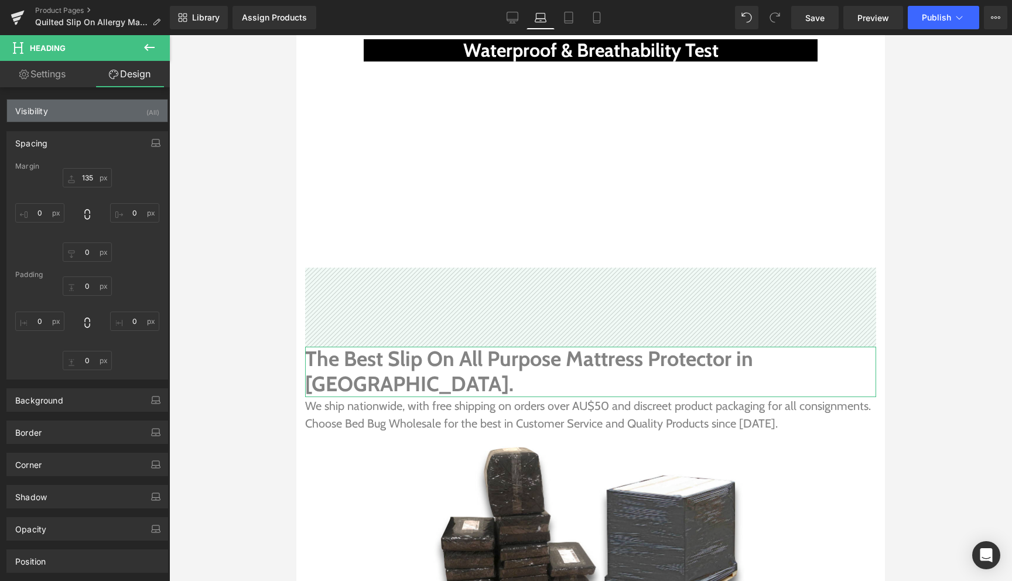
click at [81, 118] on div "Visibility (All)" at bounding box center [87, 111] width 160 height 22
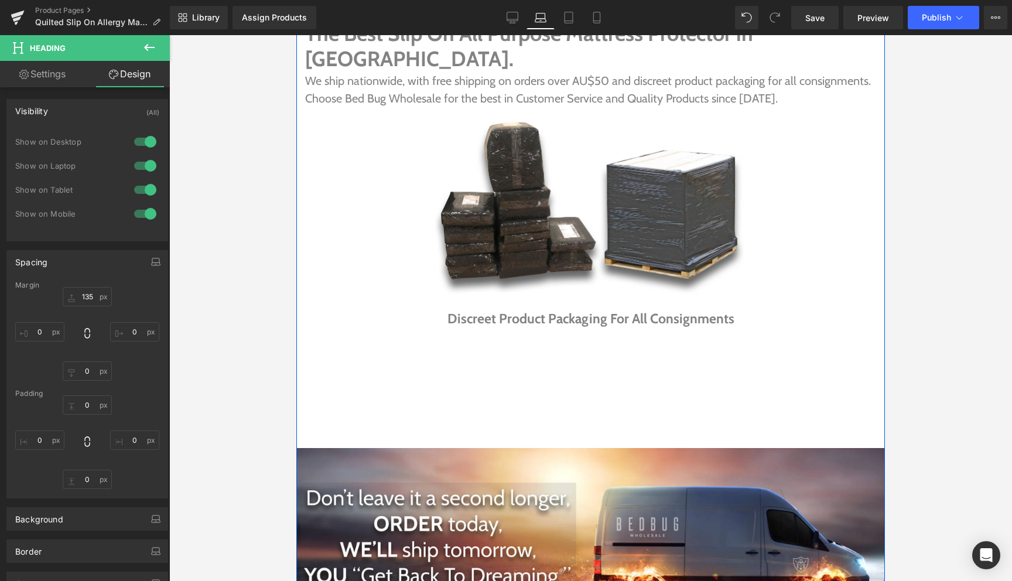
scroll to position [4969, 0]
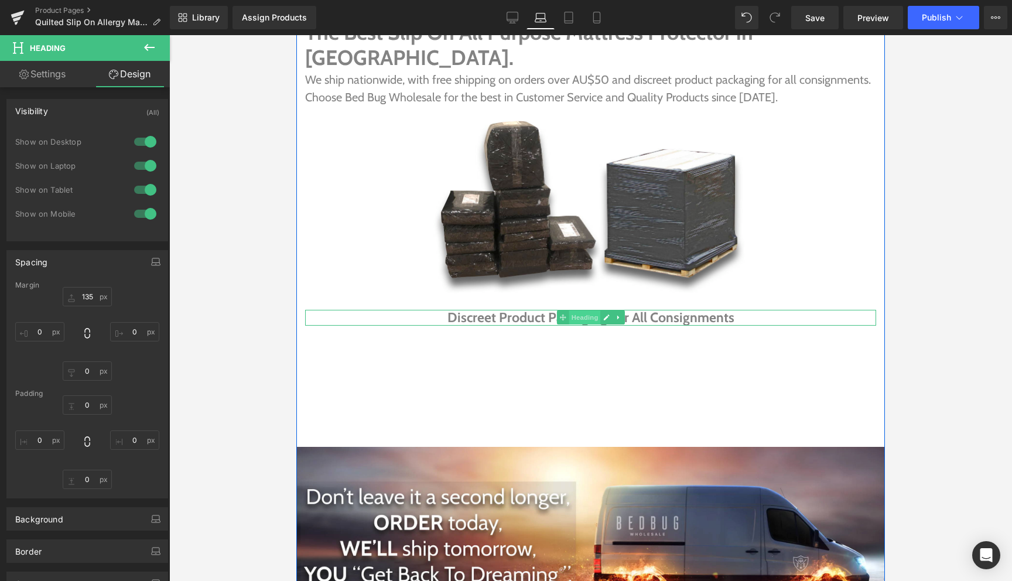
click at [580, 310] on span "Heading" at bounding box center [585, 317] width 32 height 14
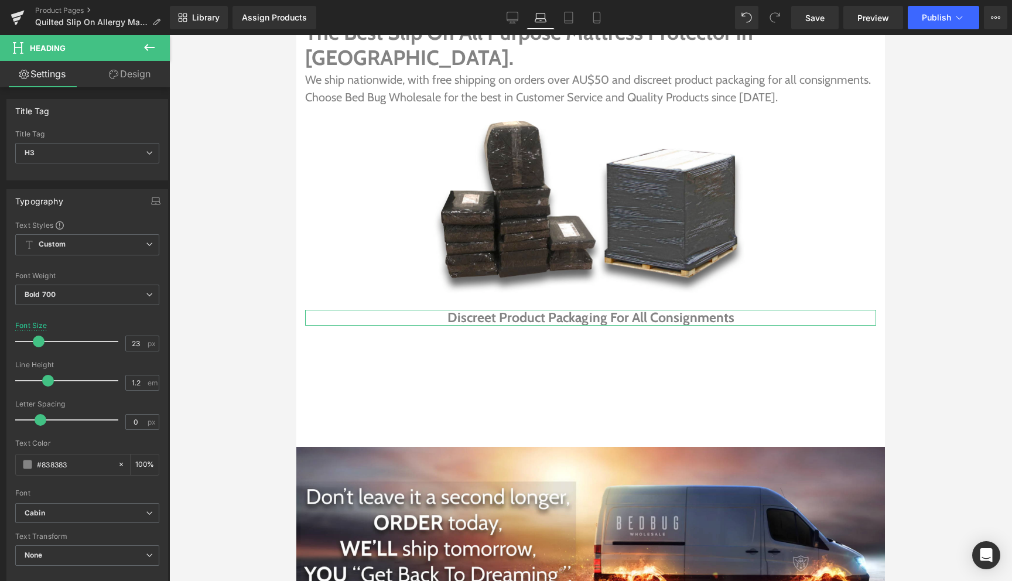
click at [127, 81] on link "Design" at bounding box center [129, 74] width 85 height 26
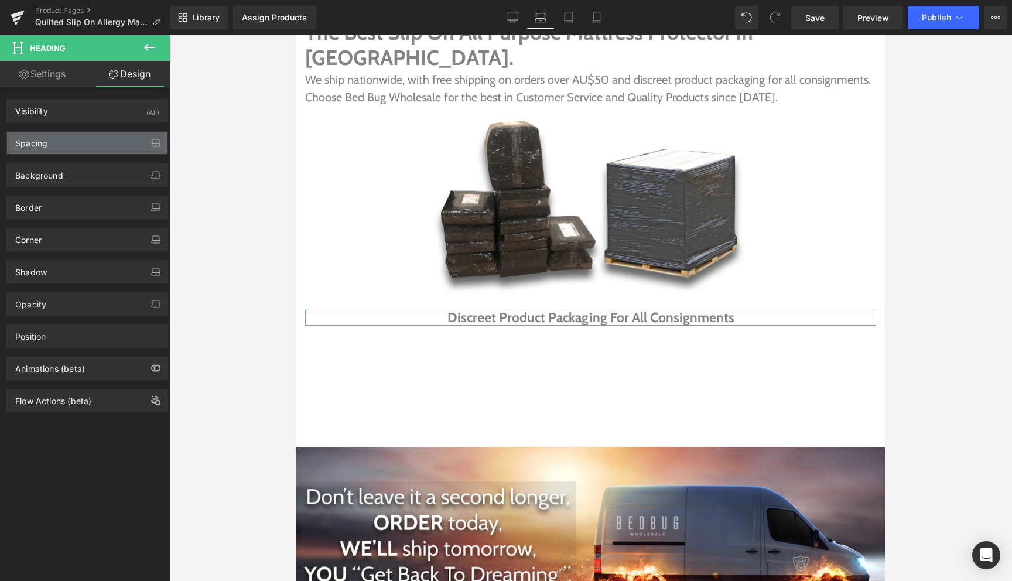
click at [89, 137] on div "Spacing" at bounding box center [87, 143] width 160 height 22
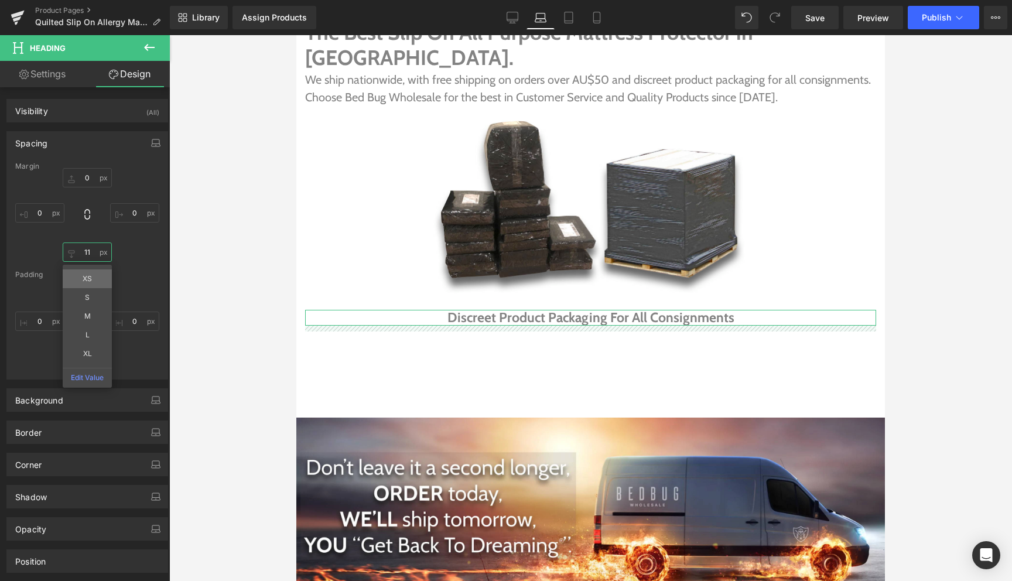
type input "11"
drag, startPoint x: 70, startPoint y: 249, endPoint x: 70, endPoint y: 278, distance: 28.7
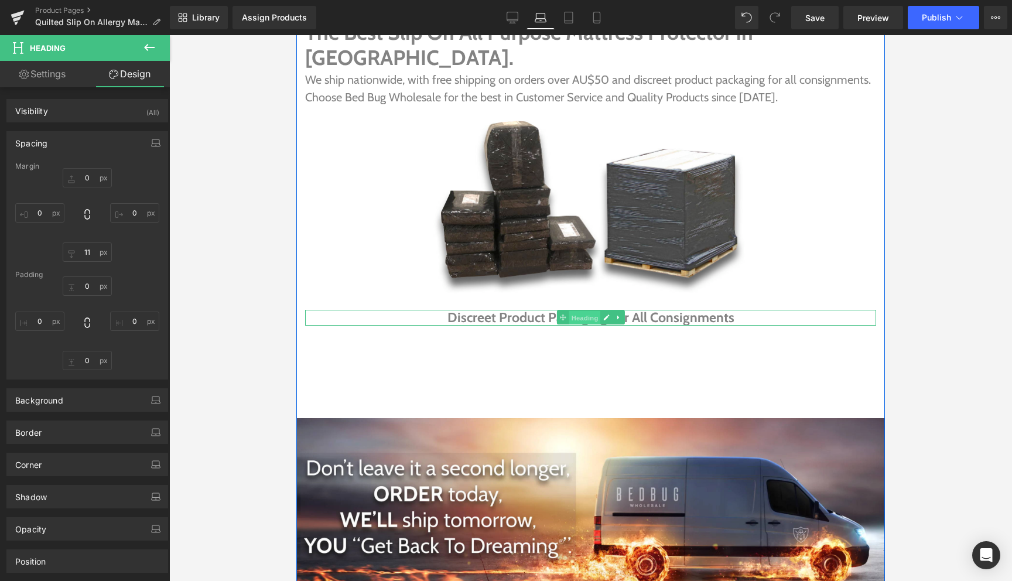
click at [571, 311] on span "Heading" at bounding box center [585, 318] width 32 height 14
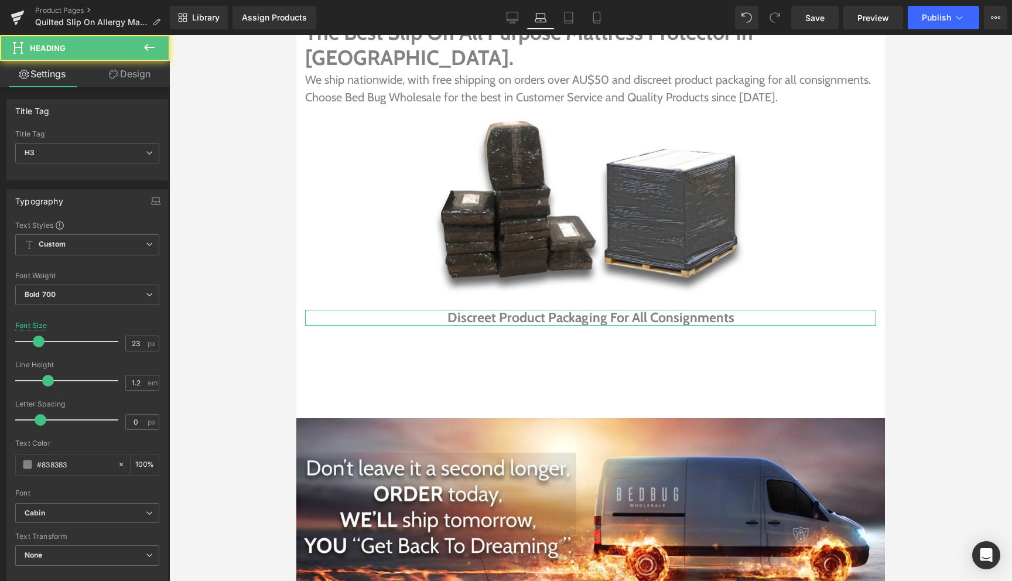
click at [145, 68] on link "Design" at bounding box center [129, 74] width 85 height 26
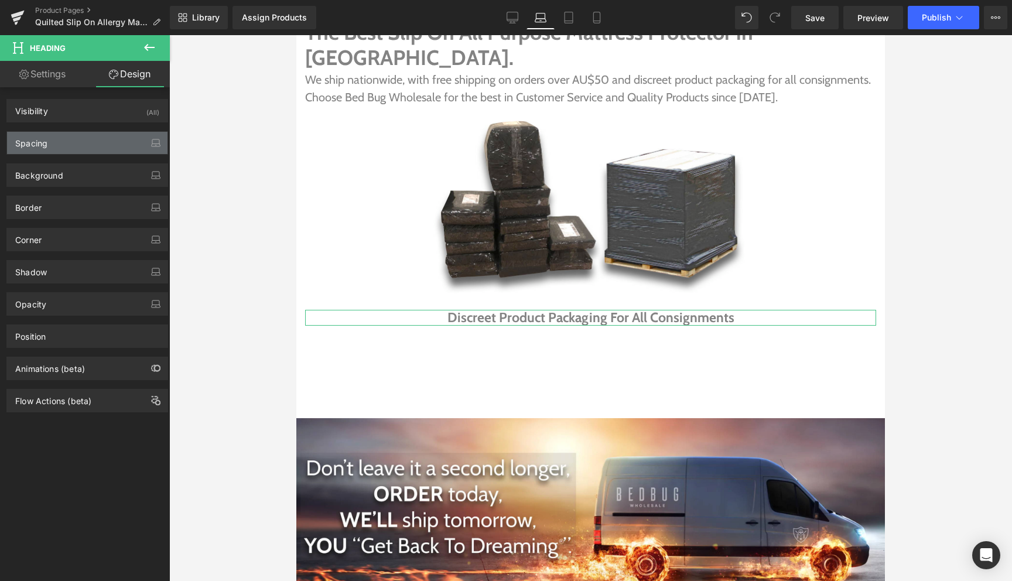
click at [70, 136] on div "Spacing" at bounding box center [87, 143] width 160 height 22
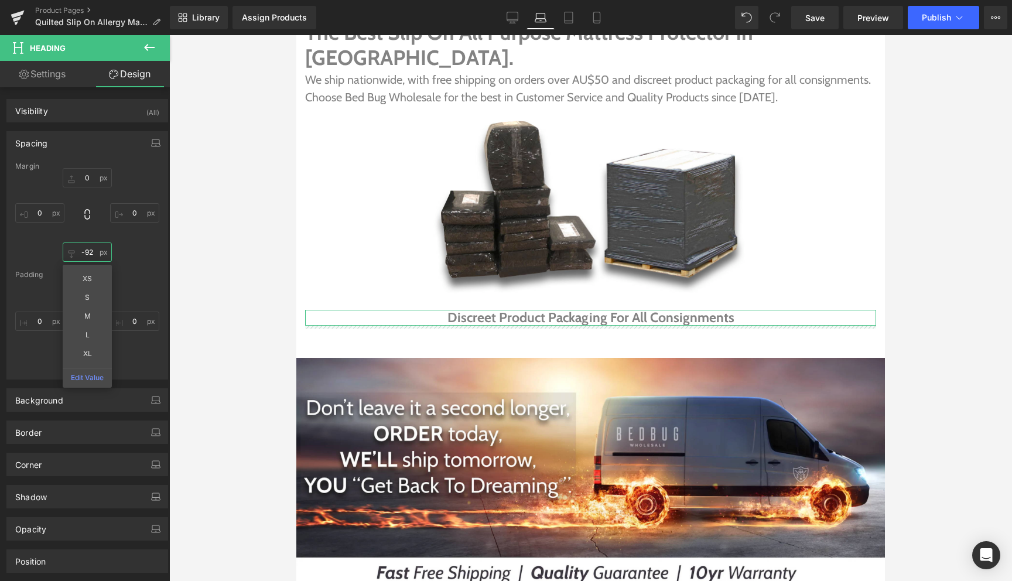
drag, startPoint x: 74, startPoint y: 252, endPoint x: 70, endPoint y: 312, distance: 59.9
type input "-92"
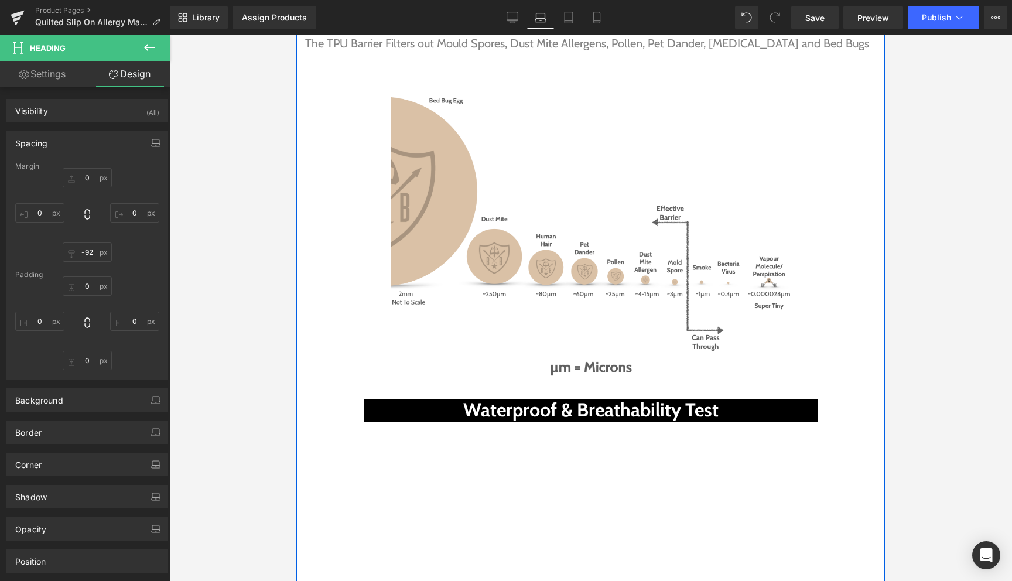
scroll to position [3970, 0]
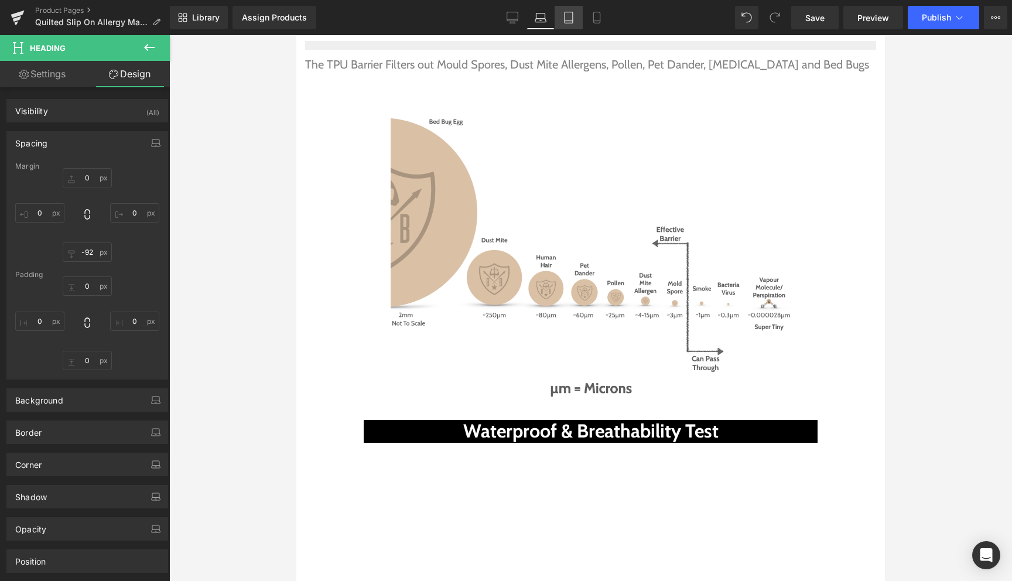
click at [576, 15] on link "Tablet" at bounding box center [569, 17] width 28 height 23
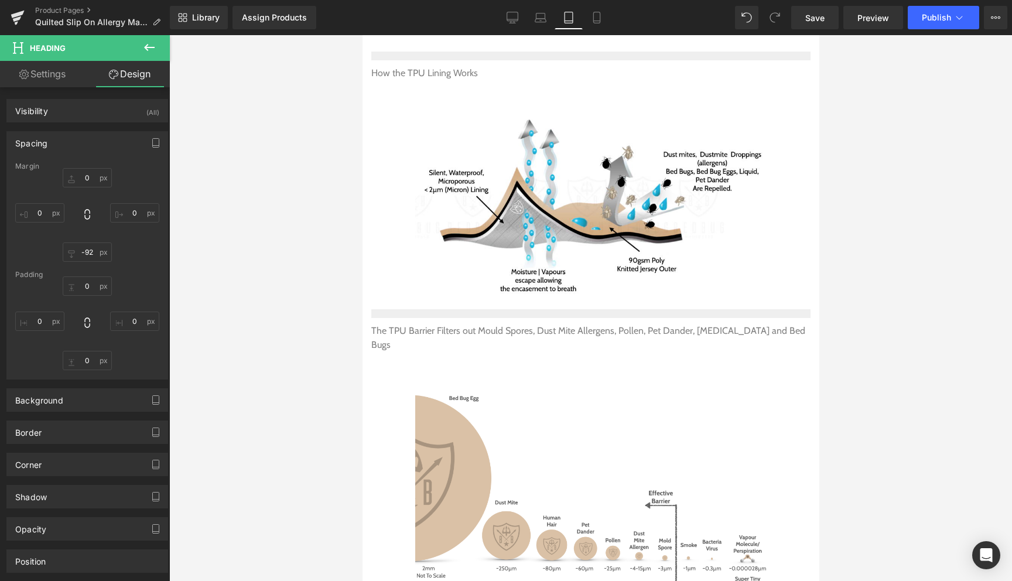
type input "-38"
type input "0"
type input "50"
type input "0"
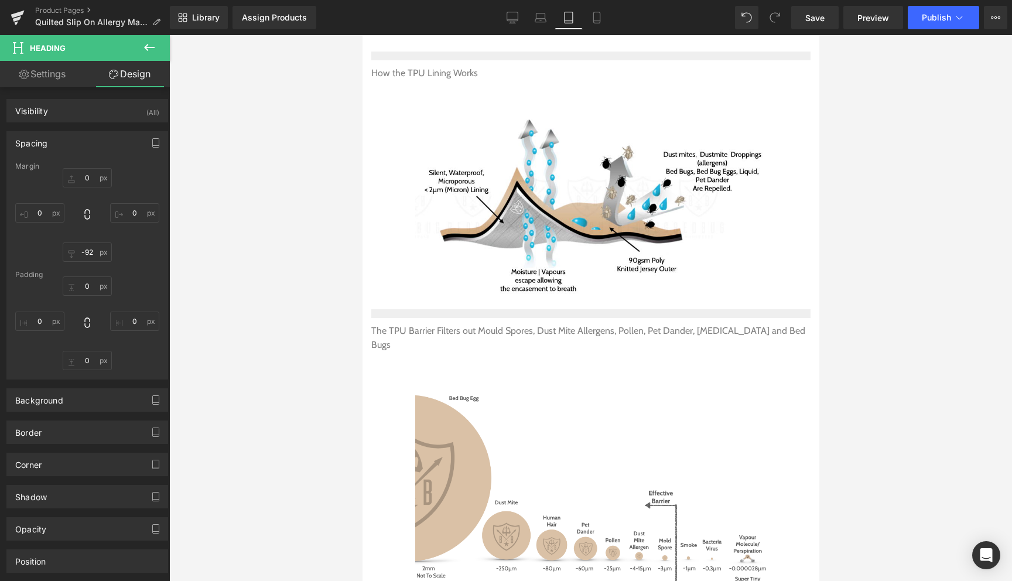
type input "0"
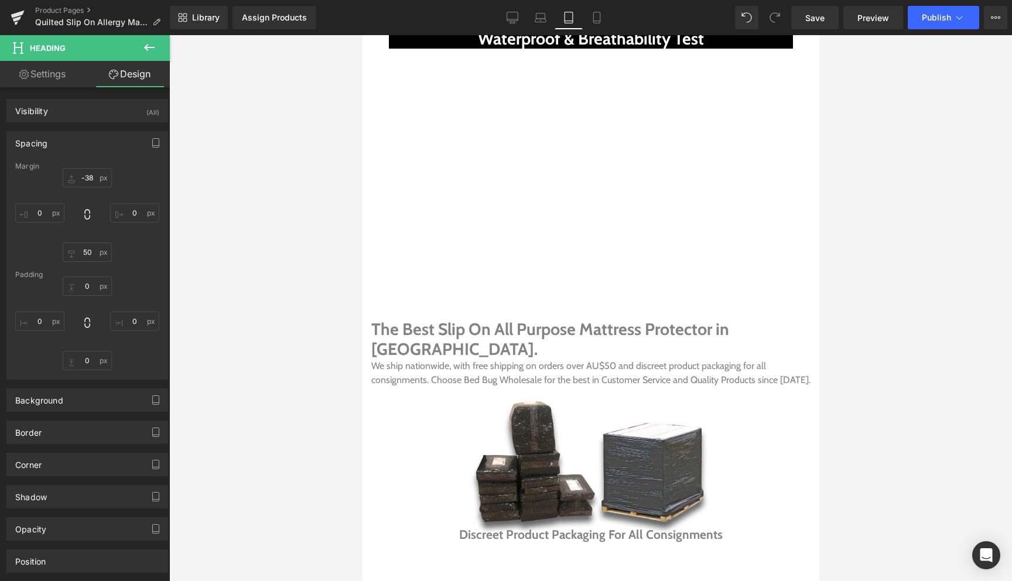
scroll to position [4053, 0]
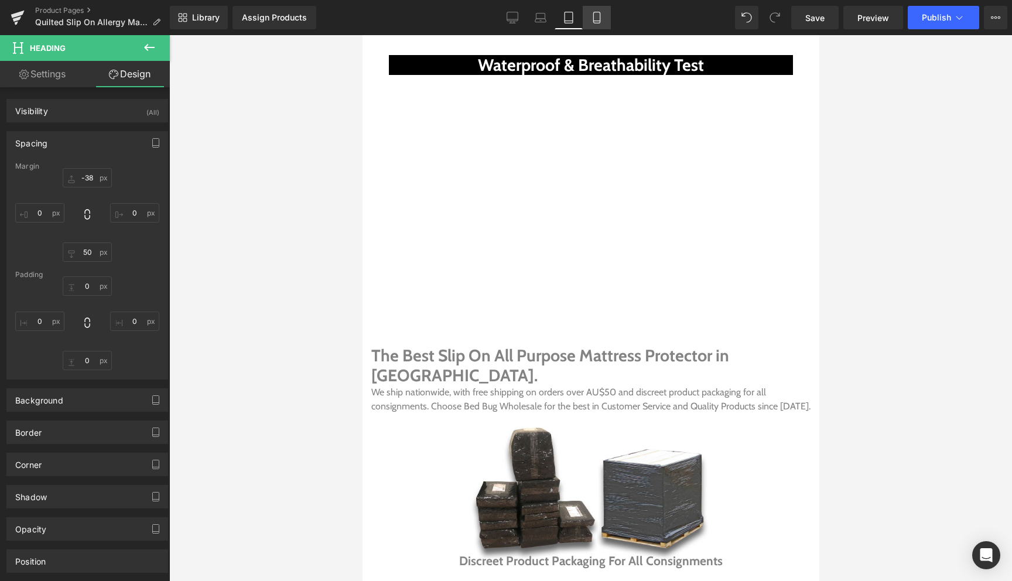
click at [598, 12] on icon at bounding box center [596, 17] width 6 height 11
type input "0"
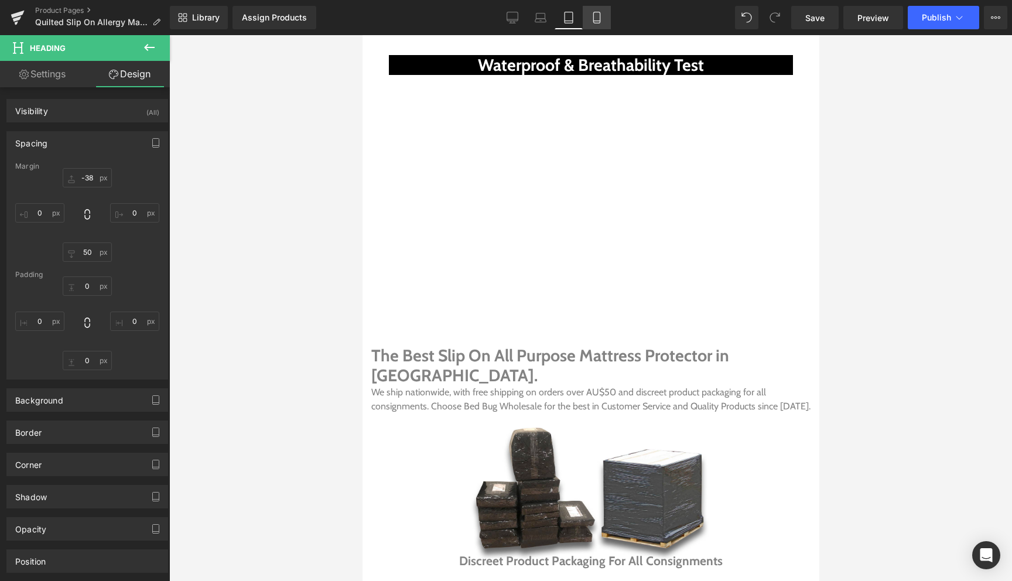
type input "0"
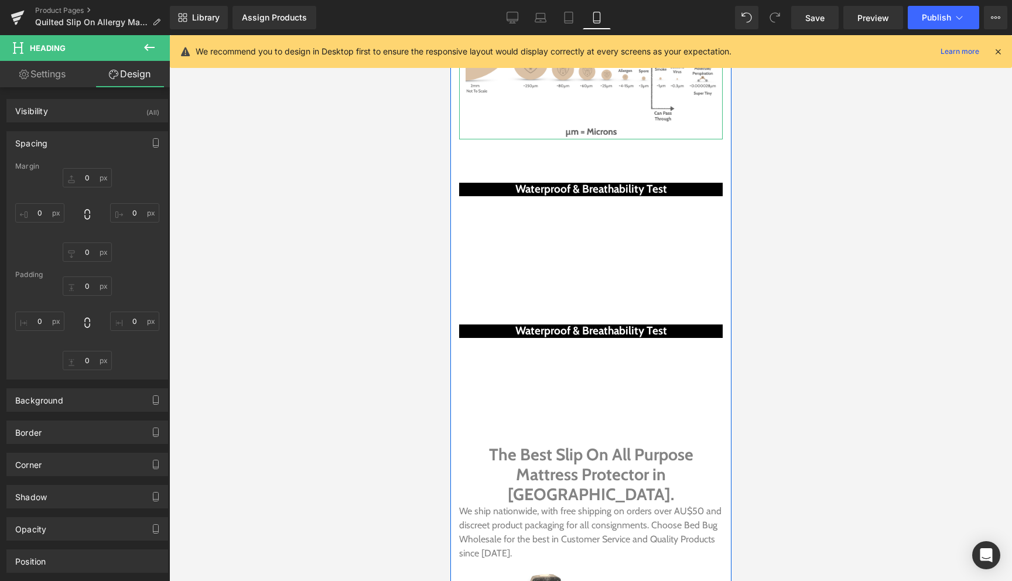
scroll to position [3191, 0]
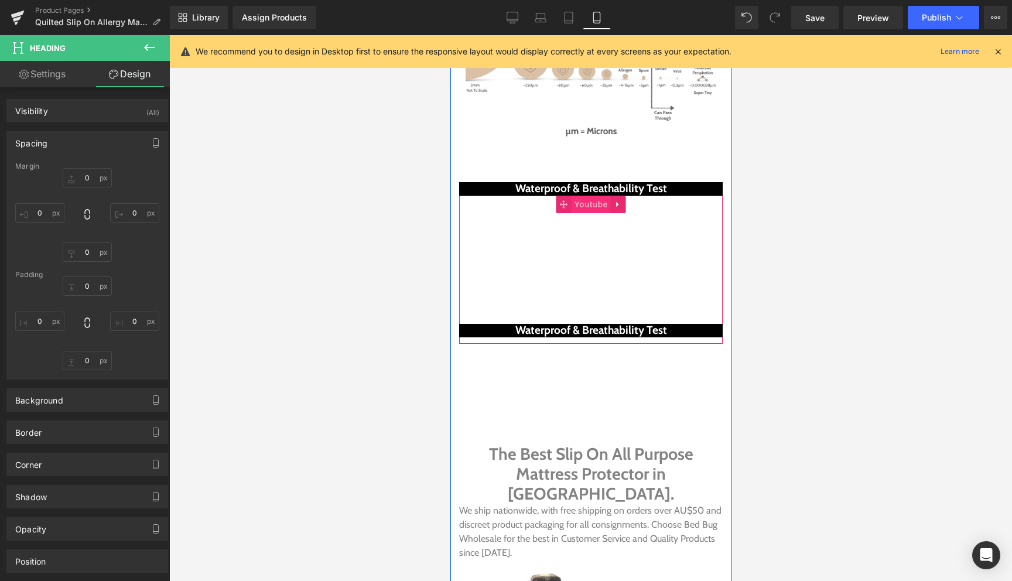
click at [587, 196] on span "Youtube" at bounding box center [590, 205] width 39 height 18
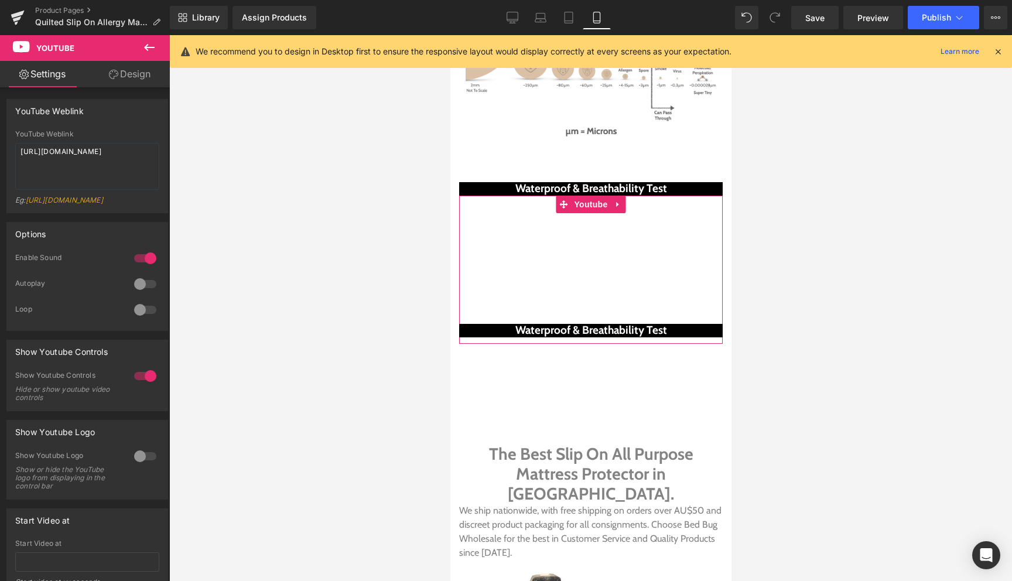
click at [125, 74] on link "Design" at bounding box center [129, 74] width 85 height 26
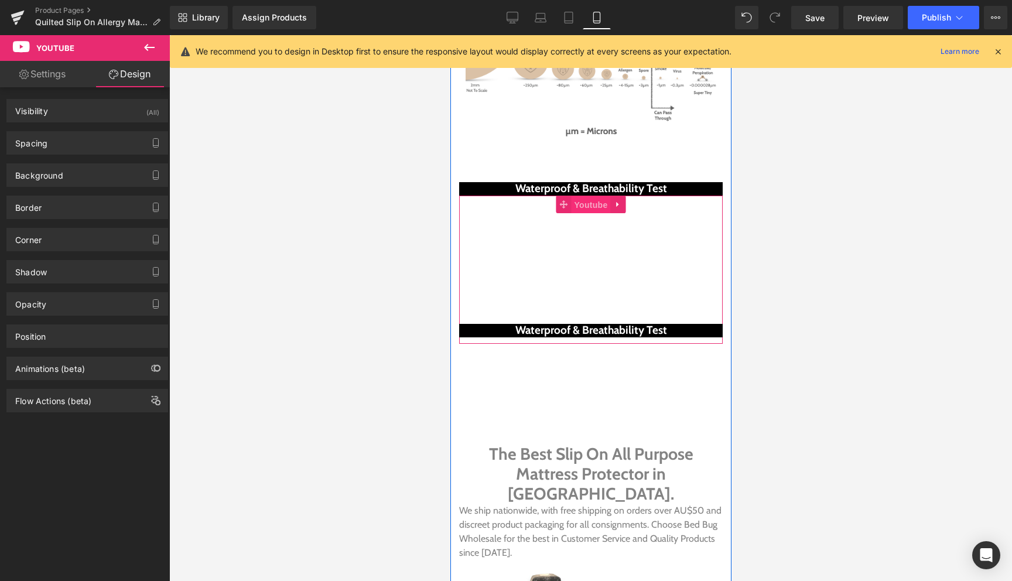
click at [589, 196] on span "Youtube" at bounding box center [590, 205] width 39 height 18
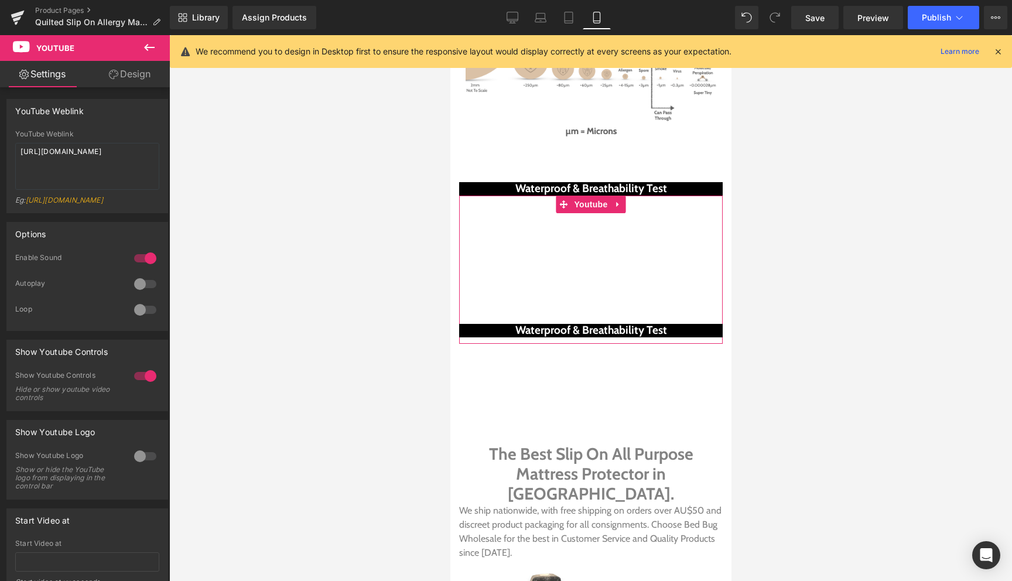
click at [121, 76] on link "Design" at bounding box center [129, 74] width 85 height 26
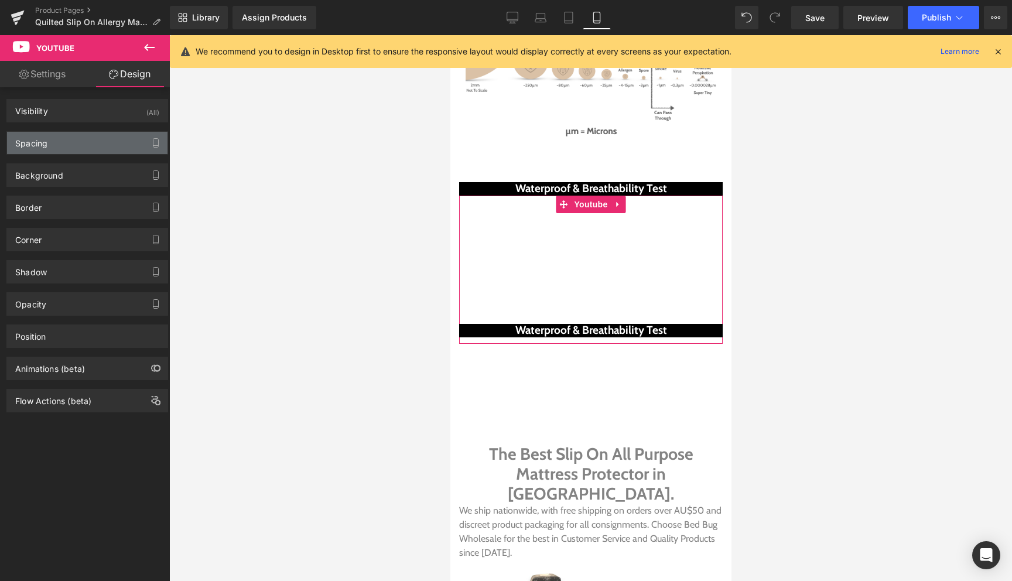
click at [67, 139] on div "Spacing" at bounding box center [87, 143] width 160 height 22
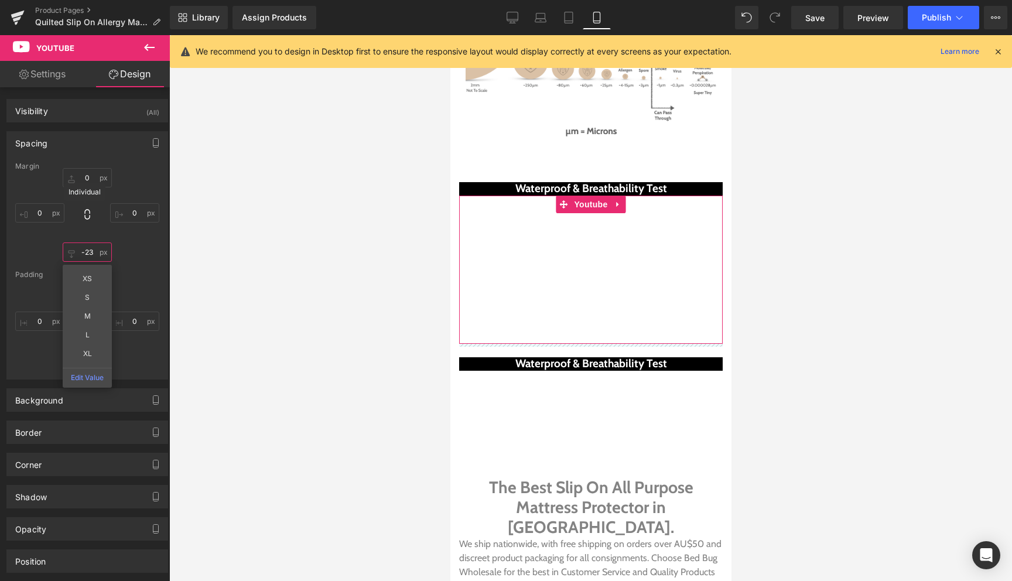
type input "-22"
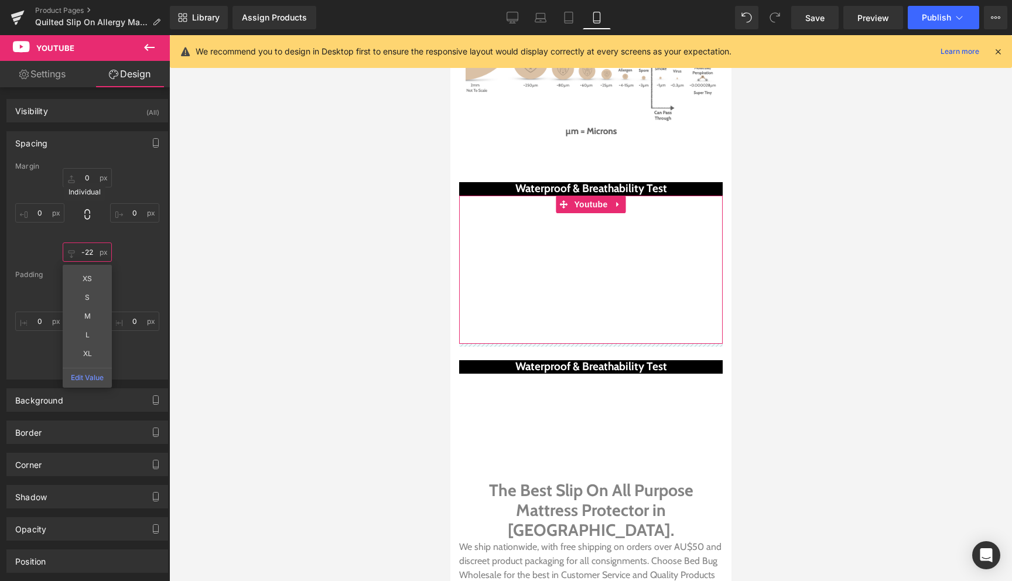
drag, startPoint x: 82, startPoint y: 251, endPoint x: 80, endPoint y: 214, distance: 36.4
click at [80, 214] on div "0px 0 0px 0 -22px -22 XS S M L XL Edit Value 0px 0" at bounding box center [87, 215] width 144 height 94
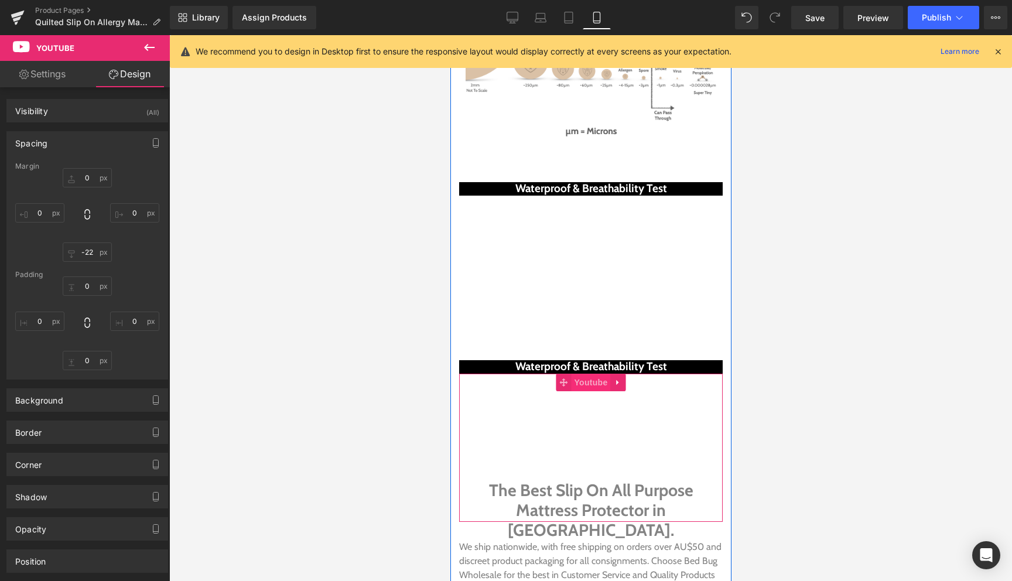
click at [594, 374] on span "Youtube" at bounding box center [590, 383] width 39 height 18
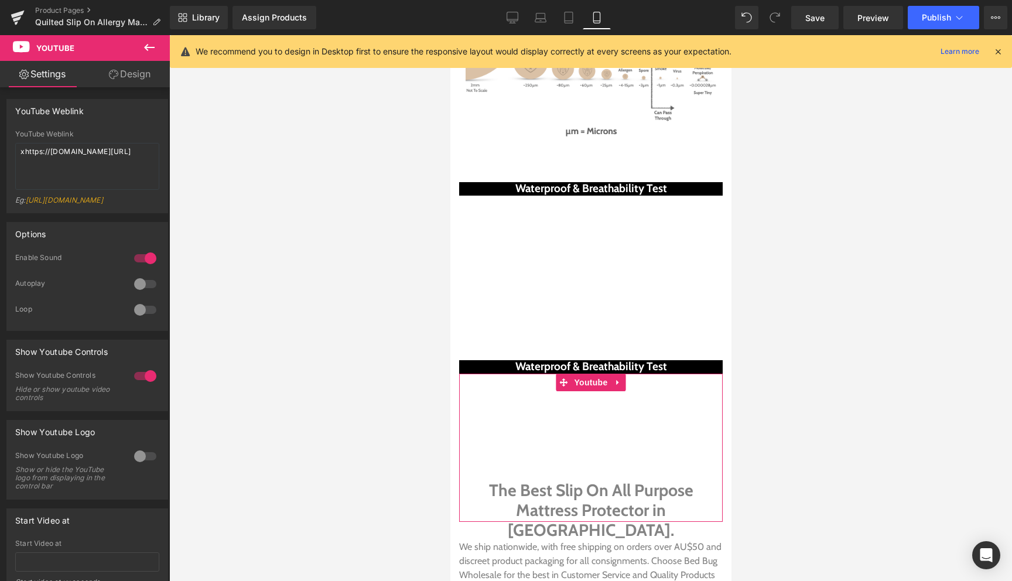
click at [134, 74] on link "Design" at bounding box center [129, 74] width 85 height 26
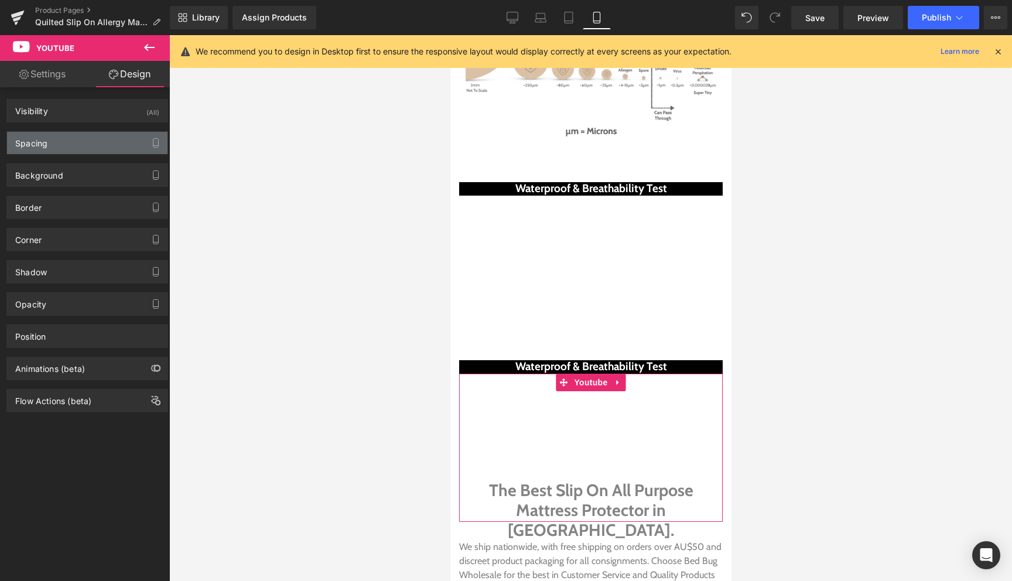
click at [88, 136] on div "Spacing" at bounding box center [87, 143] width 160 height 22
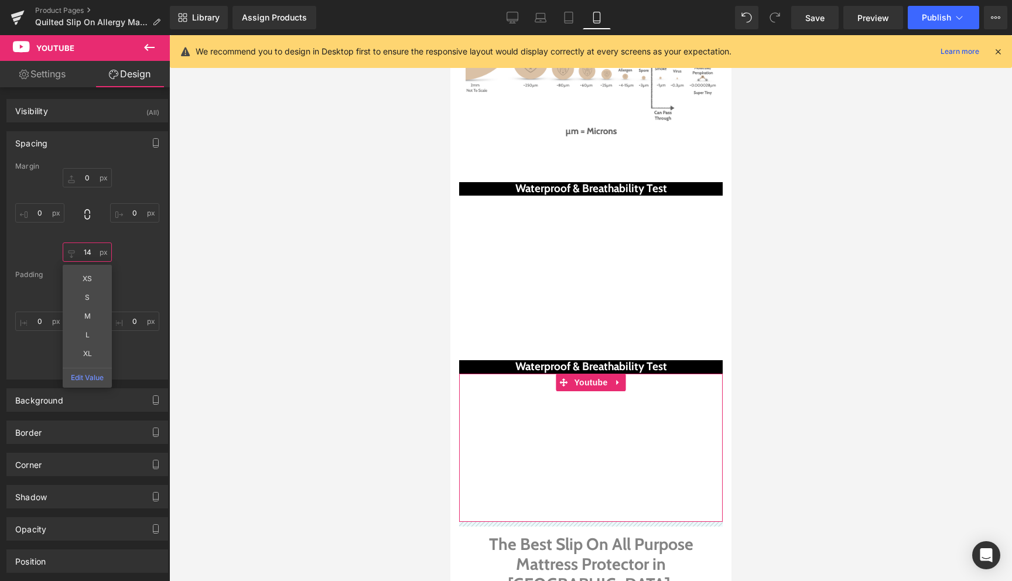
type input "14"
drag, startPoint x: 83, startPoint y: 258, endPoint x: 81, endPoint y: 200, distance: 57.4
click at [81, 200] on div "0px 0 0px 0 14px 14 XS S M L XL Edit Value 0px 0" at bounding box center [87, 215] width 144 height 94
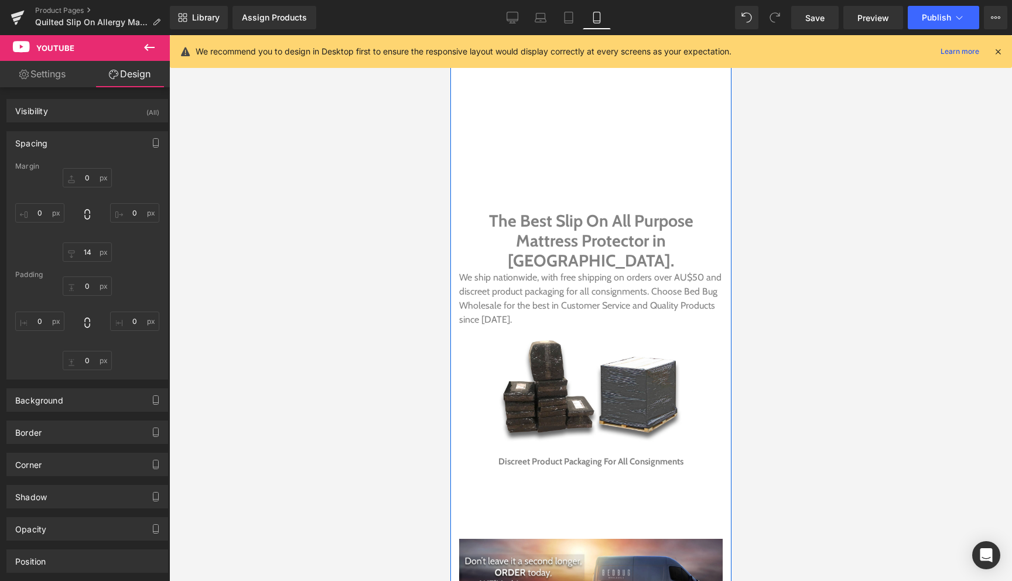
scroll to position [3523, 0]
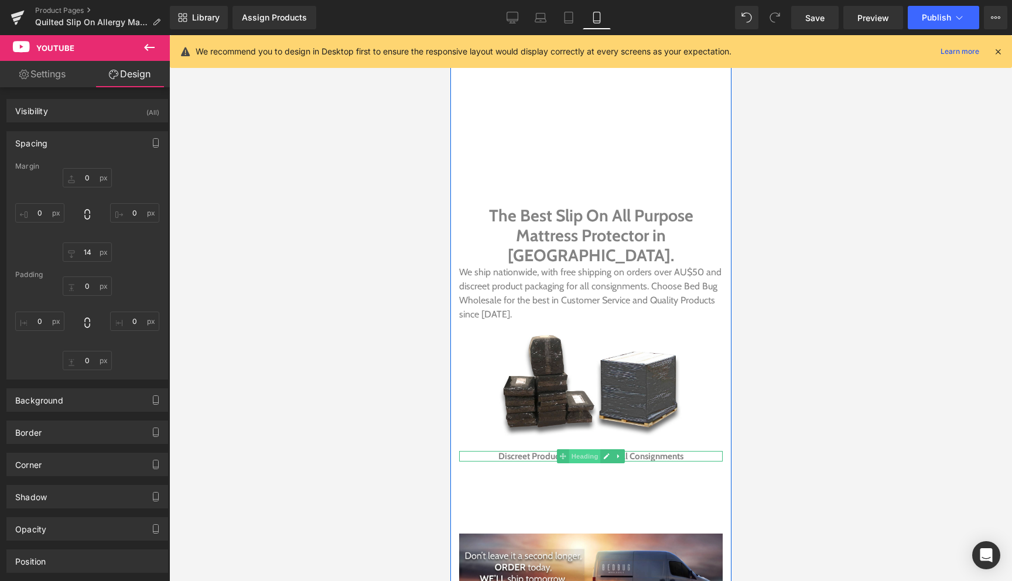
click at [583, 449] on span "Heading" at bounding box center [585, 456] width 32 height 14
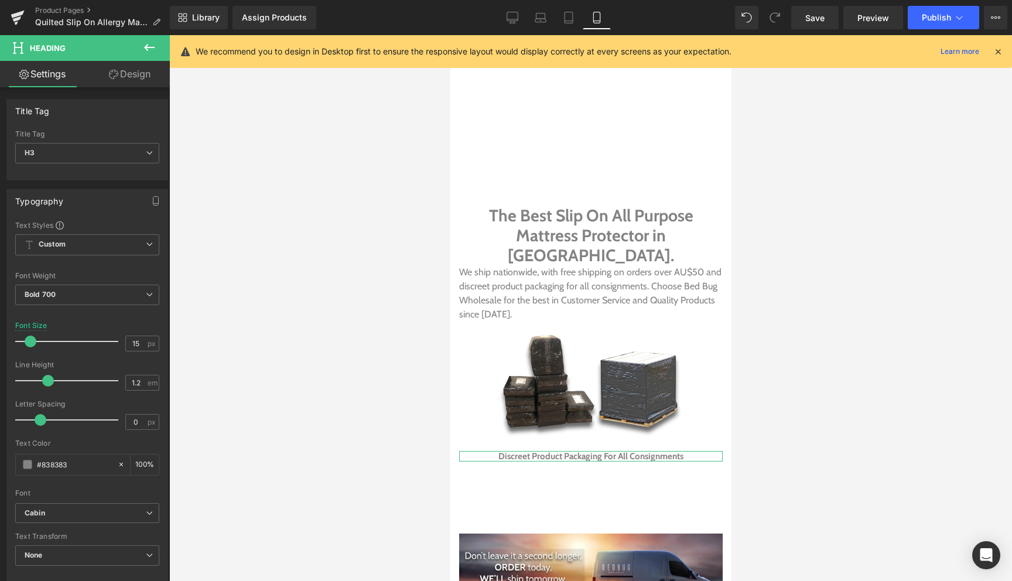
click at [136, 78] on link "Design" at bounding box center [129, 74] width 85 height 26
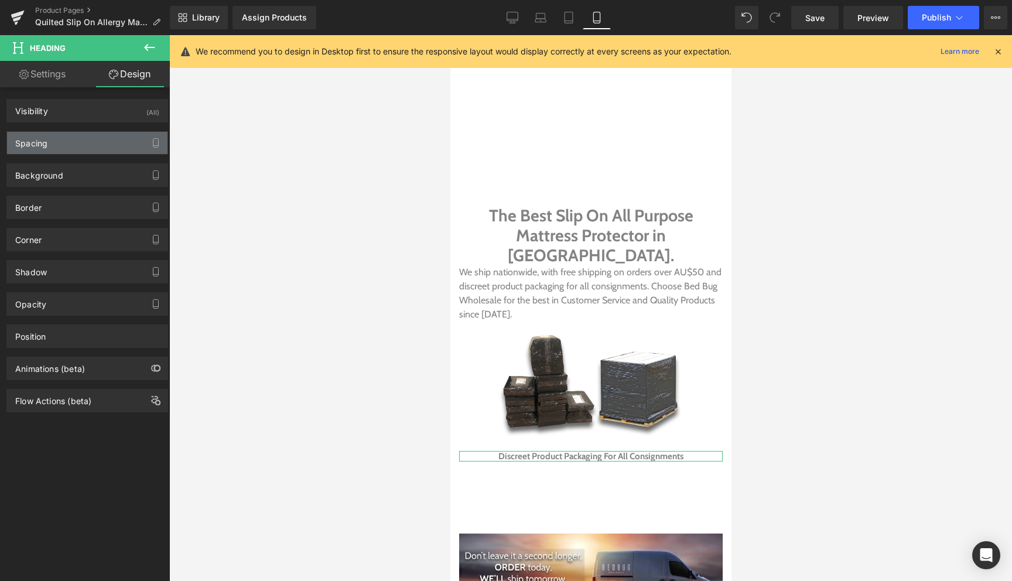
click at [54, 138] on div "Spacing" at bounding box center [87, 143] width 160 height 22
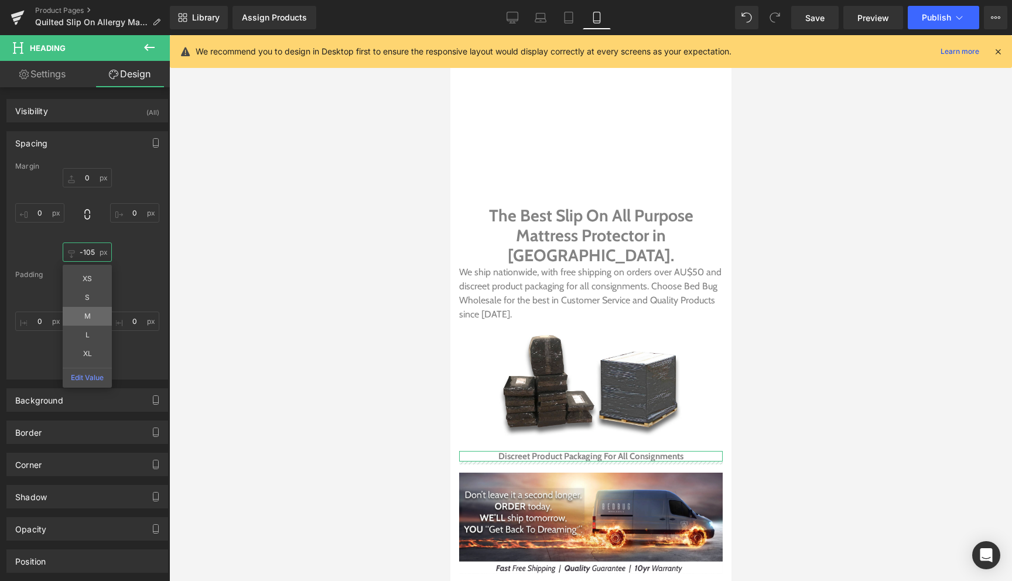
type input "-105"
drag, startPoint x: 72, startPoint y: 247, endPoint x: 74, endPoint y: 309, distance: 61.5
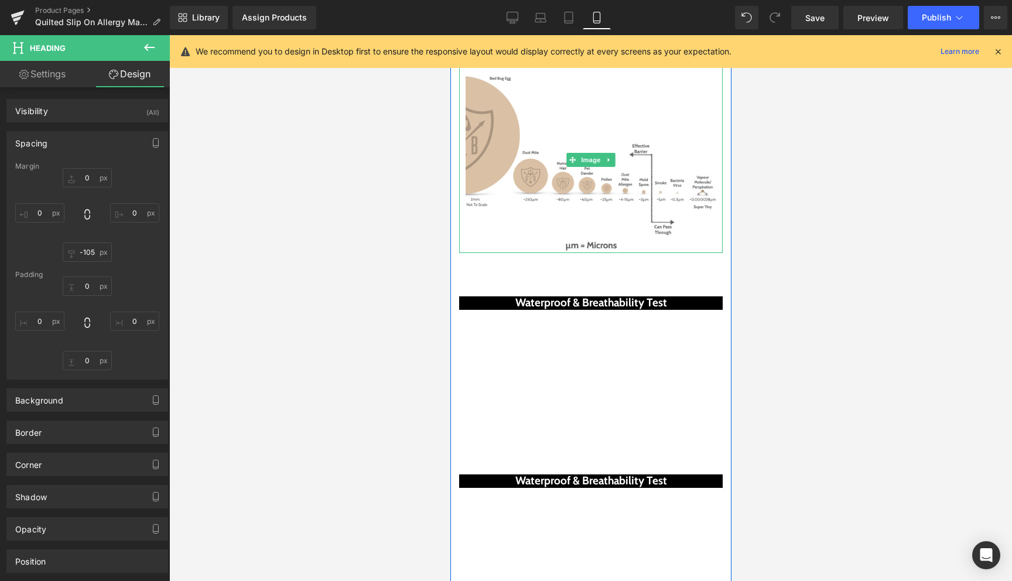
scroll to position [3079, 0]
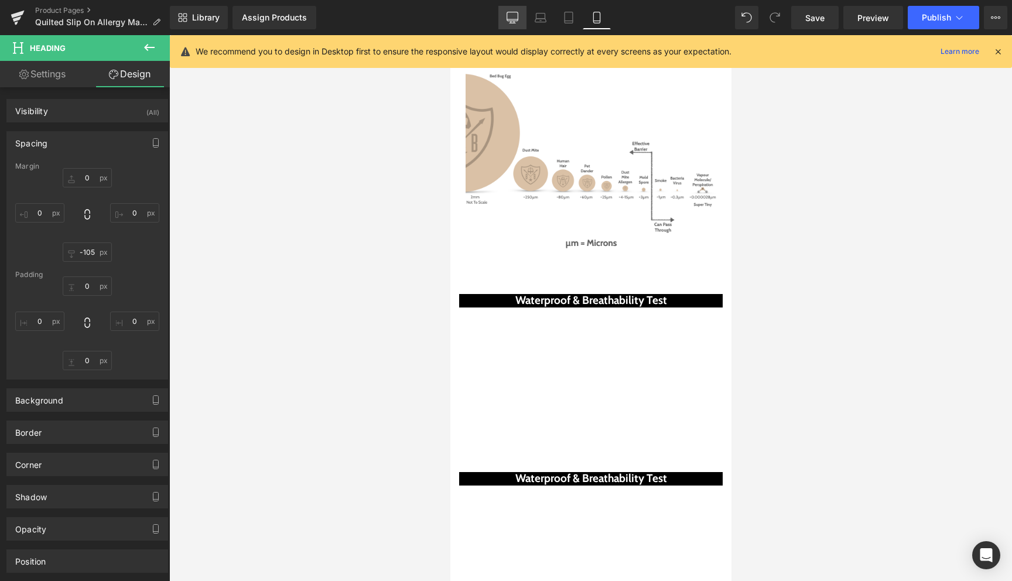
click at [515, 14] on icon at bounding box center [513, 18] width 12 height 12
type input "0"
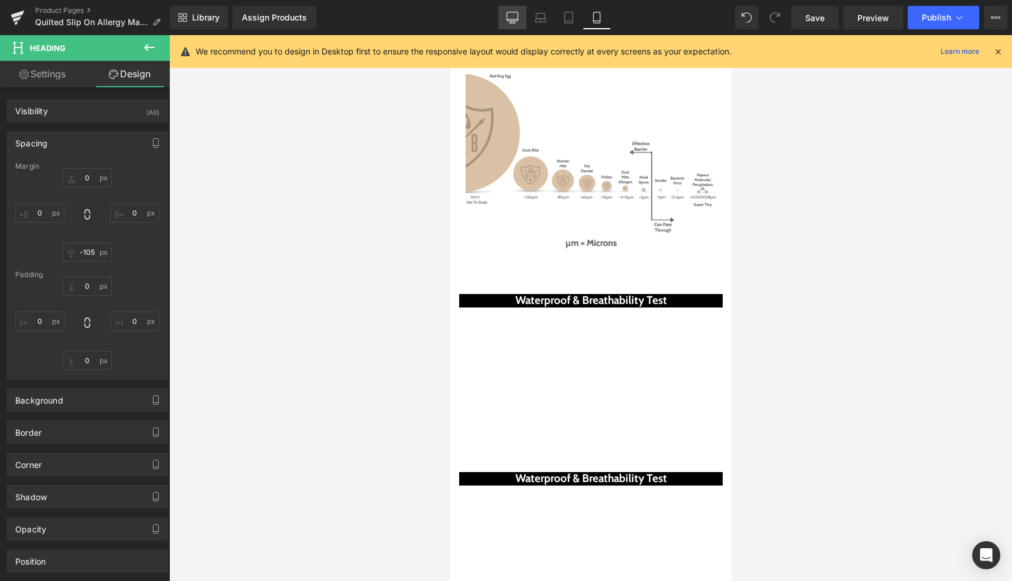
type input "0"
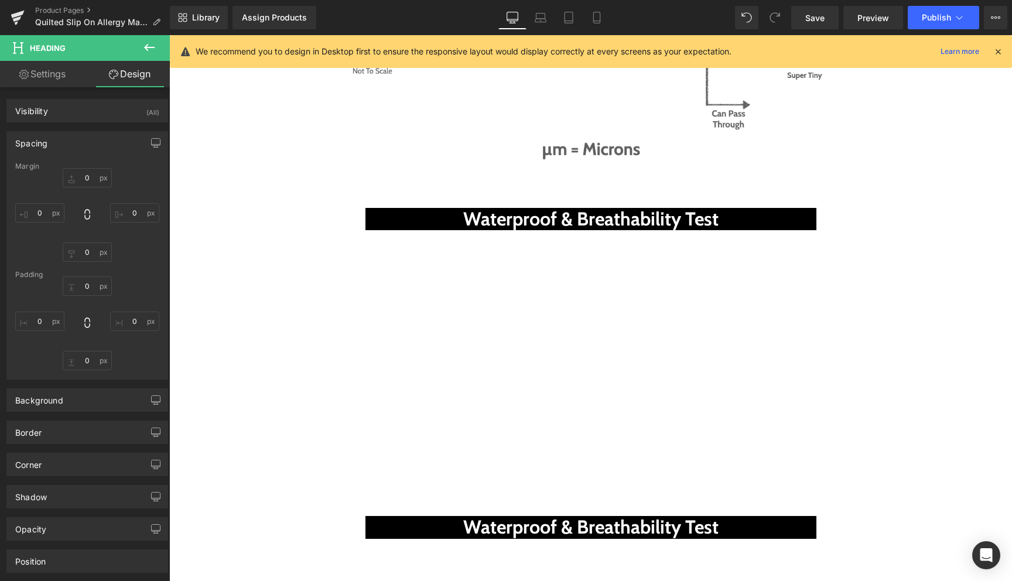
scroll to position [4656, 0]
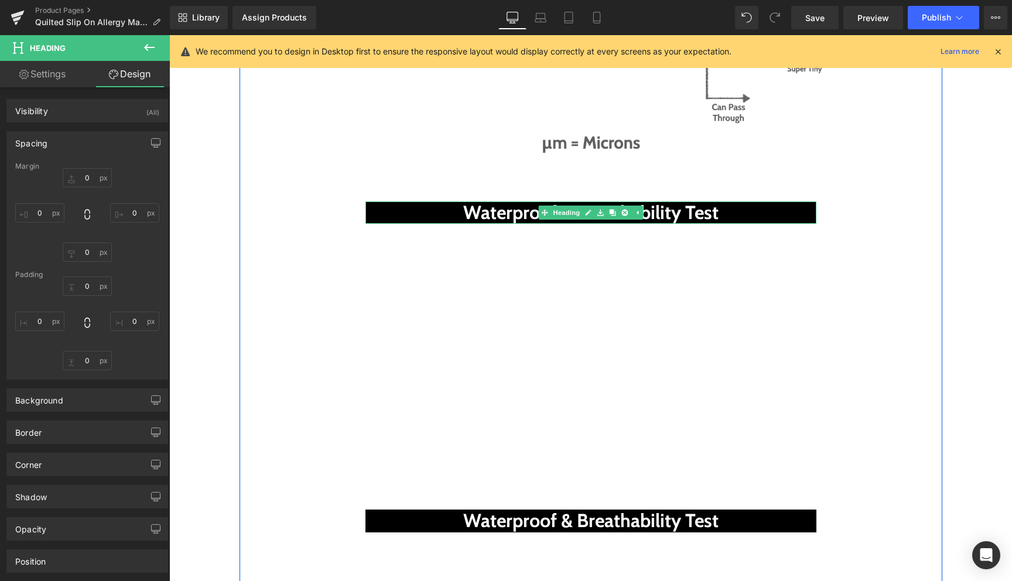
click at [526, 201] on h2 "Waterproof & Breathability Test" at bounding box center [590, 212] width 451 height 22
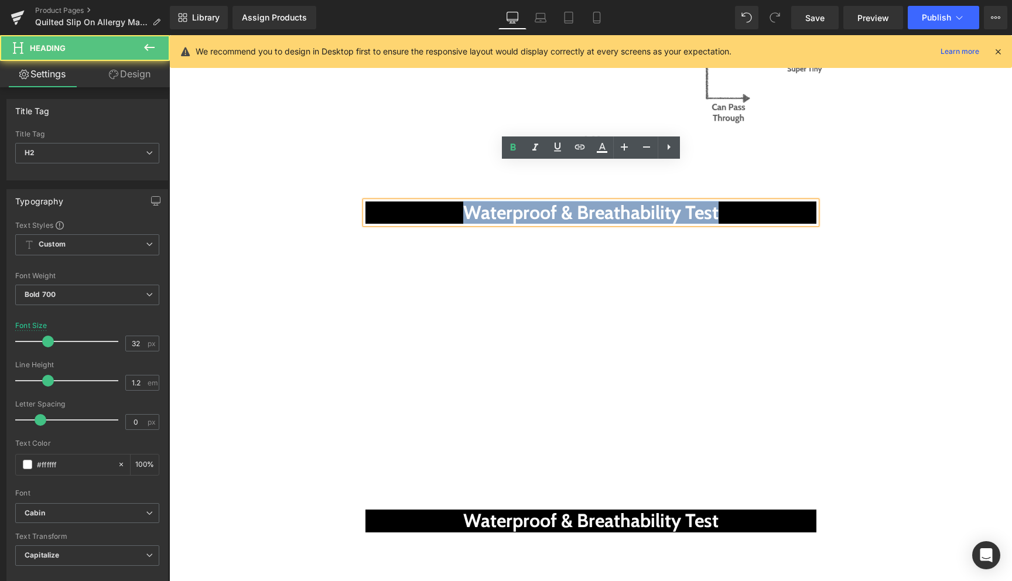
drag, startPoint x: 728, startPoint y: 173, endPoint x: 464, endPoint y: 177, distance: 263.6
click at [464, 201] on h2 "Waterproof & Breathability Test" at bounding box center [590, 212] width 451 height 22
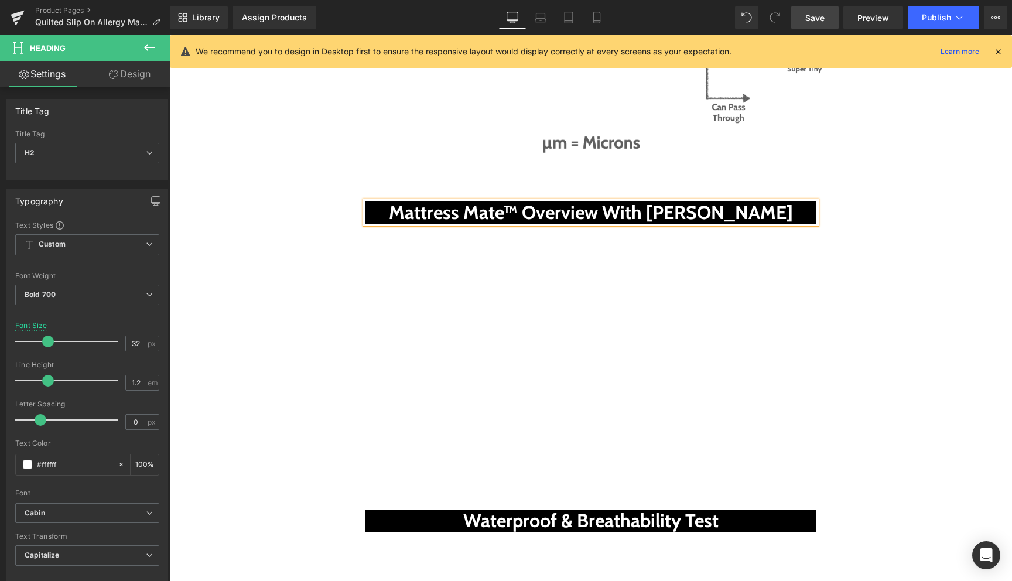
click at [818, 21] on span "Save" at bounding box center [814, 18] width 19 height 12
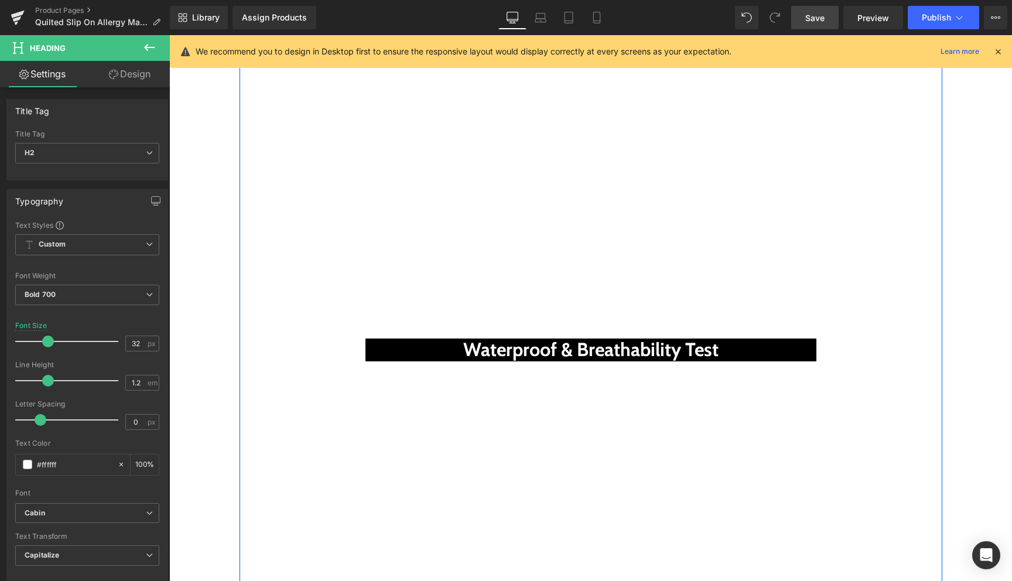
scroll to position [4829, 0]
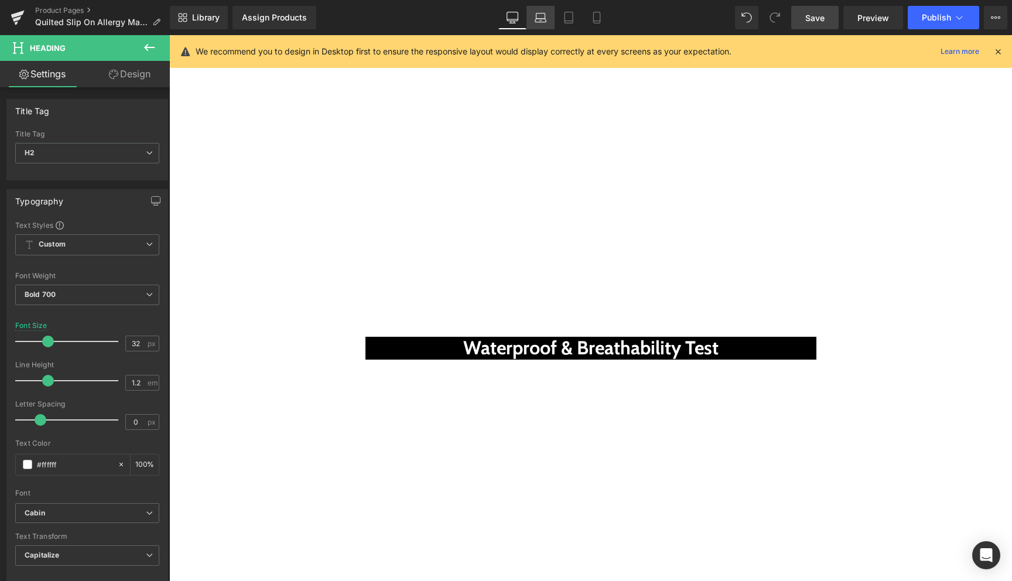
click at [539, 19] on icon at bounding box center [541, 18] width 12 height 12
type input "100"
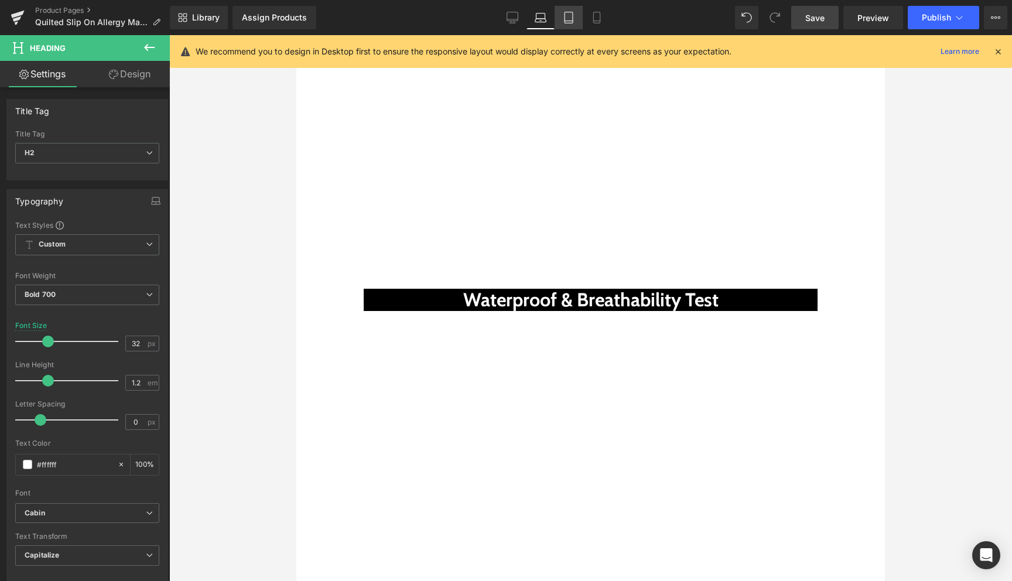
click at [566, 14] on icon at bounding box center [569, 18] width 12 height 12
type input "28.4"
type input "100"
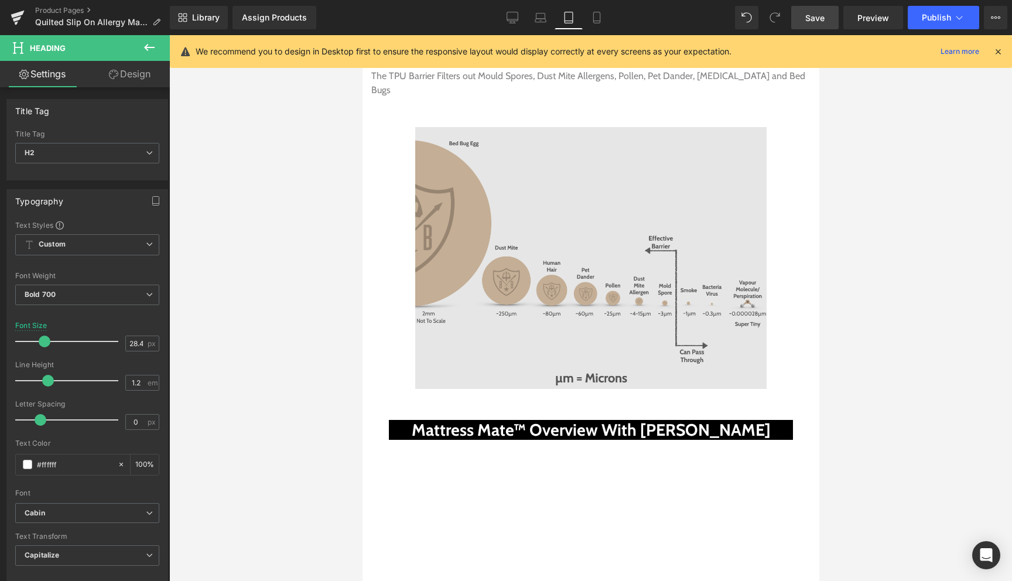
scroll to position [3412, 0]
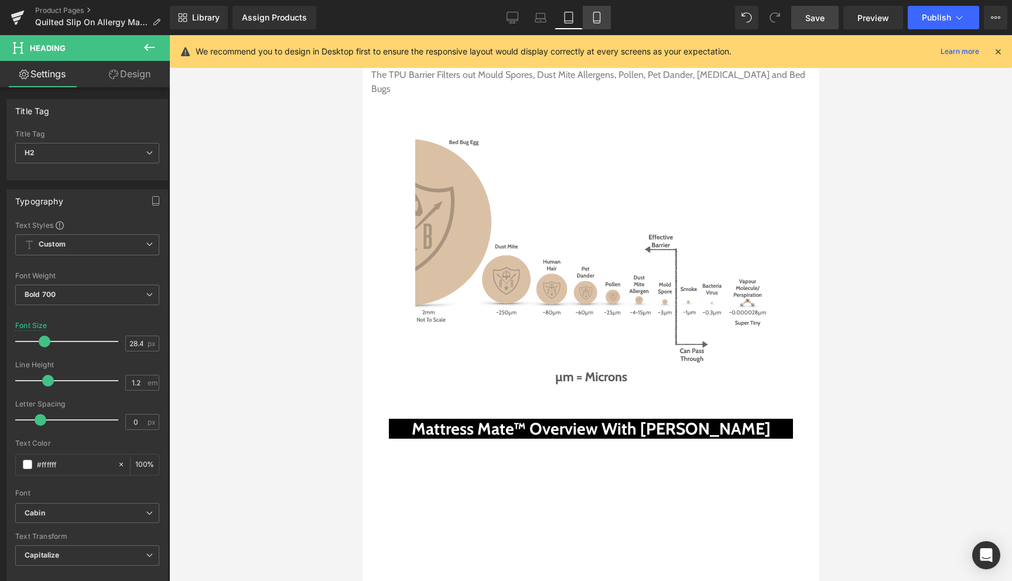
click at [602, 19] on icon at bounding box center [597, 18] width 12 height 12
type input "19"
type input "100"
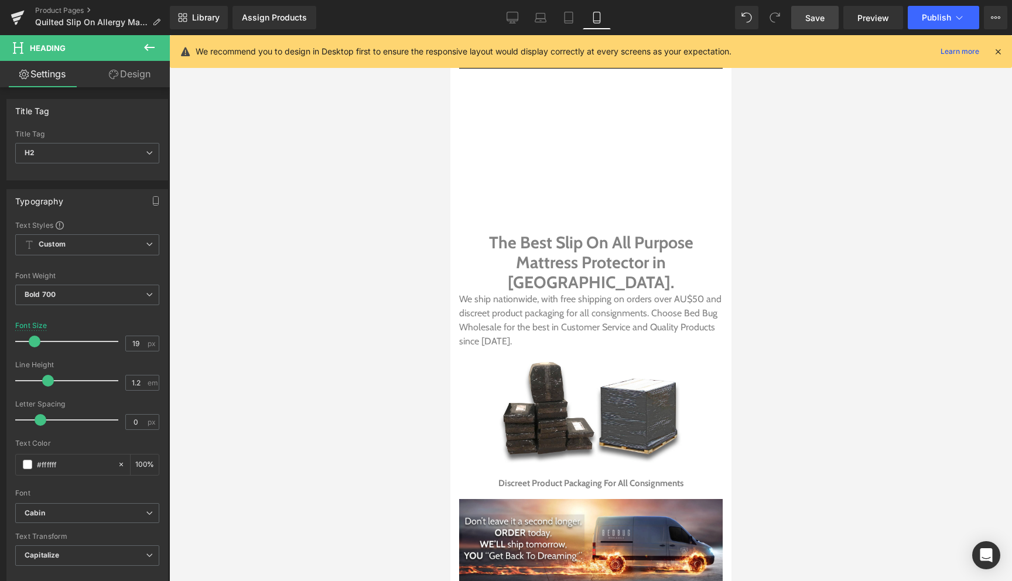
scroll to position [3517, 0]
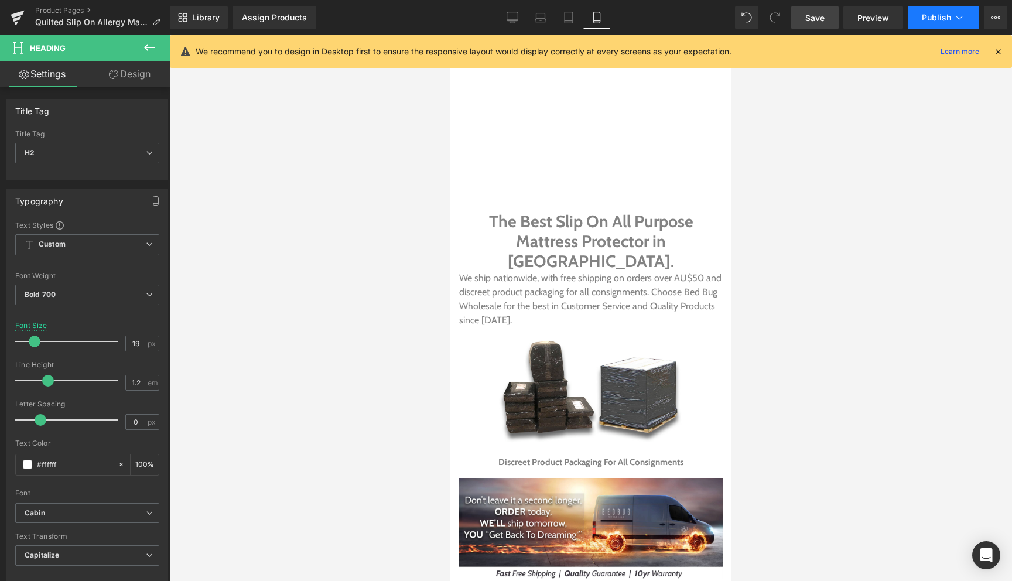
click at [941, 19] on span "Publish" at bounding box center [936, 17] width 29 height 9
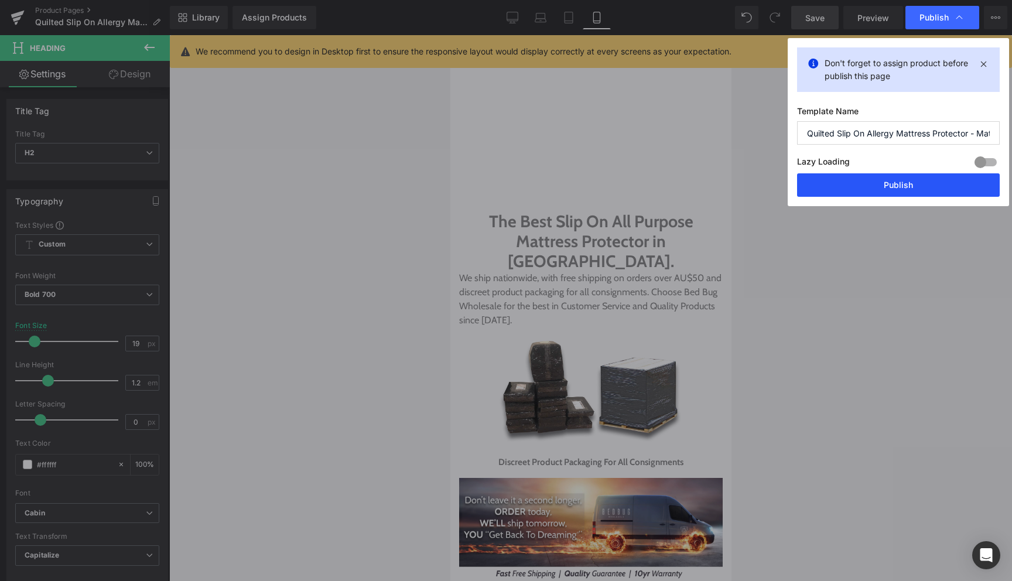
click at [908, 180] on button "Publish" at bounding box center [898, 184] width 203 height 23
